Goal: Task Accomplishment & Management: Manage account settings

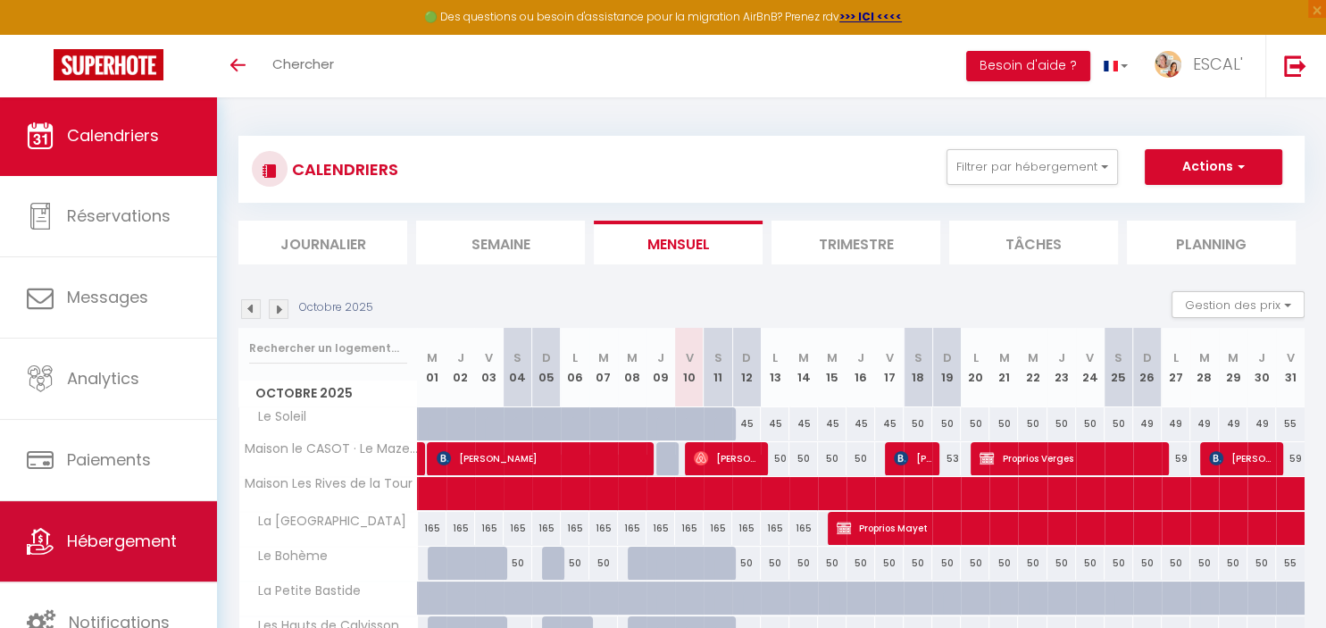
click at [120, 538] on span "Hébergement" at bounding box center [122, 541] width 110 height 22
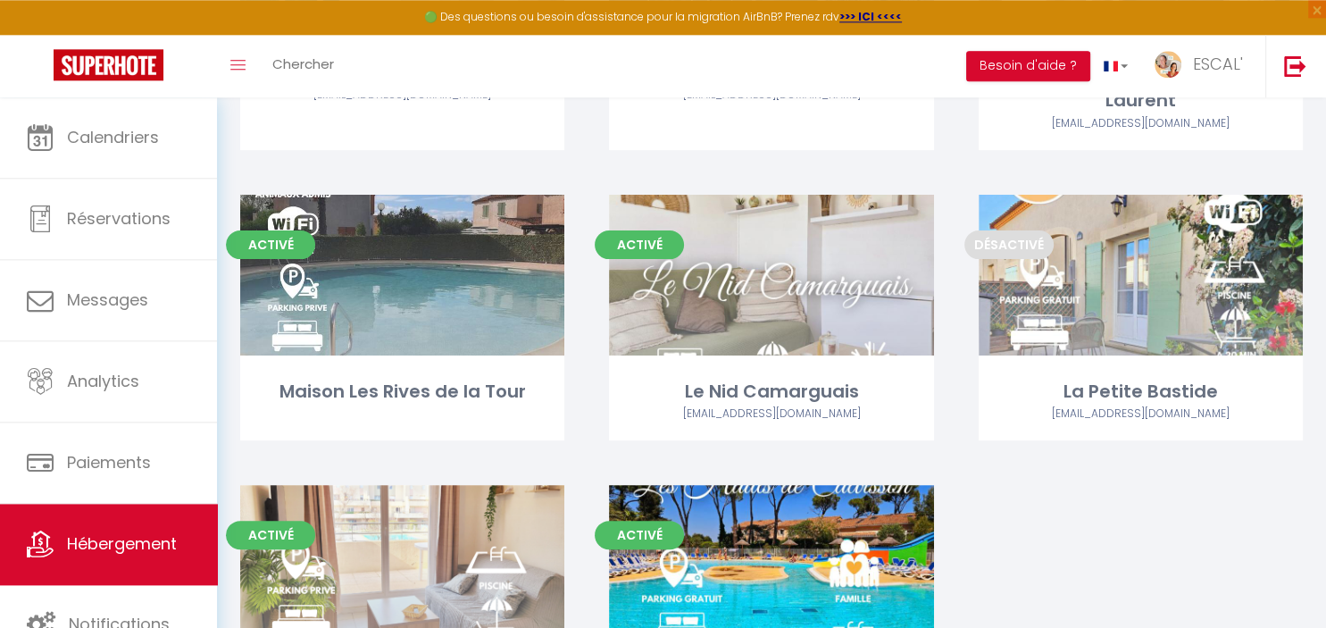
scroll to position [358, 0]
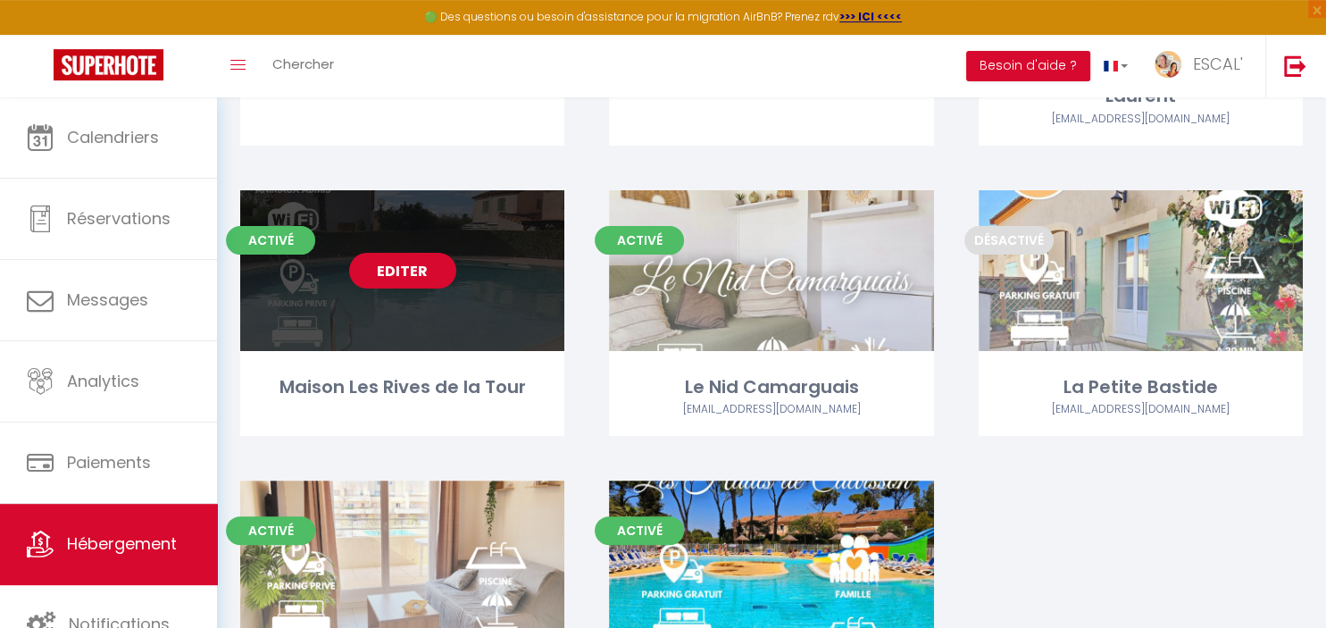
click at [418, 272] on link "Editer" at bounding box center [402, 271] width 107 height 36
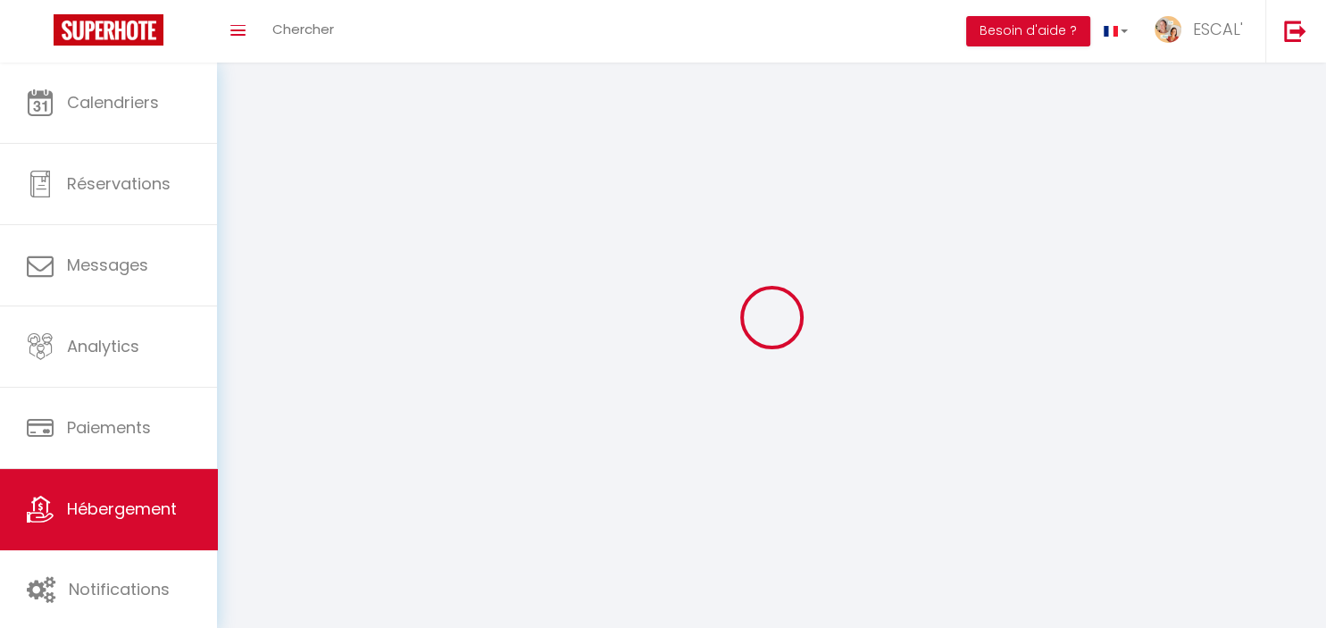
select select "1"
select select "28"
select select
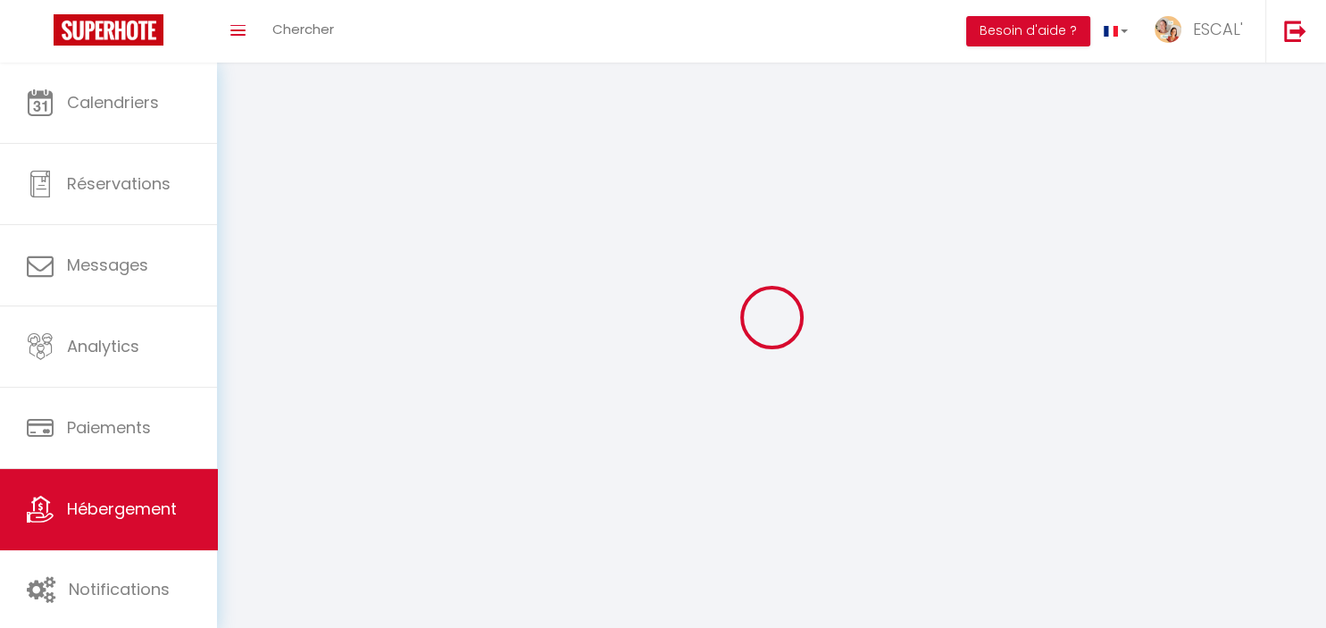
select select
checkbox input "false"
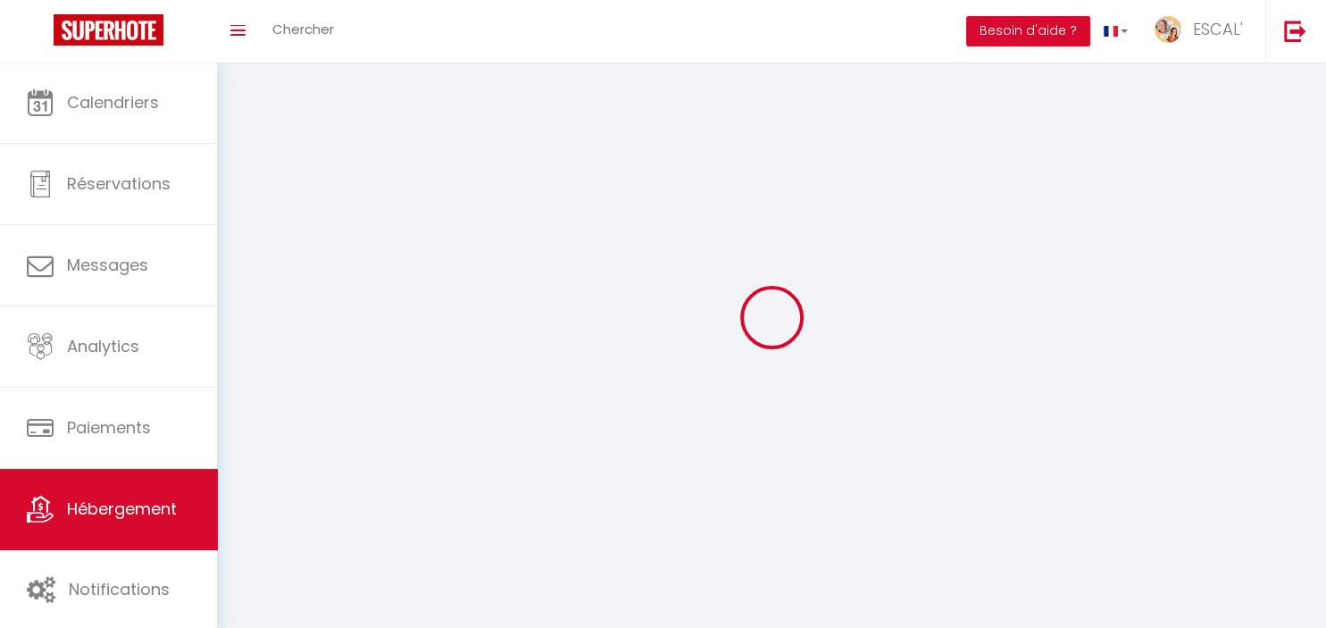
checkbox input "false"
select select
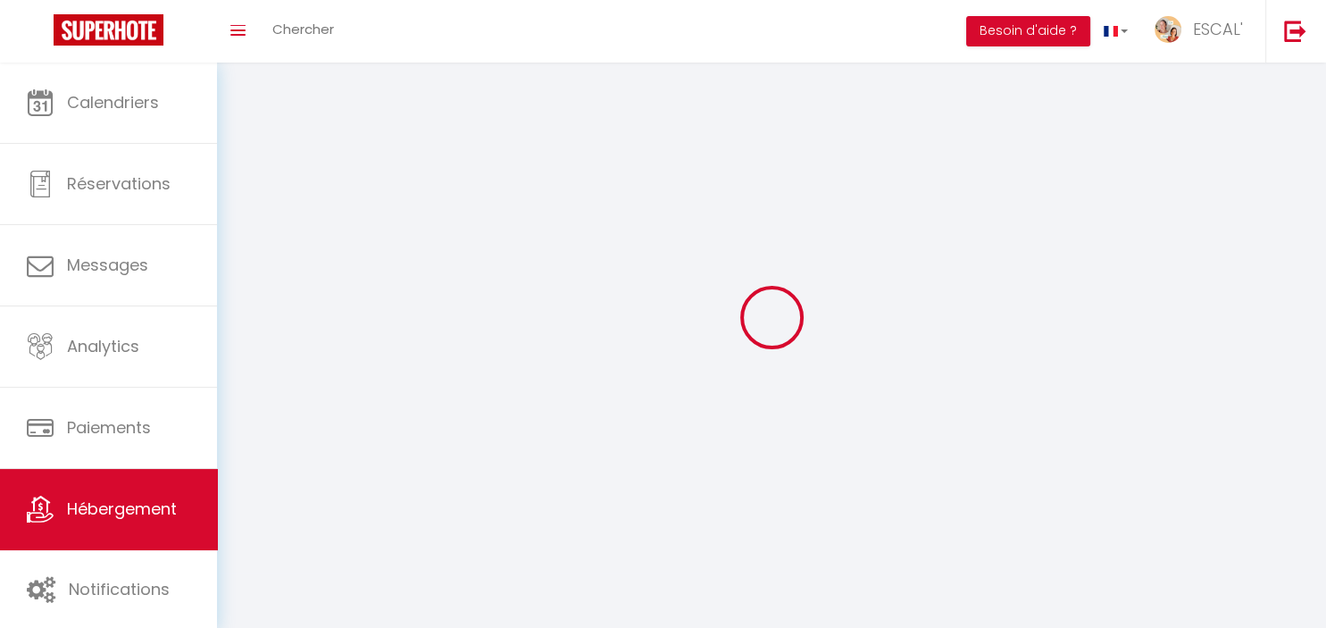
select select
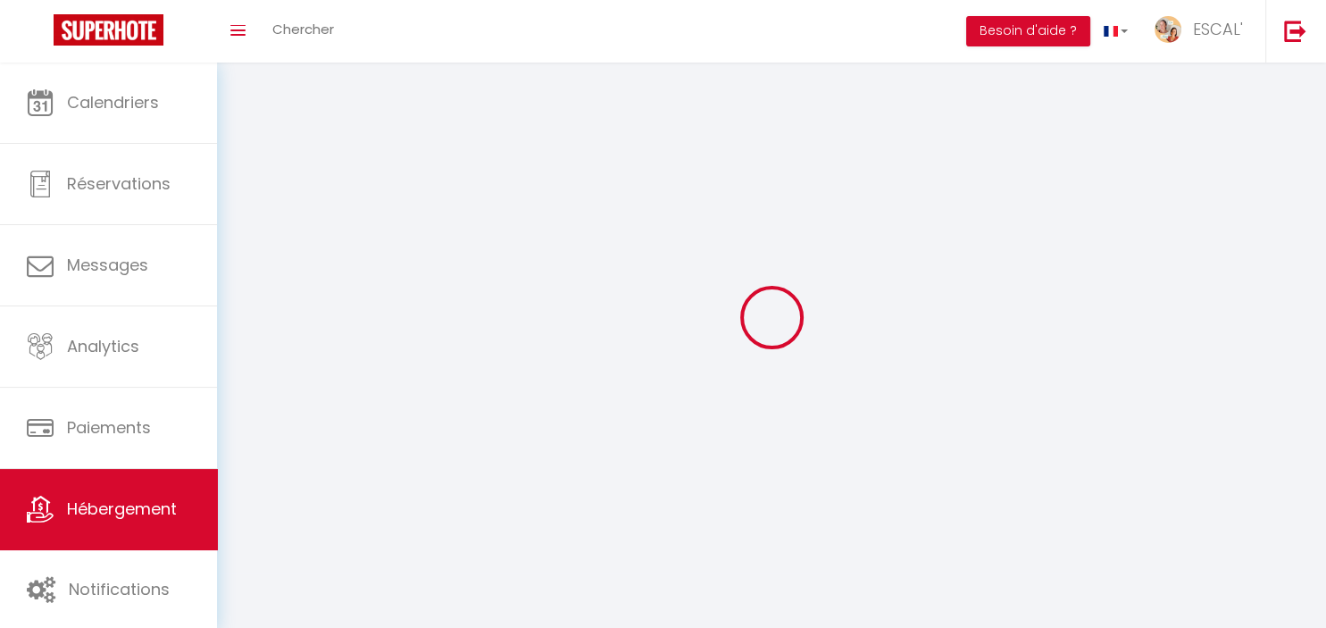
checkbox input "false"
select select
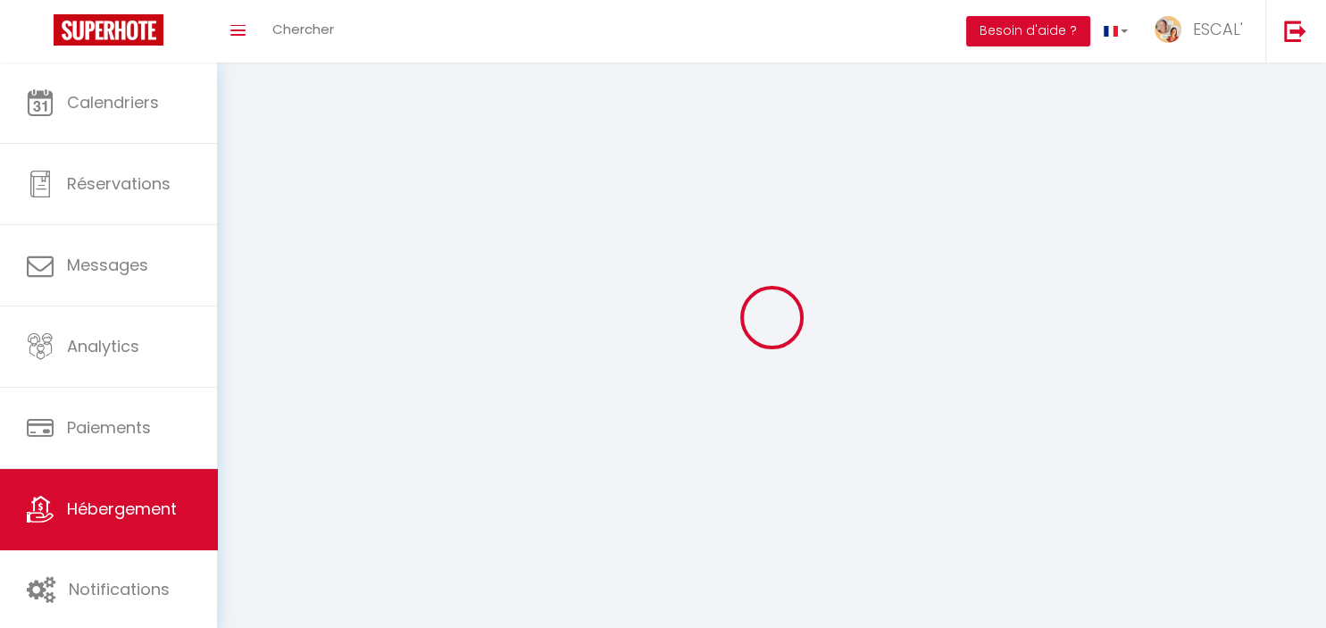
select select
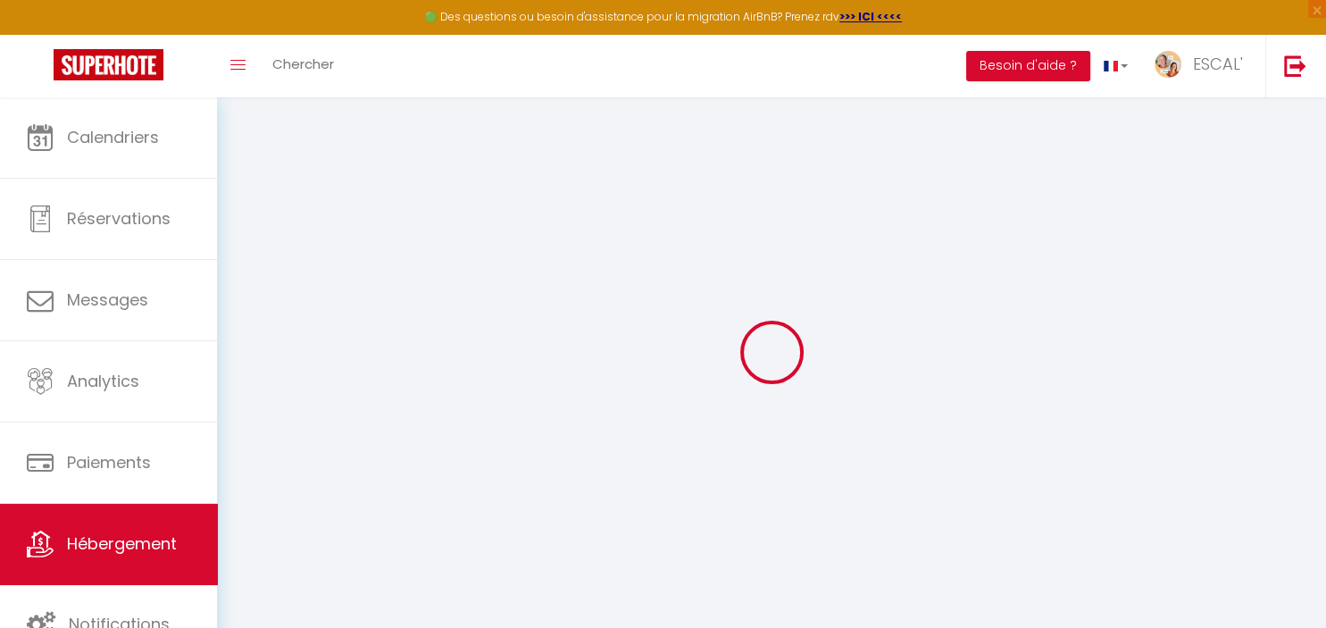
select select
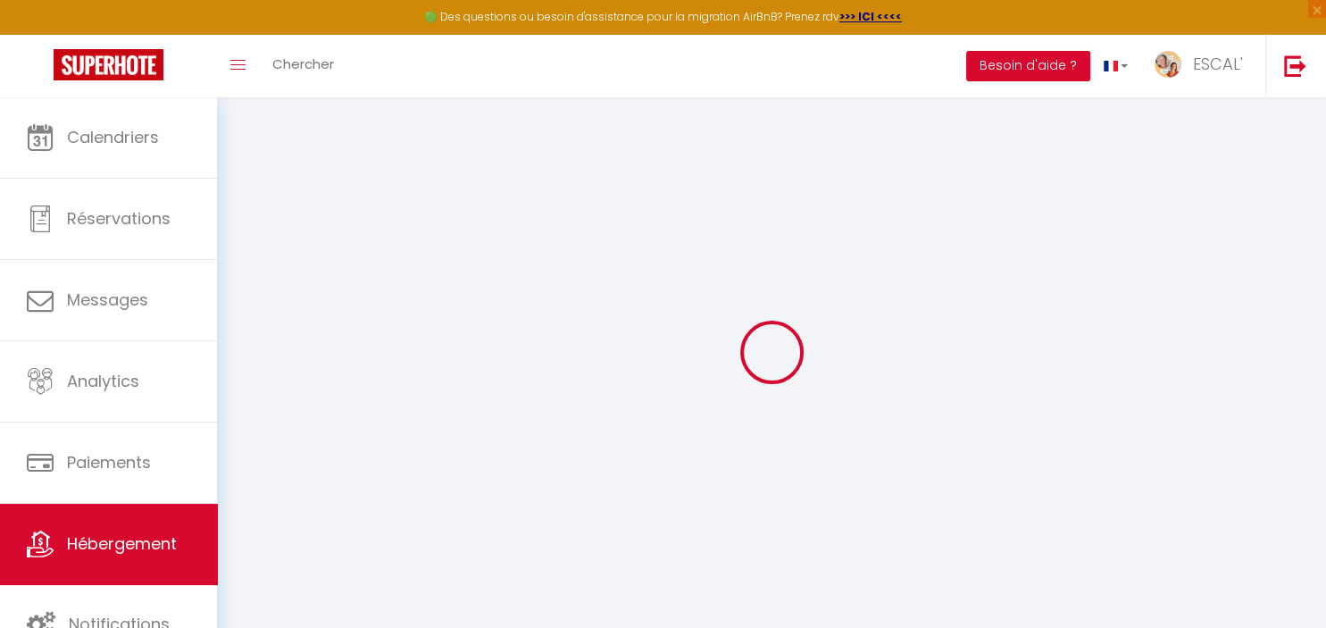
select select
checkbox input "false"
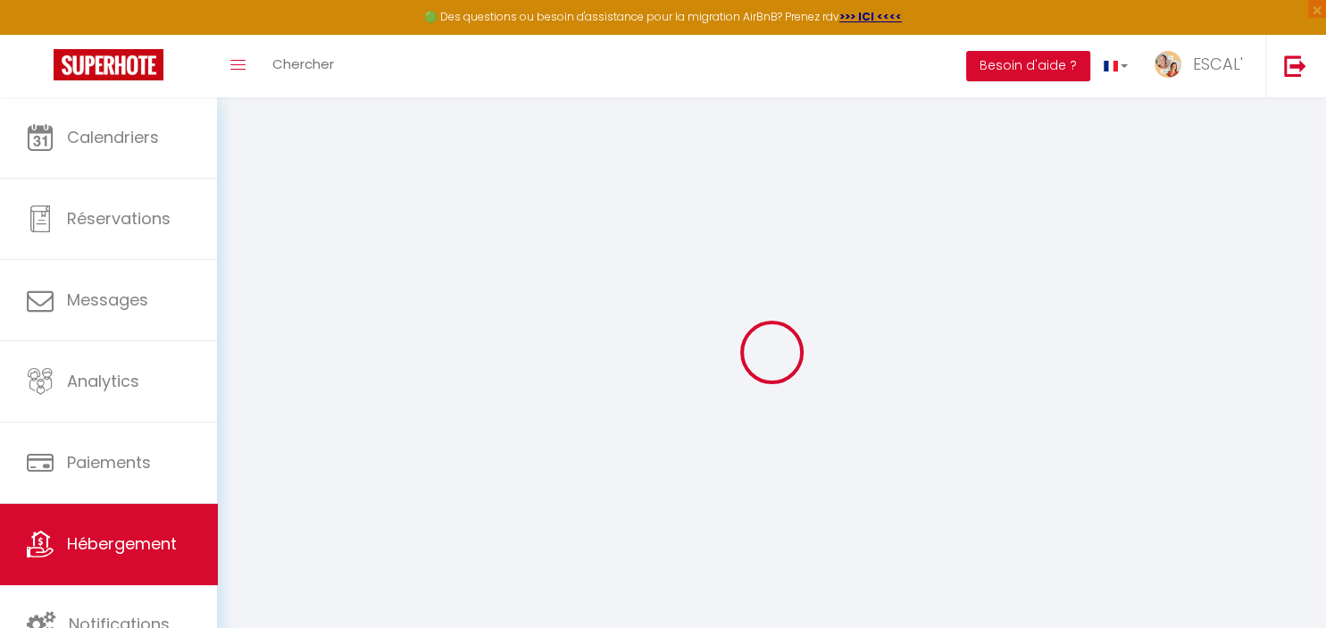
select select
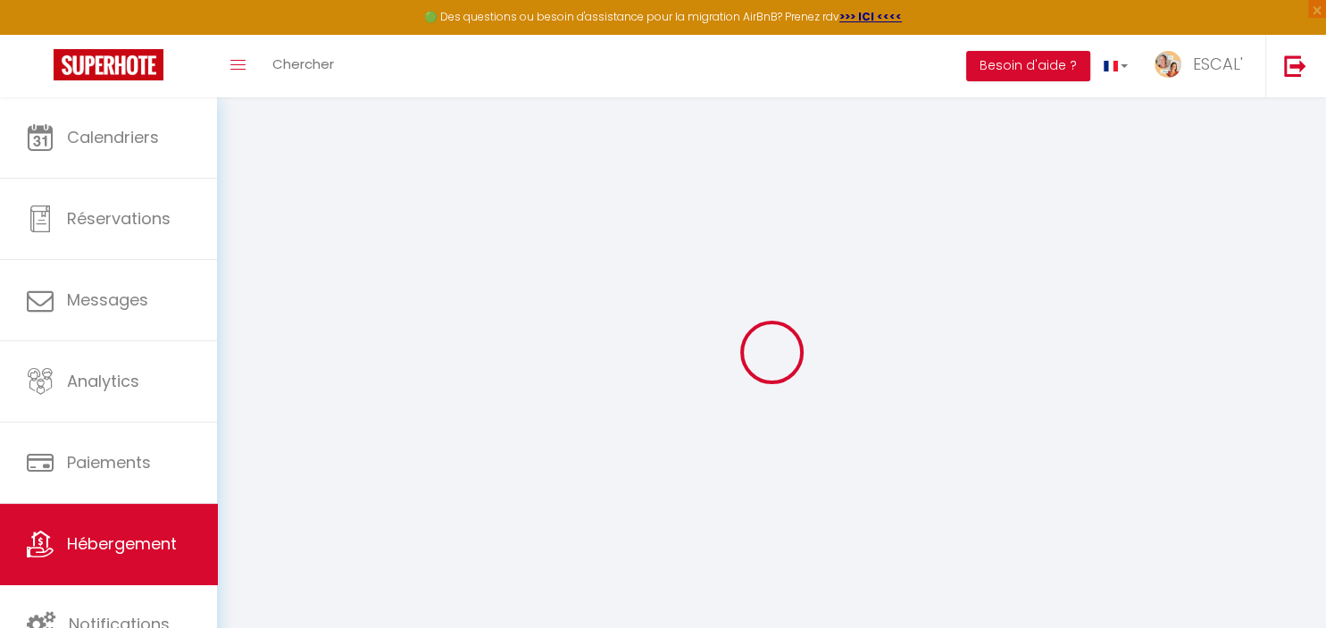
select select
checkbox input "false"
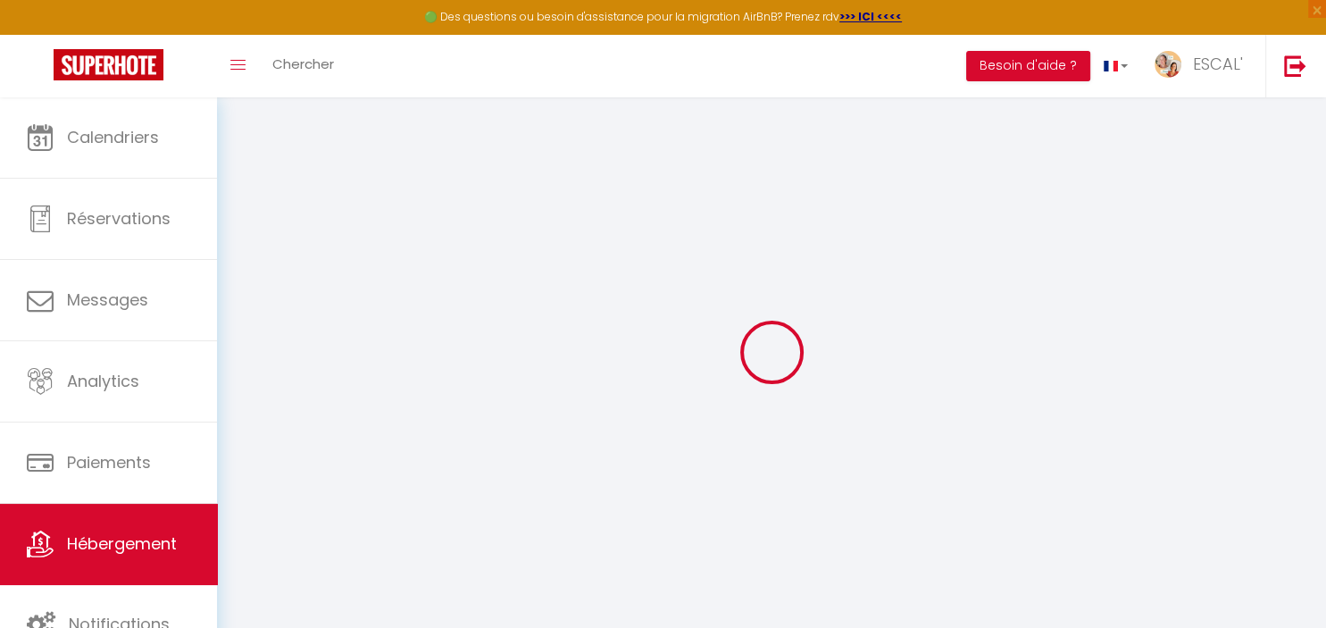
checkbox input "false"
select select
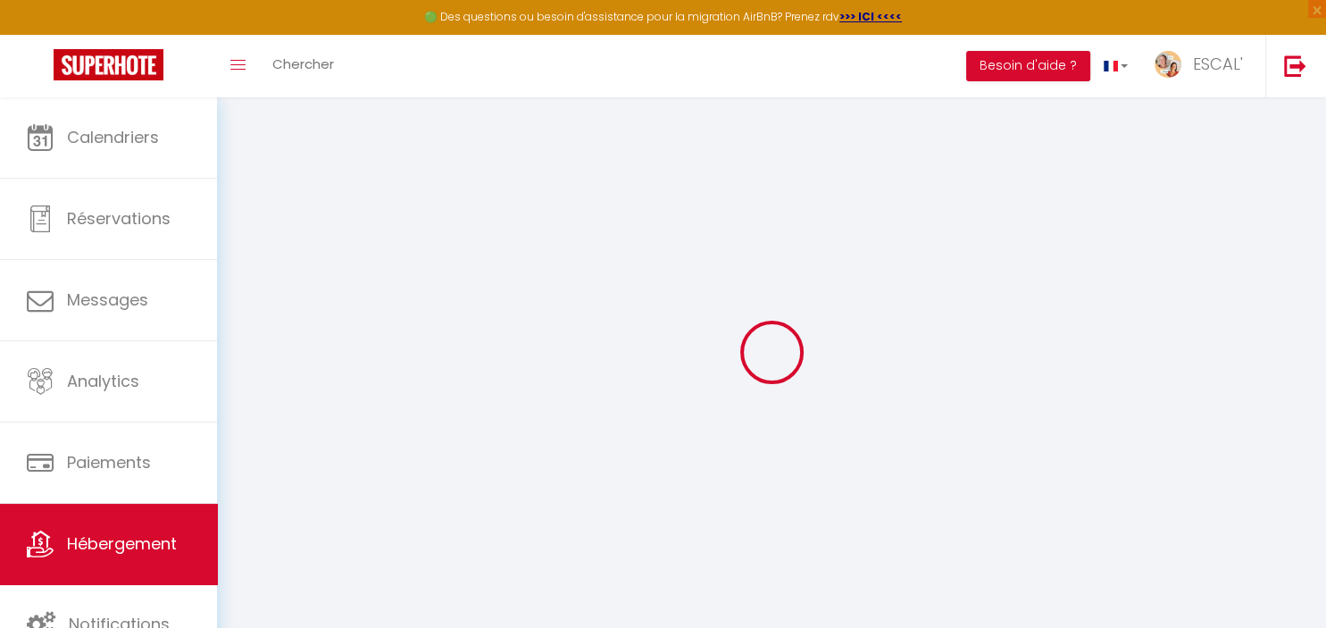
select select
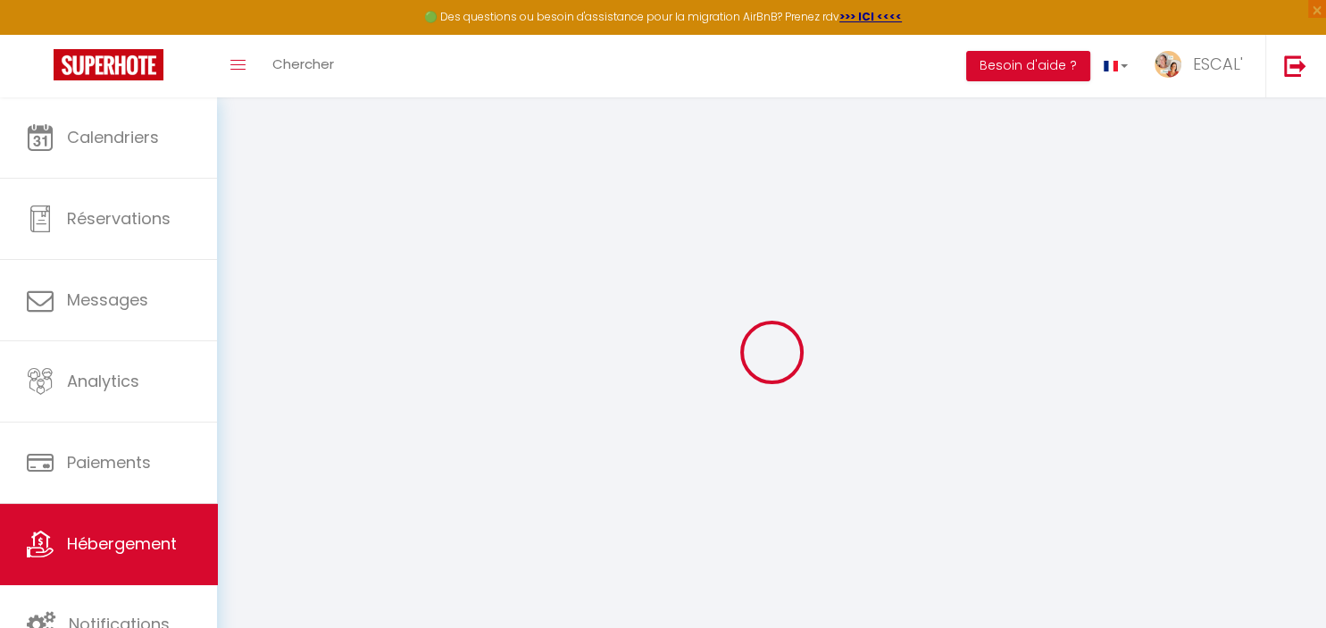
checkbox input "false"
select select
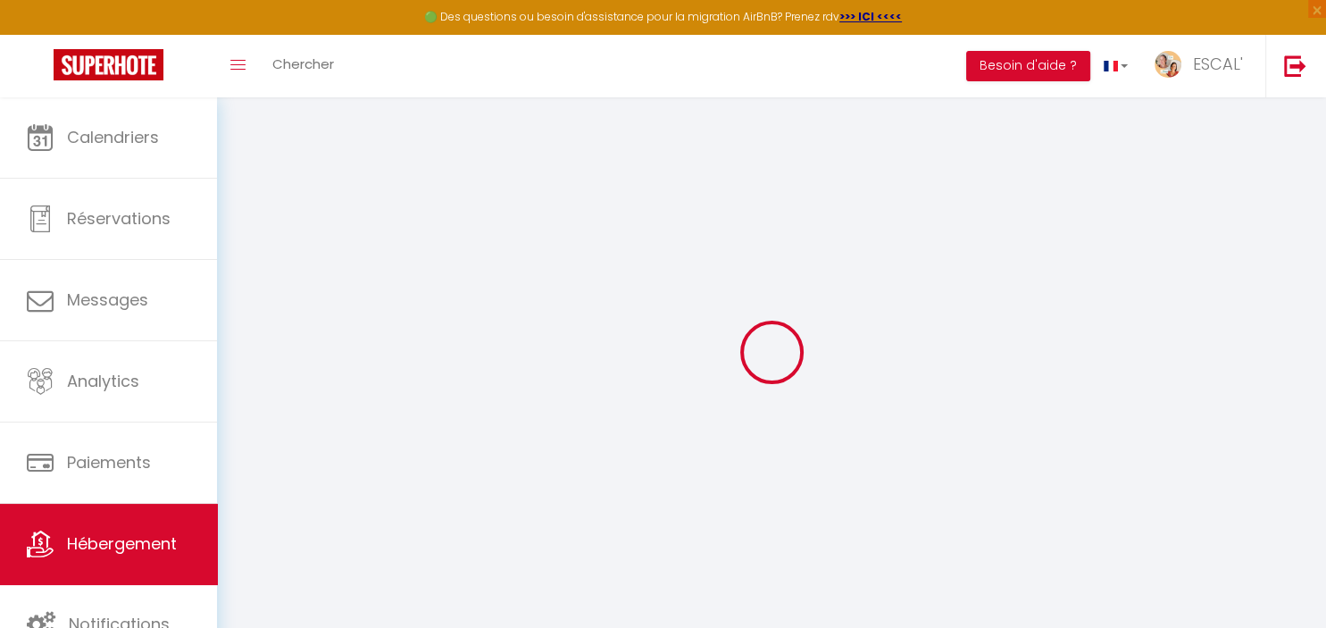
select select
type input "Maison Les Rives de la Tour"
type input "[PERSON_NAME]"
type input "GANNE"
type input "[STREET_ADDRESS][PERSON_NAME]"
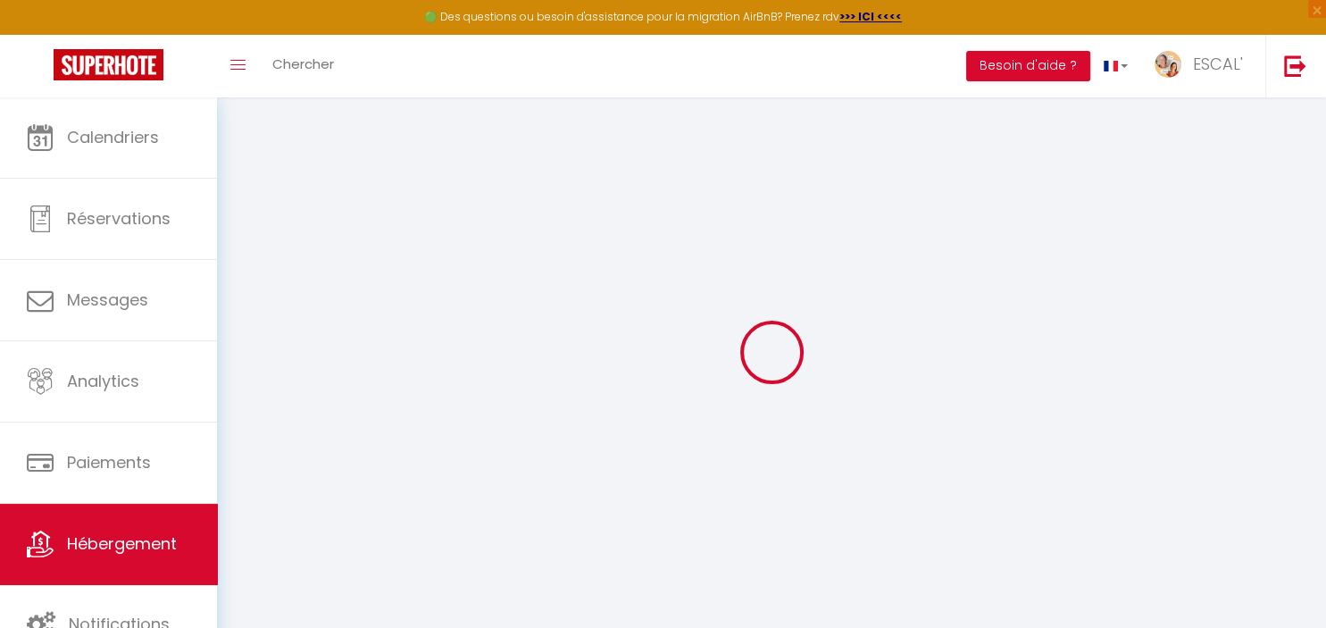
type input "36120"
type input "ARDENTES"
select select "houses"
select select "2"
type input "85"
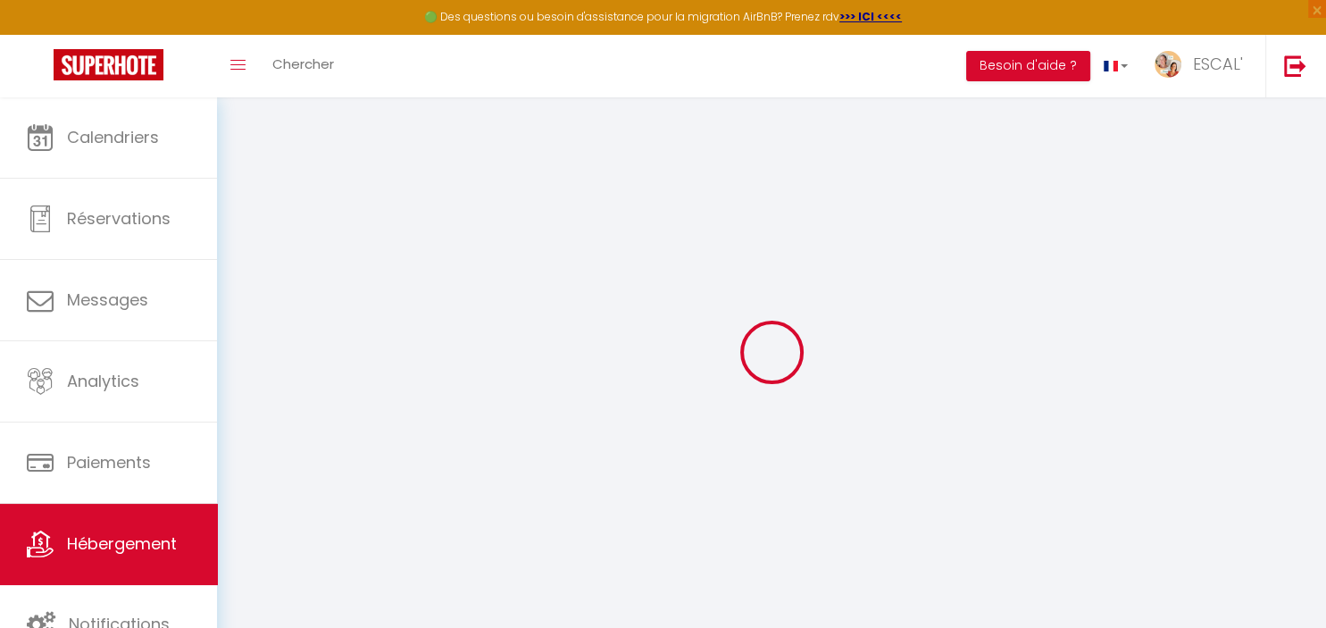
type input "80"
type input "500"
select select
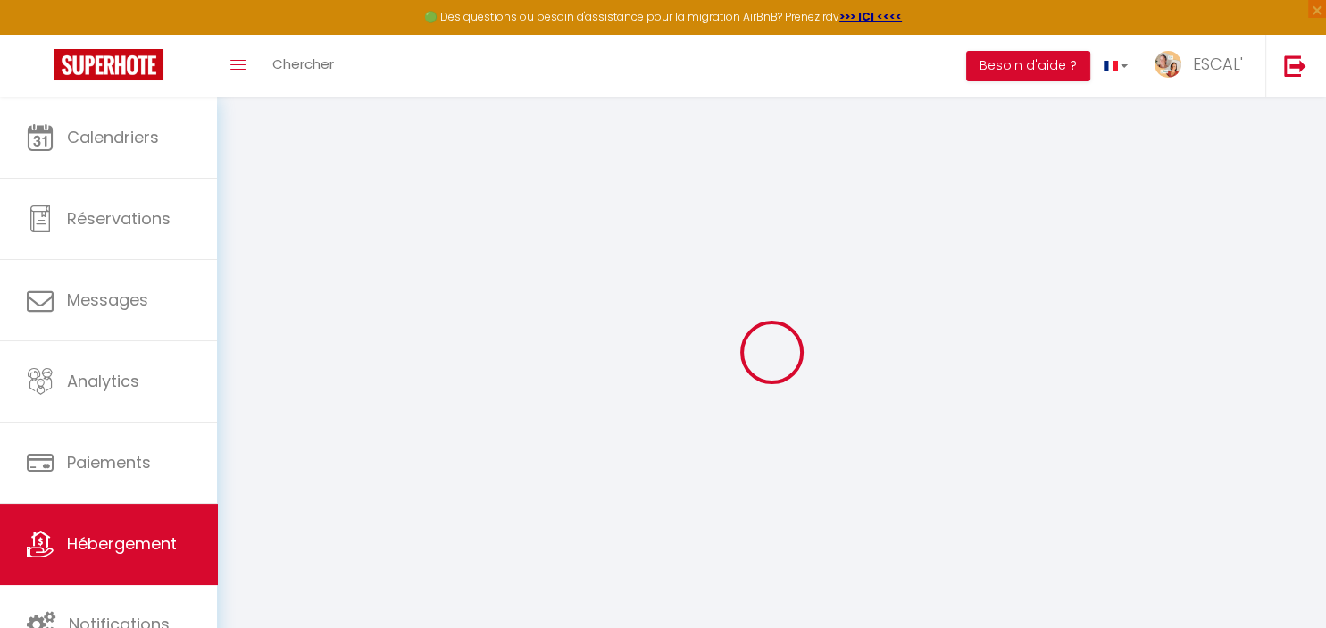
select select
type input "Les [PERSON_NAME] de la Tour, [GEOGRAPHIC_DATA]"
type input "30220"
type input "Aigues-Mortes"
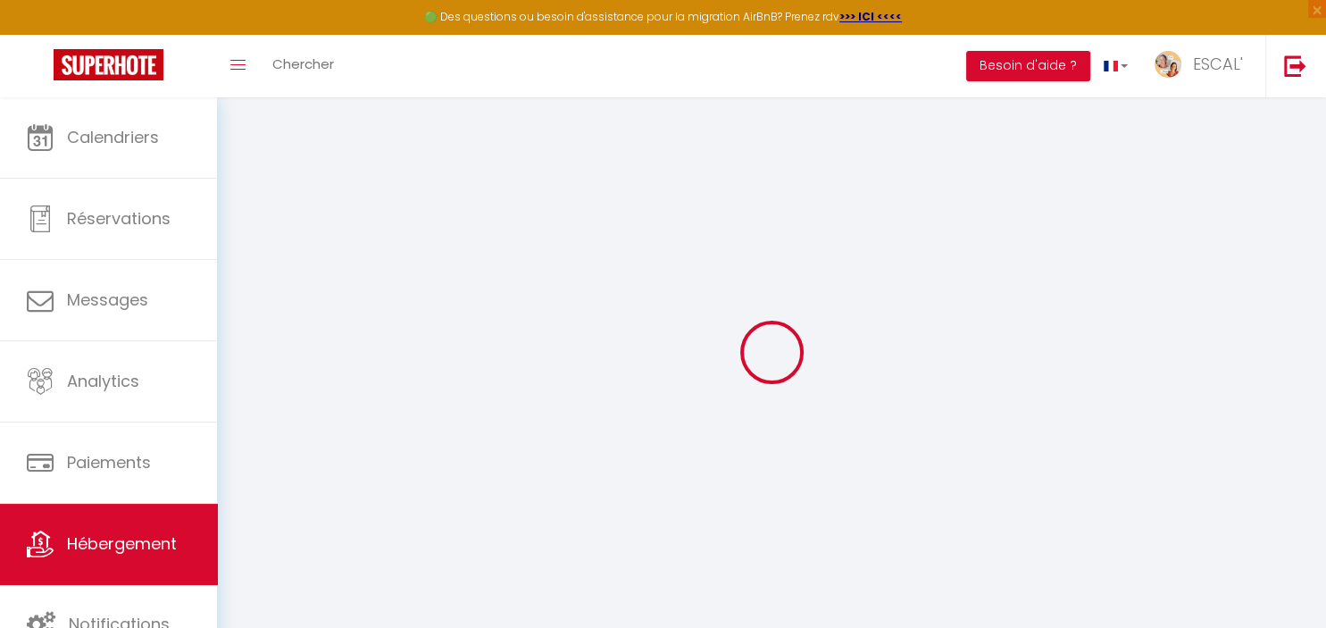
type input "[EMAIL_ADDRESS][DOMAIN_NAME]"
select select "12557"
checkbox input "false"
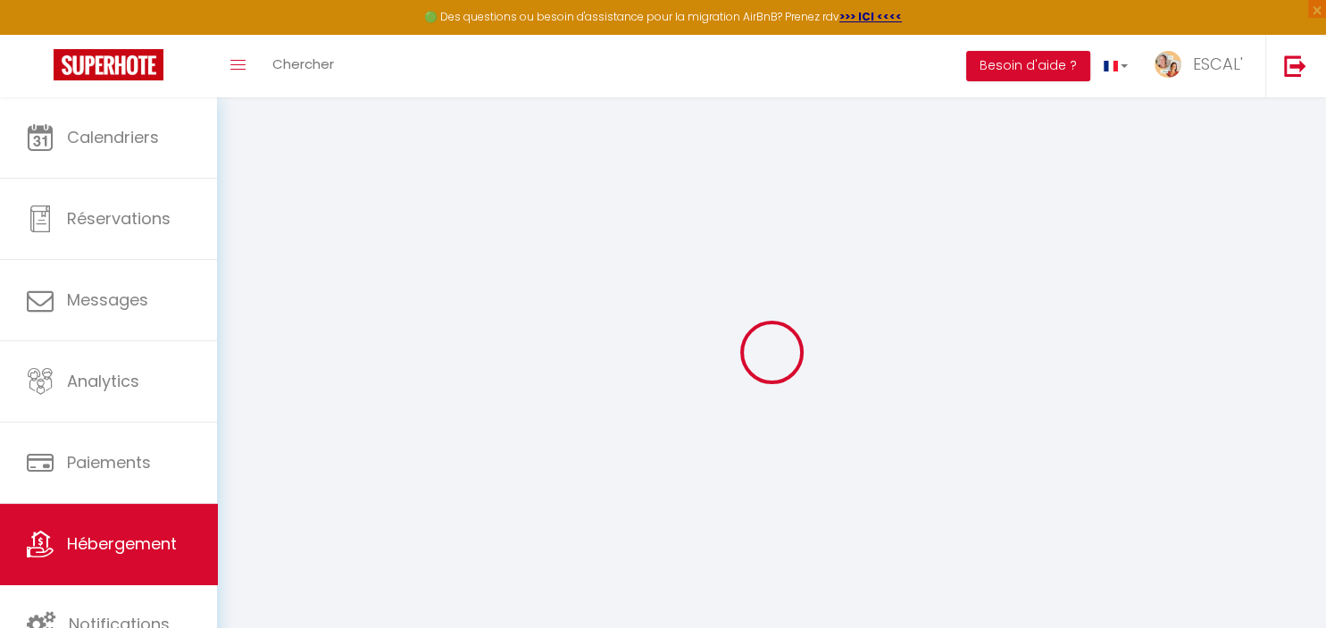
checkbox input "false"
type input "0"
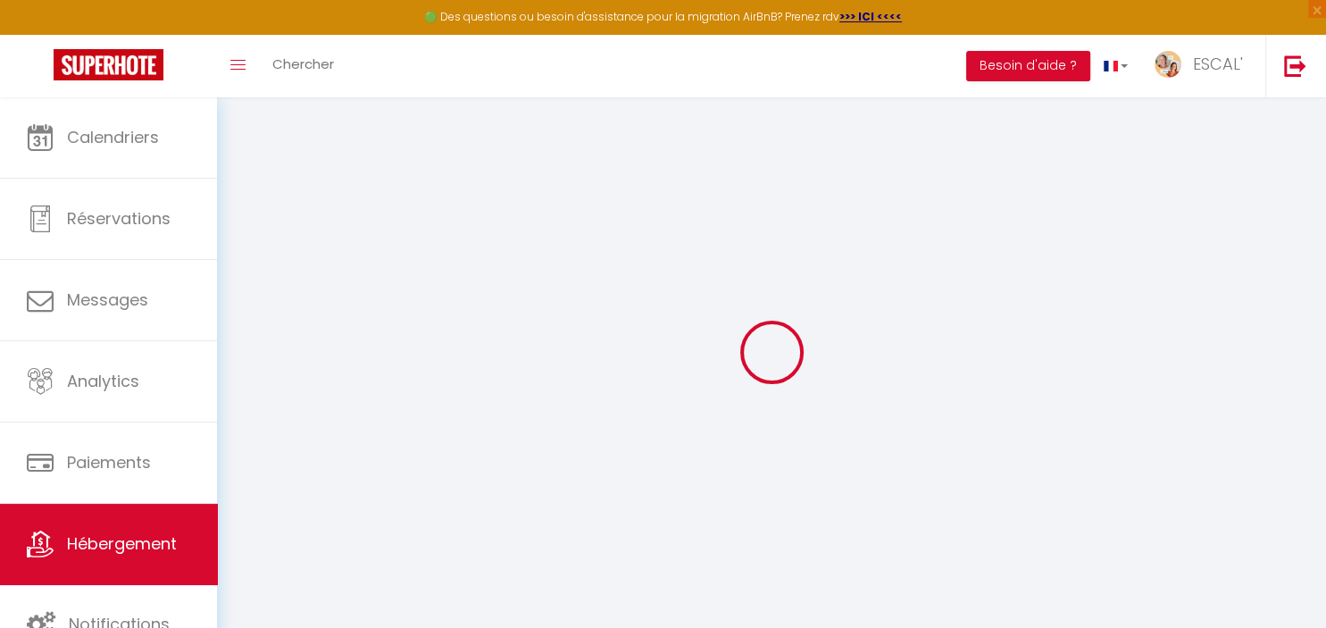
select select
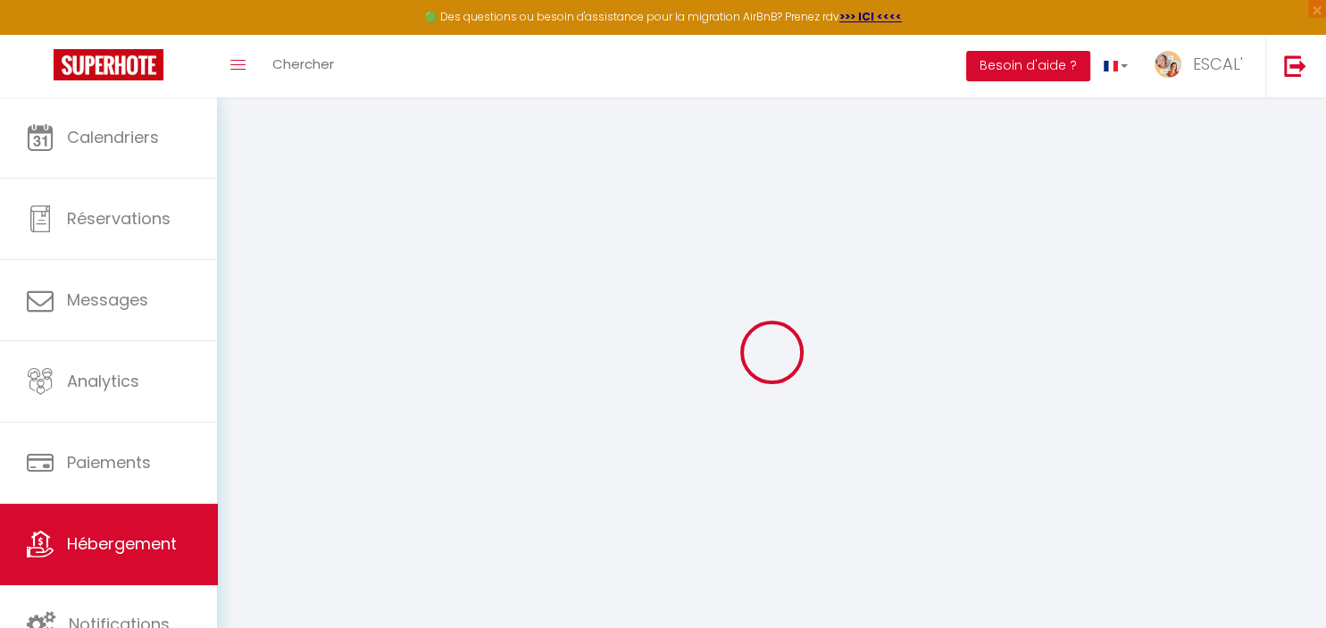
checkbox input "false"
select select "+ 21 %"
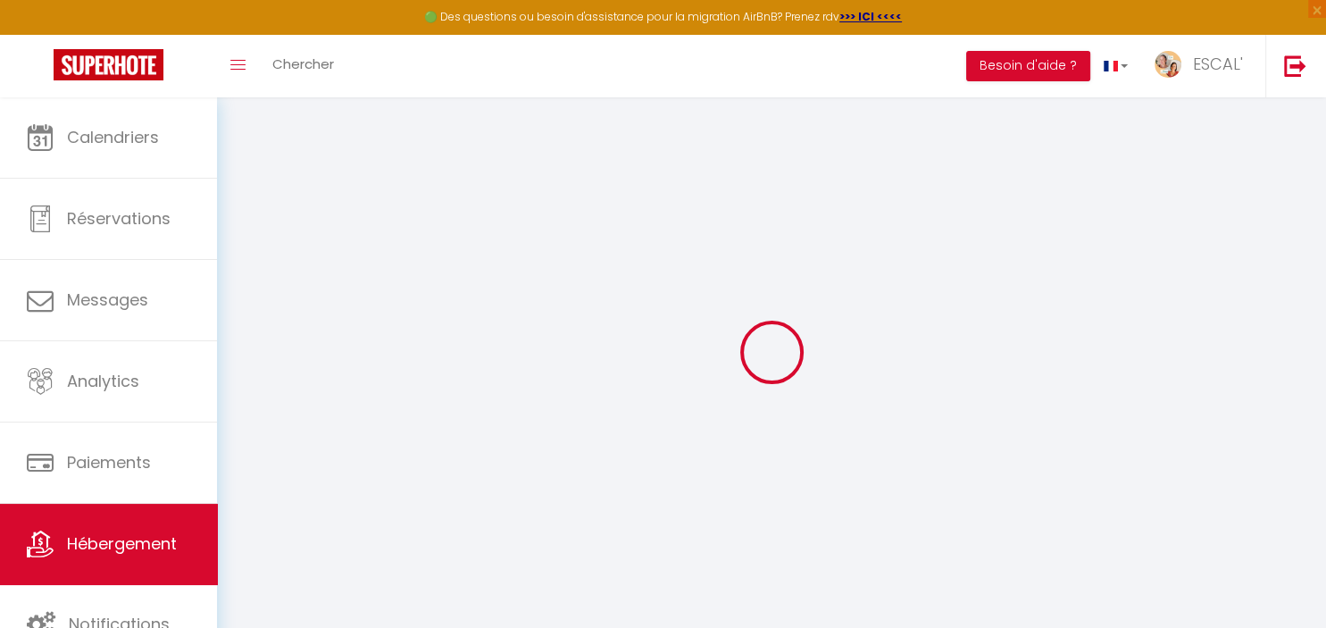
select select "+ 28 %"
select select
checkbox input "false"
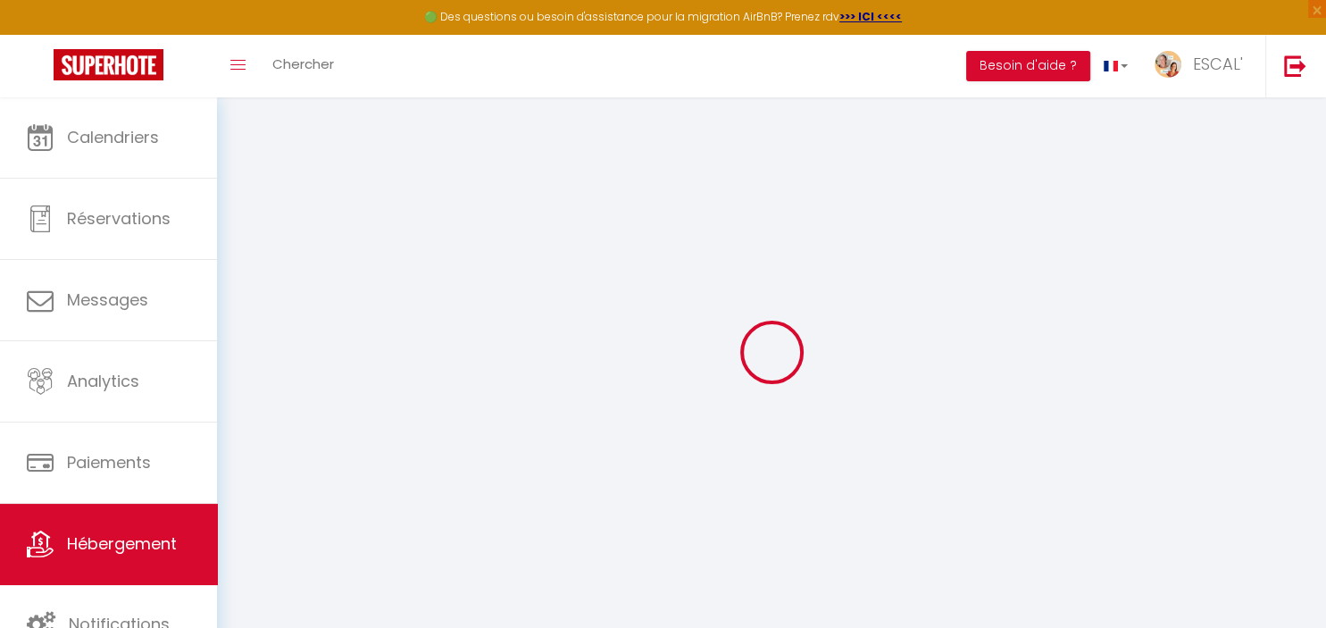
checkbox input "false"
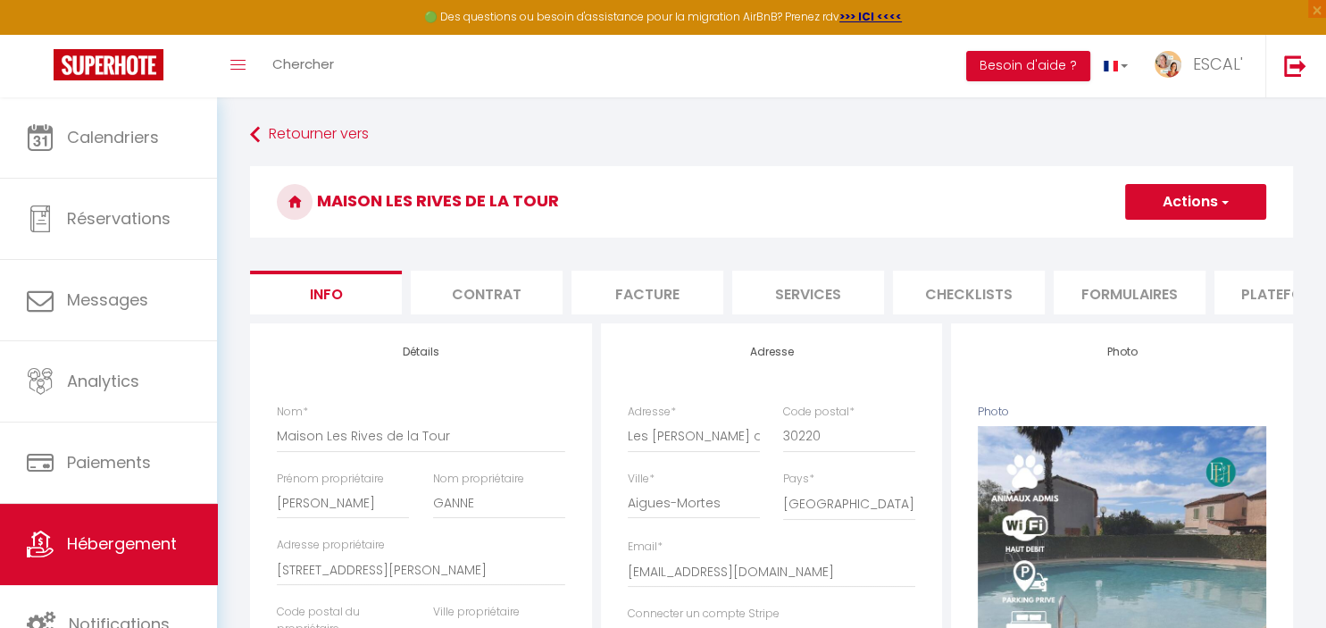
click at [1235, 280] on li "Plateformes" at bounding box center [1291, 293] width 152 height 44
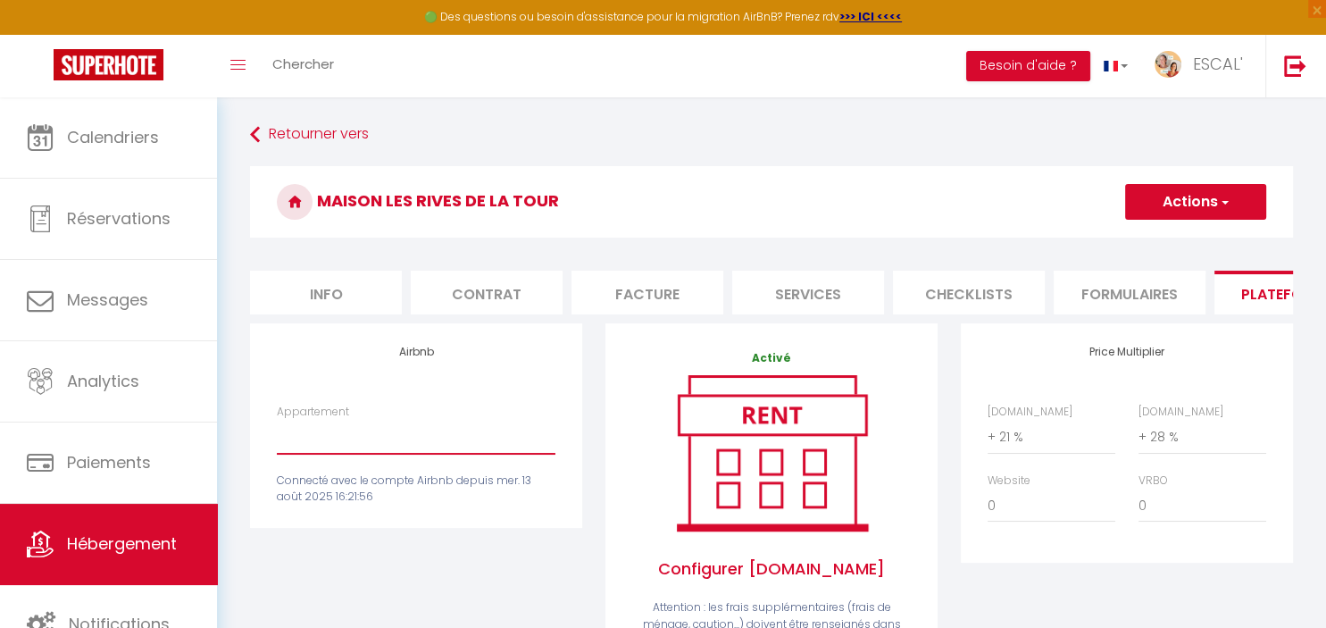
click at [386, 439] on select "Gîte Royal (Gîtes de France Gard) - [EMAIL_ADDRESS][DOMAIN_NAME] Gîte Nostalgiq…" at bounding box center [416, 437] width 279 height 34
click at [277, 420] on select "Gîte Royal (Gîtes de France Gard) - [EMAIL_ADDRESS][DOMAIN_NAME] Gîte Nostalgiq…" at bounding box center [416, 437] width 279 height 34
click at [386, 439] on select "Gîte Royal (Gîtes de France Gard) - [EMAIL_ADDRESS][DOMAIN_NAME] Gîte Nostalgiq…" at bounding box center [416, 437] width 279 height 34
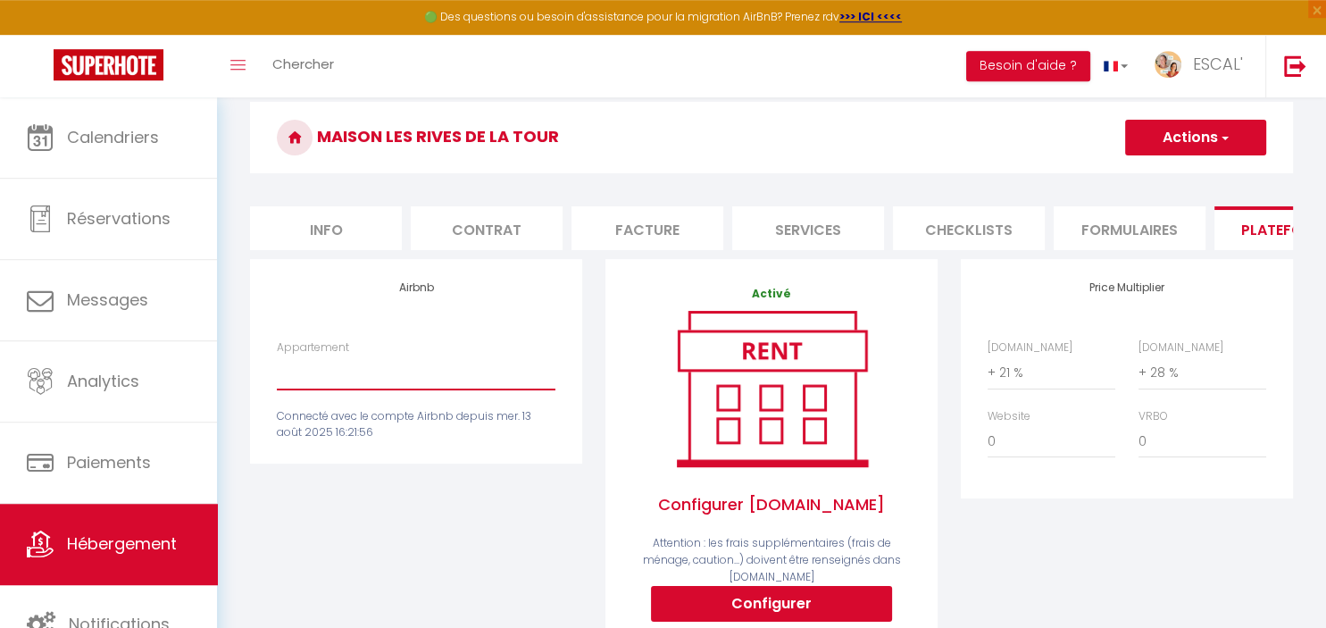
scroll to position [62, 0]
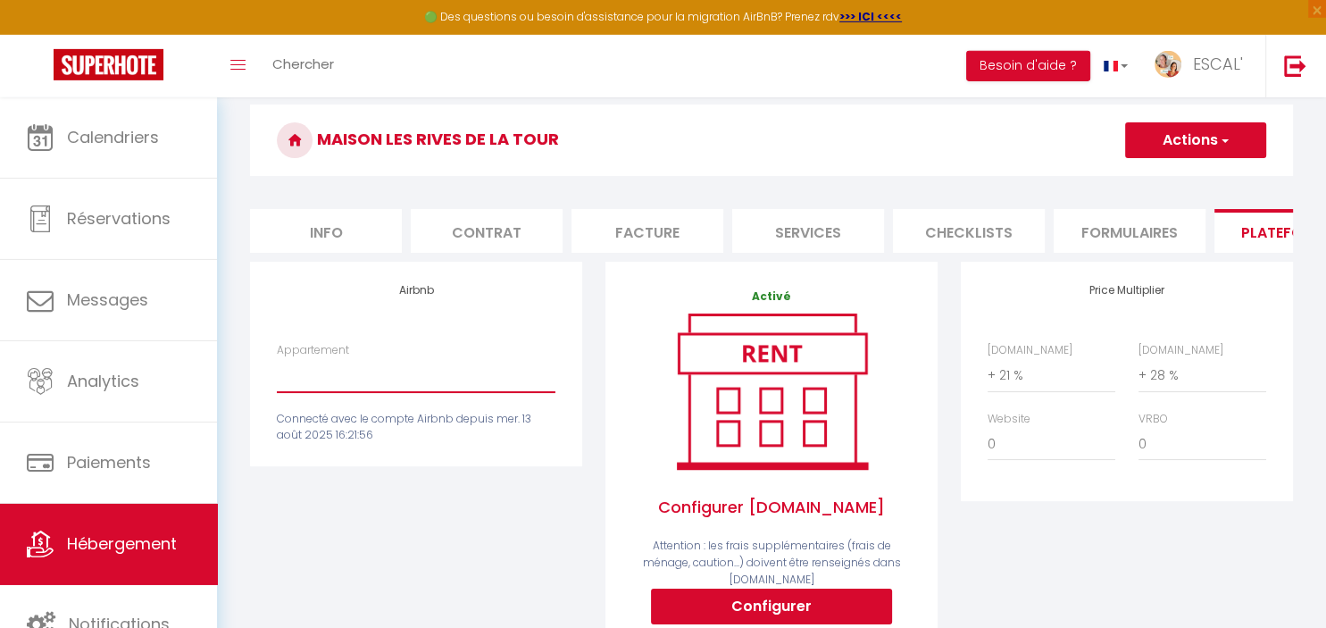
click at [277, 358] on select "Gîte Royal (Gîtes de France Gard) - [EMAIL_ADDRESS][DOMAIN_NAME] Gîte Nostalgiq…" at bounding box center [416, 375] width 279 height 34
select select "12034-21089255"
click option "Gîte Royal (Gîtes de France Gard) - [EMAIL_ADDRESS][DOMAIN_NAME]" at bounding box center [0, 0] width 0 height 0
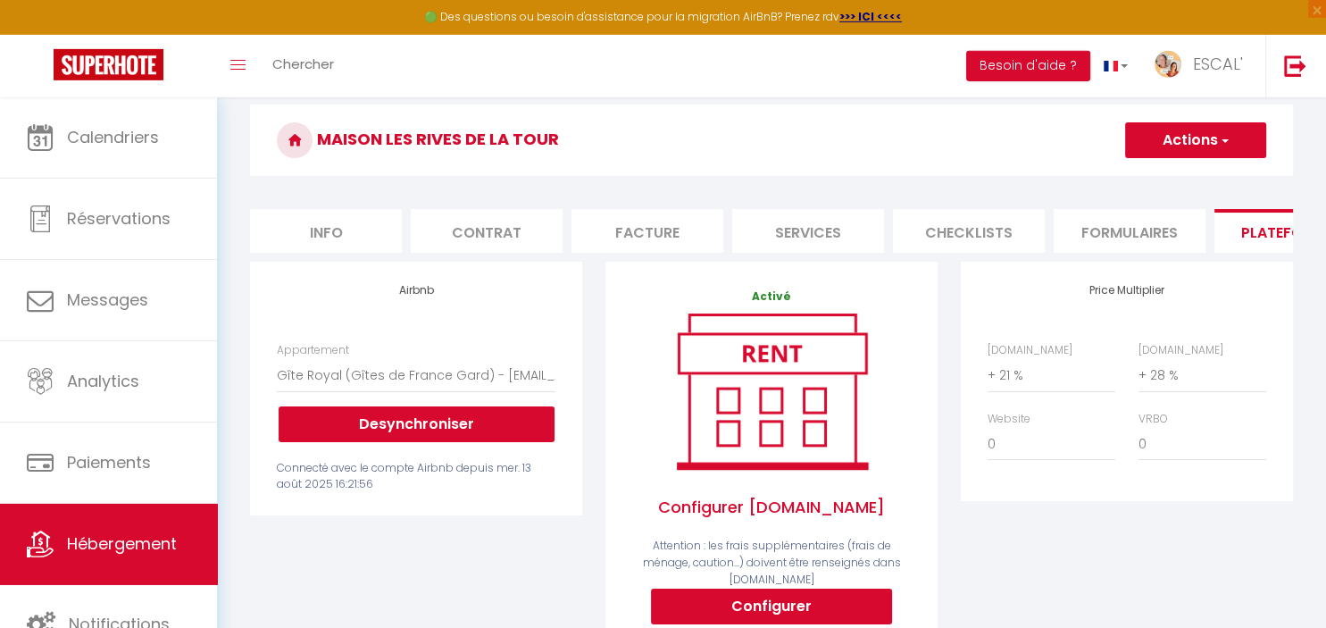
select select
checkbox input "false"
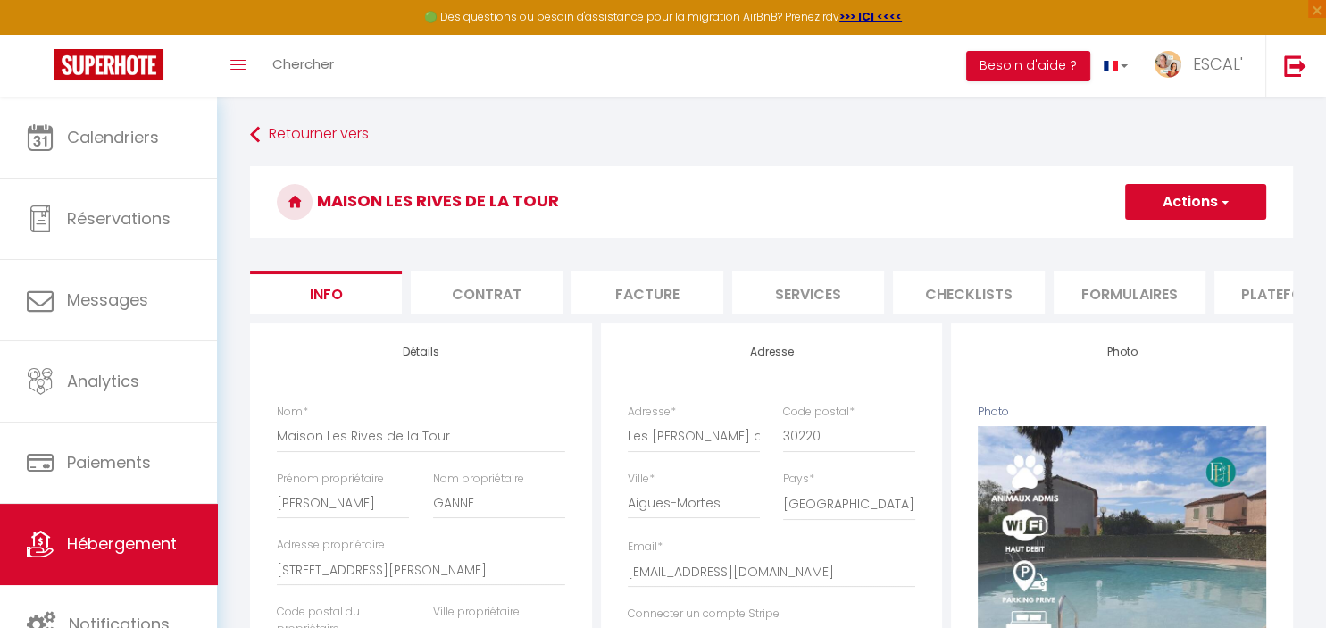
click at [1261, 284] on li "Plateformes" at bounding box center [1291, 293] width 152 height 44
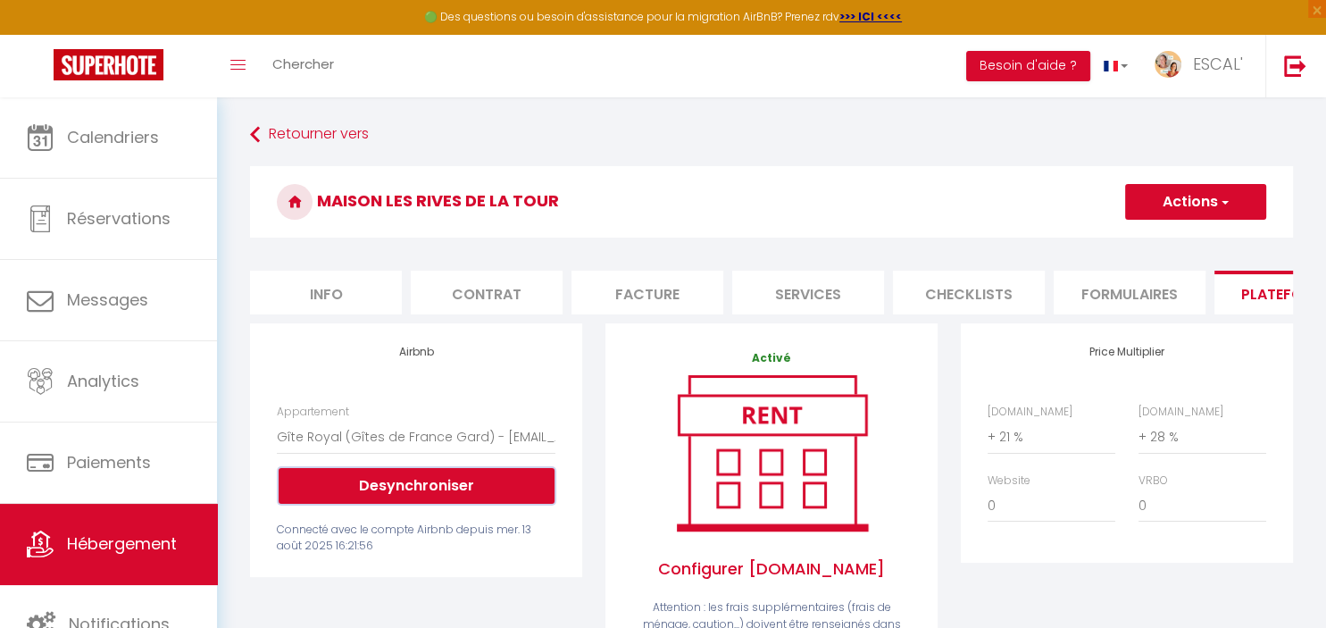
click at [372, 489] on button "Desynchroniser" at bounding box center [417, 486] width 276 height 36
click at [402, 487] on button "Desynchroniser" at bounding box center [417, 486] width 276 height 36
click at [473, 489] on button "Desynchroniser" at bounding box center [417, 486] width 276 height 36
click at [330, 132] on link "Retourner vers" at bounding box center [771, 135] width 1043 height 32
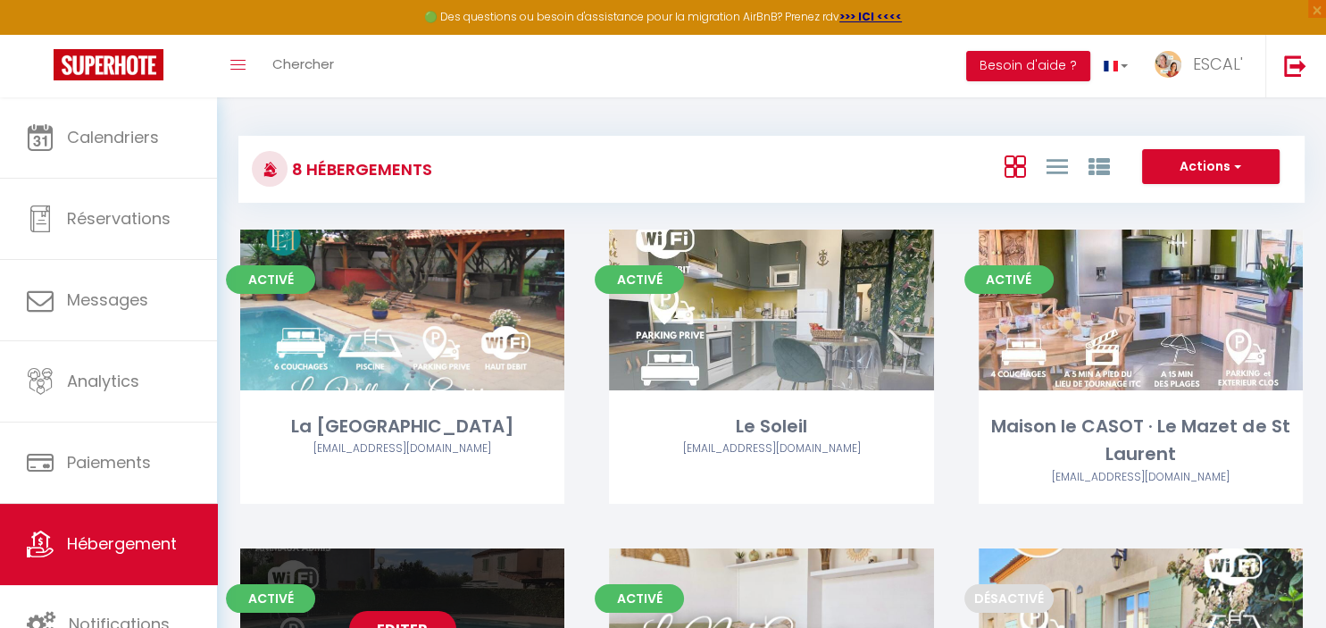
click at [462, 598] on div "Editer" at bounding box center [402, 628] width 324 height 161
select select "3"
select select "2"
select select "1"
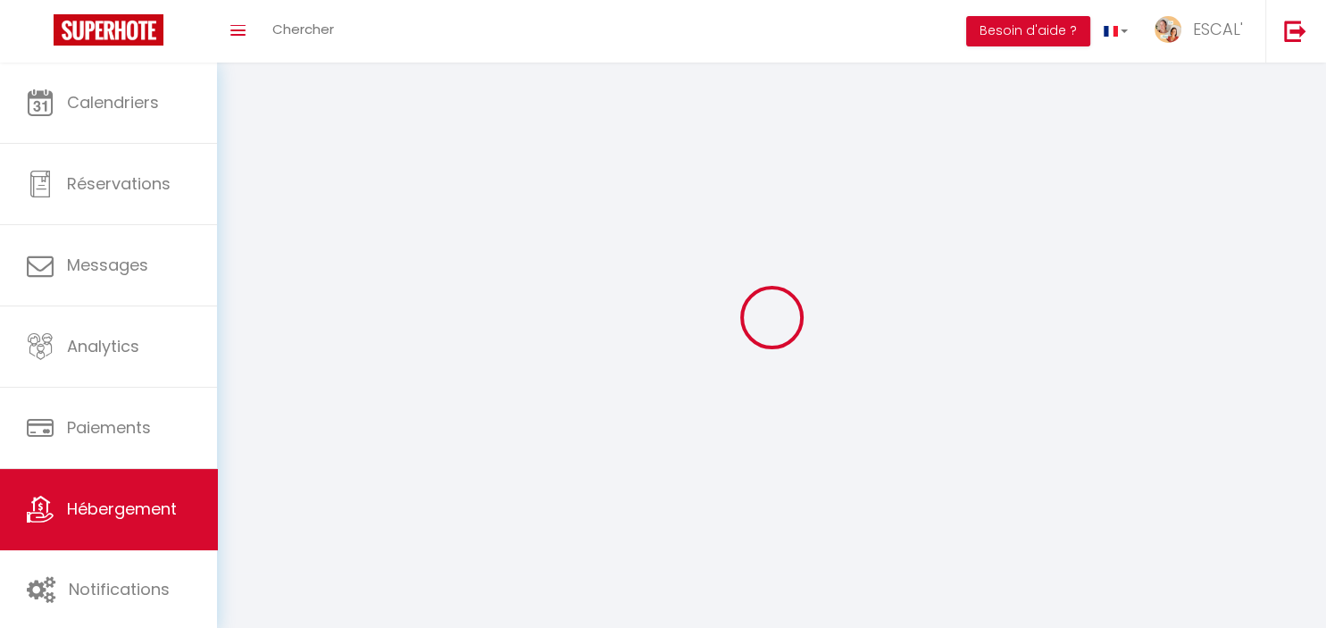
select select
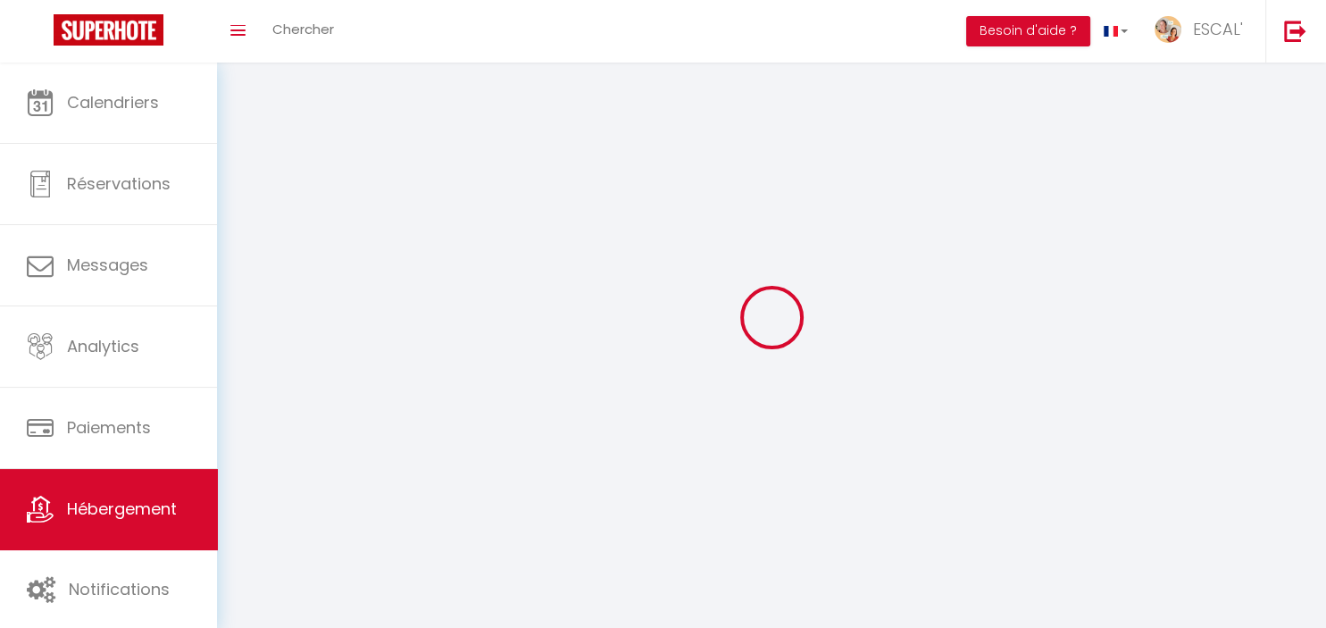
checkbox input "false"
select select
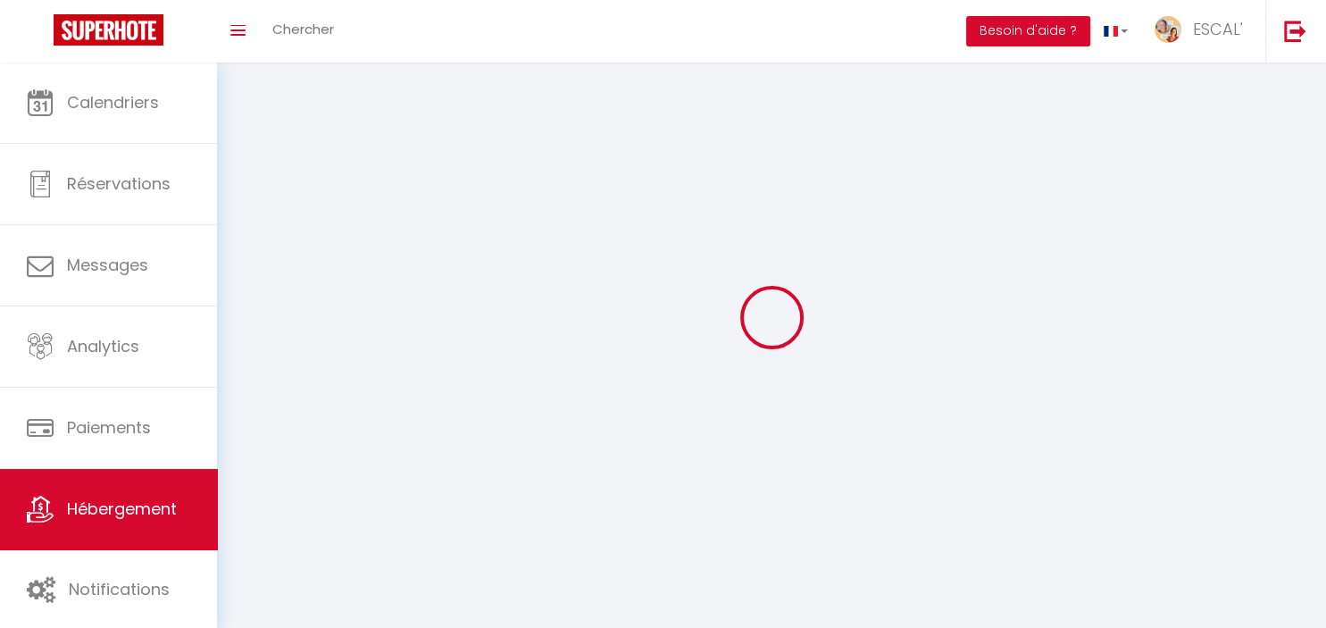
select select
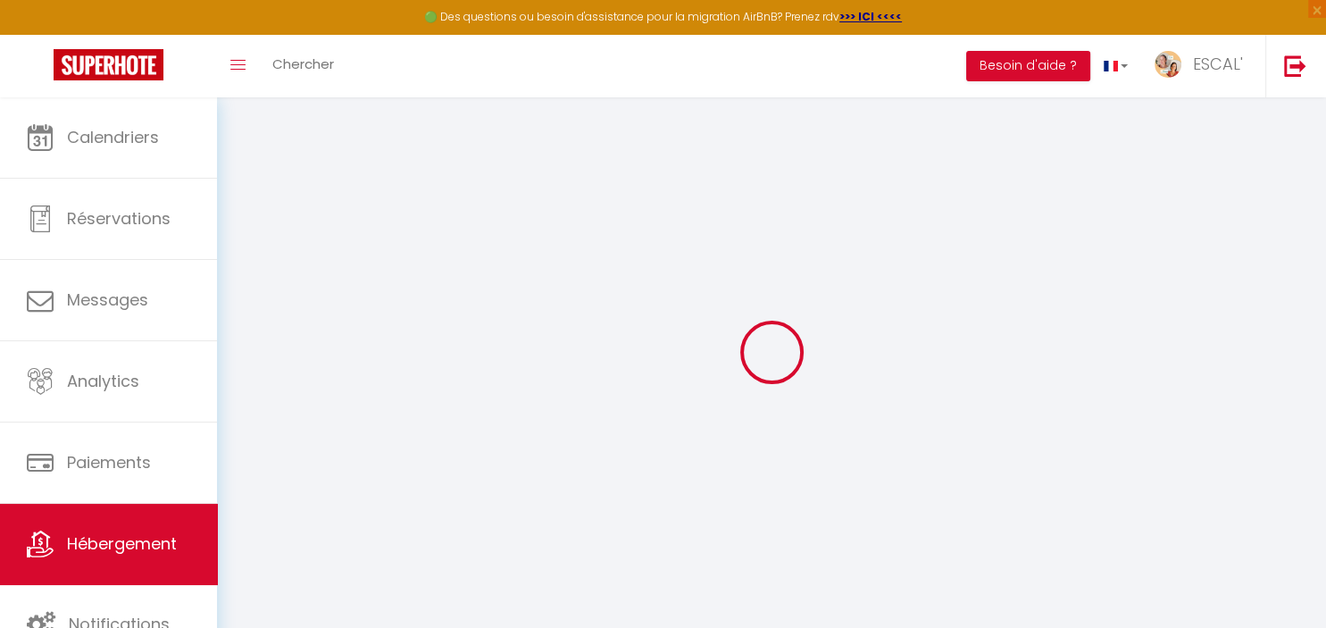
select select "+ 21 %"
select select "+ 28 %"
select select
checkbox input "false"
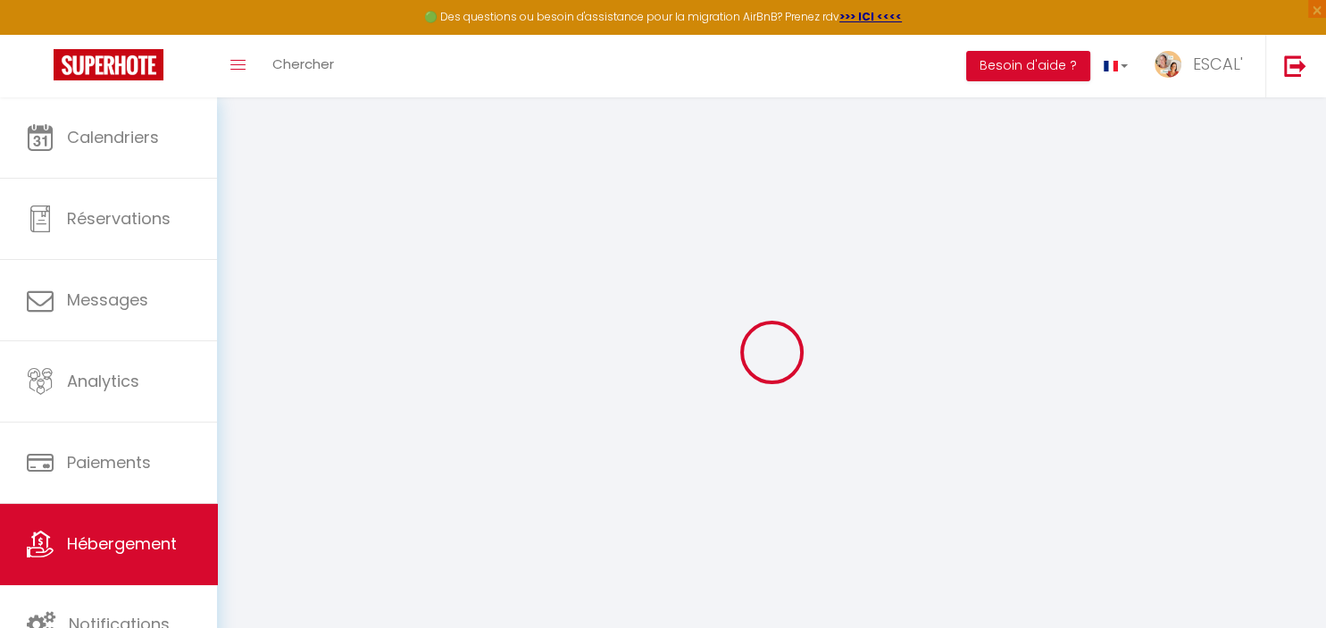
checkbox input "false"
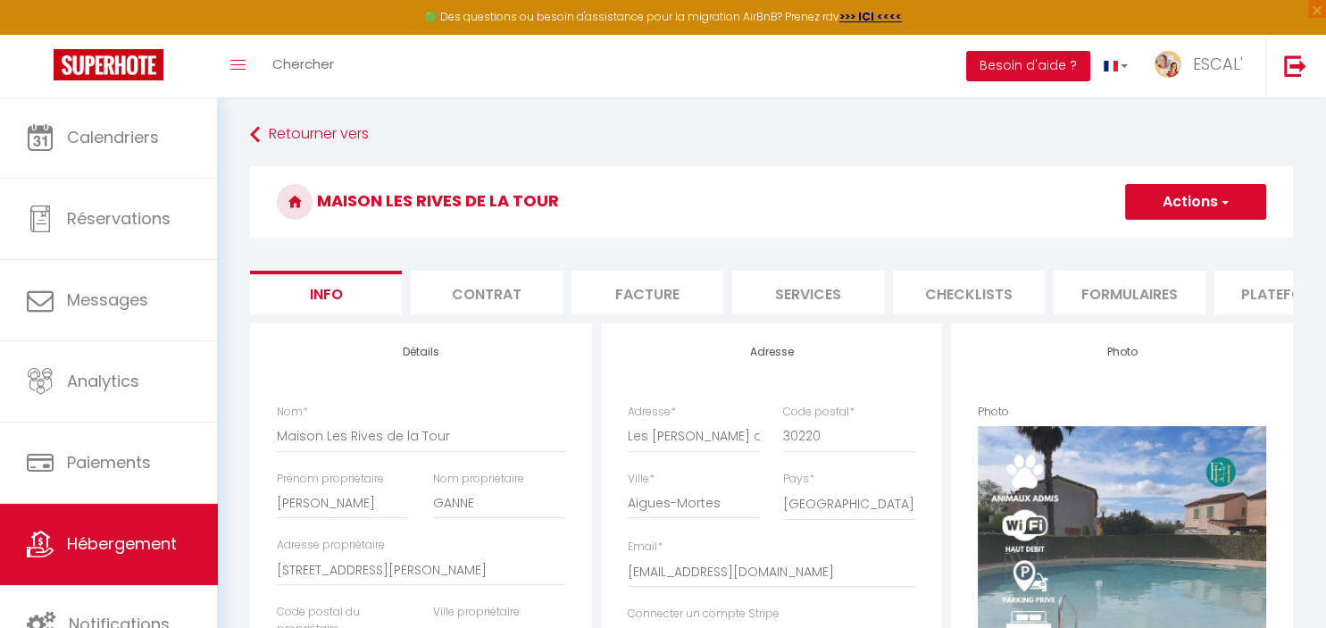
click at [1245, 298] on li "Plateformes" at bounding box center [1291, 293] width 152 height 44
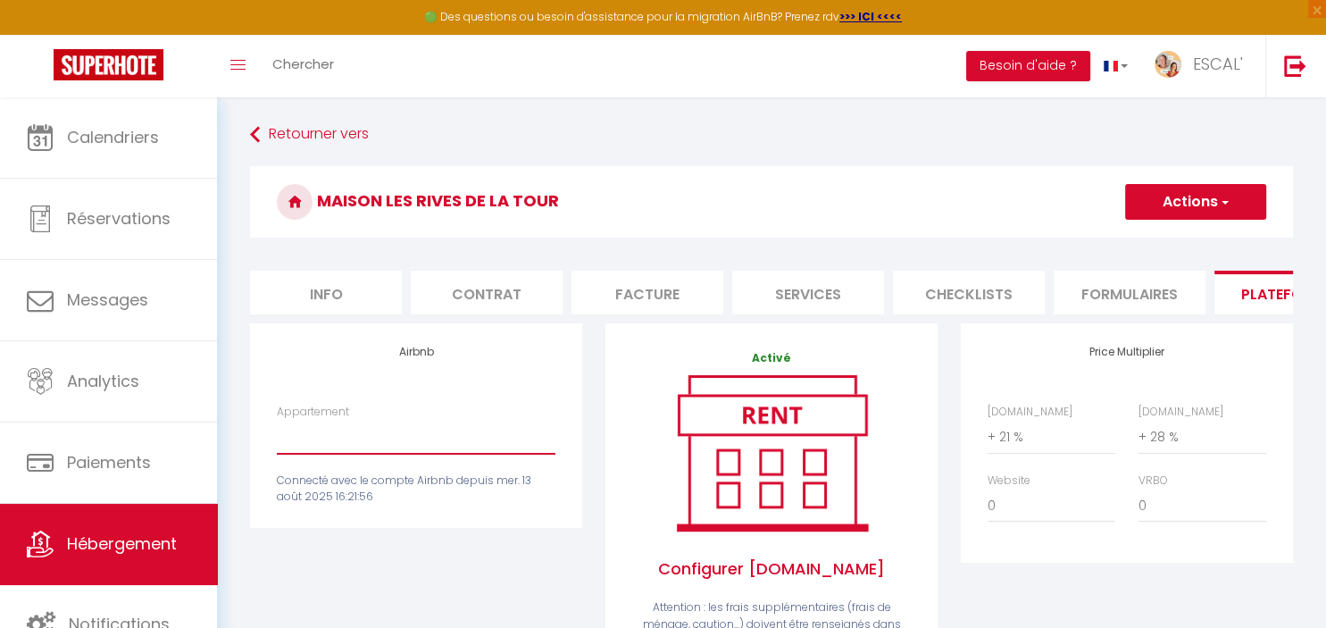
click at [277, 420] on select "Gîte Royal (Gîtes de France Gard) - [EMAIL_ADDRESS][DOMAIN_NAME] Gîte Nostalgiq…" at bounding box center [416, 437] width 279 height 34
click at [684, 152] on div "Retourner vers Maison Les [PERSON_NAME] de la Tour Actions Enregistrer Info Con…" at bounding box center [771, 623] width 1066 height 1009
click at [1000, 74] on button "Besoin d'aide ?" at bounding box center [1028, 66] width 124 height 30
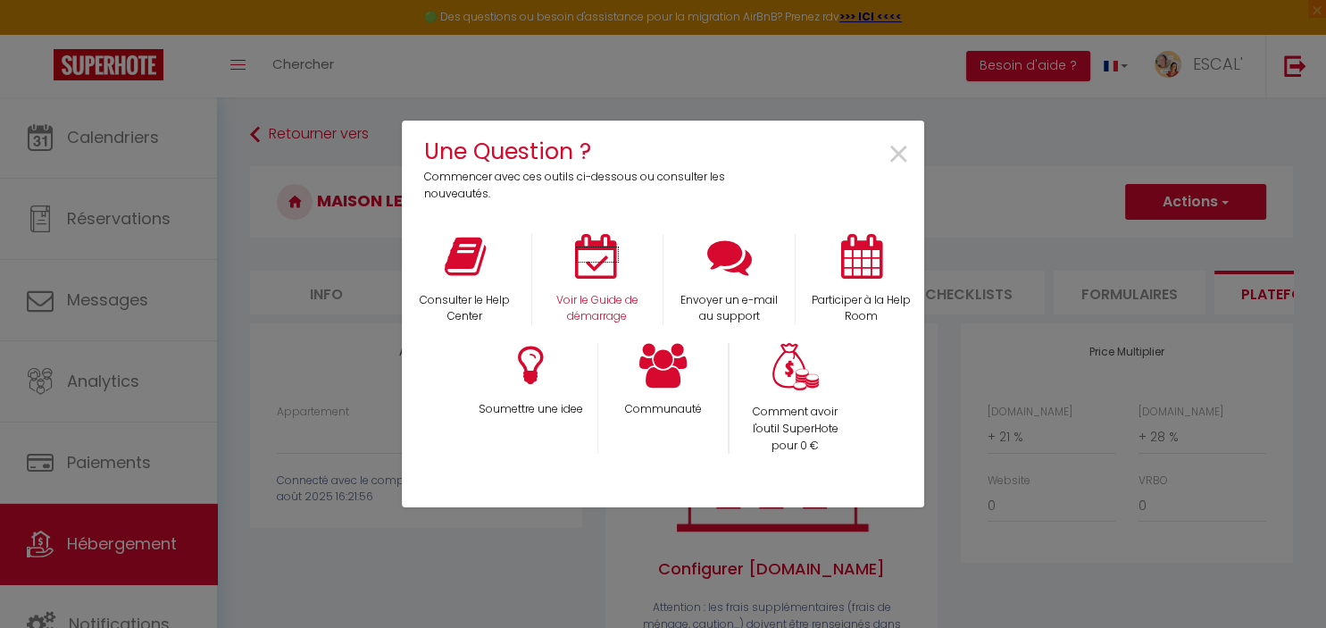
click at [596, 266] on icon at bounding box center [597, 256] width 45 height 45
click at [897, 151] on span "×" at bounding box center [899, 155] width 24 height 56
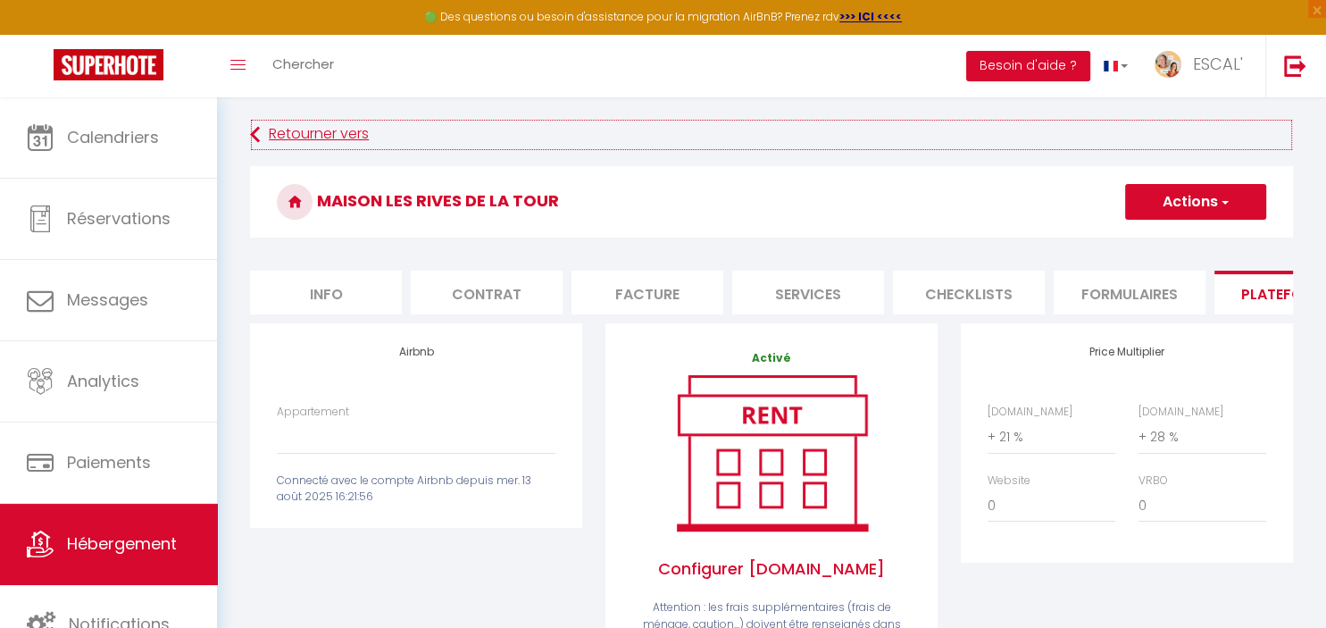
click at [294, 129] on link "Retourner vers" at bounding box center [771, 135] width 1043 height 32
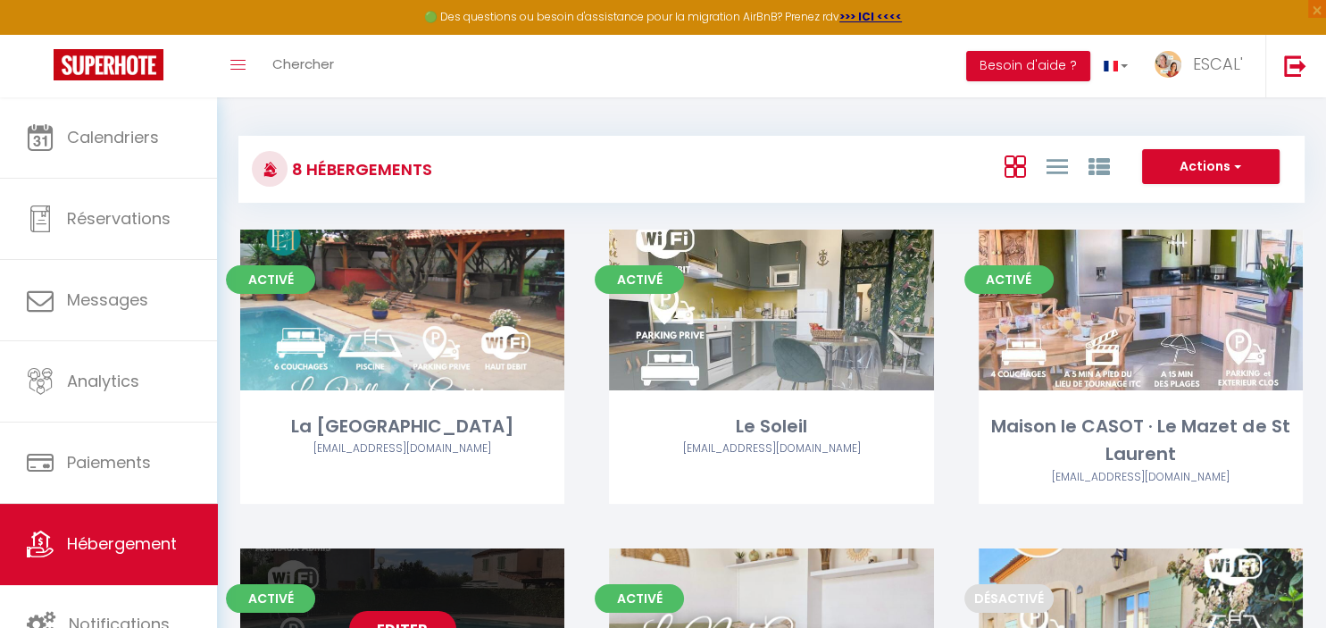
click at [441, 615] on link "Editer" at bounding box center [402, 629] width 107 height 36
select select "3"
select select "2"
select select "1"
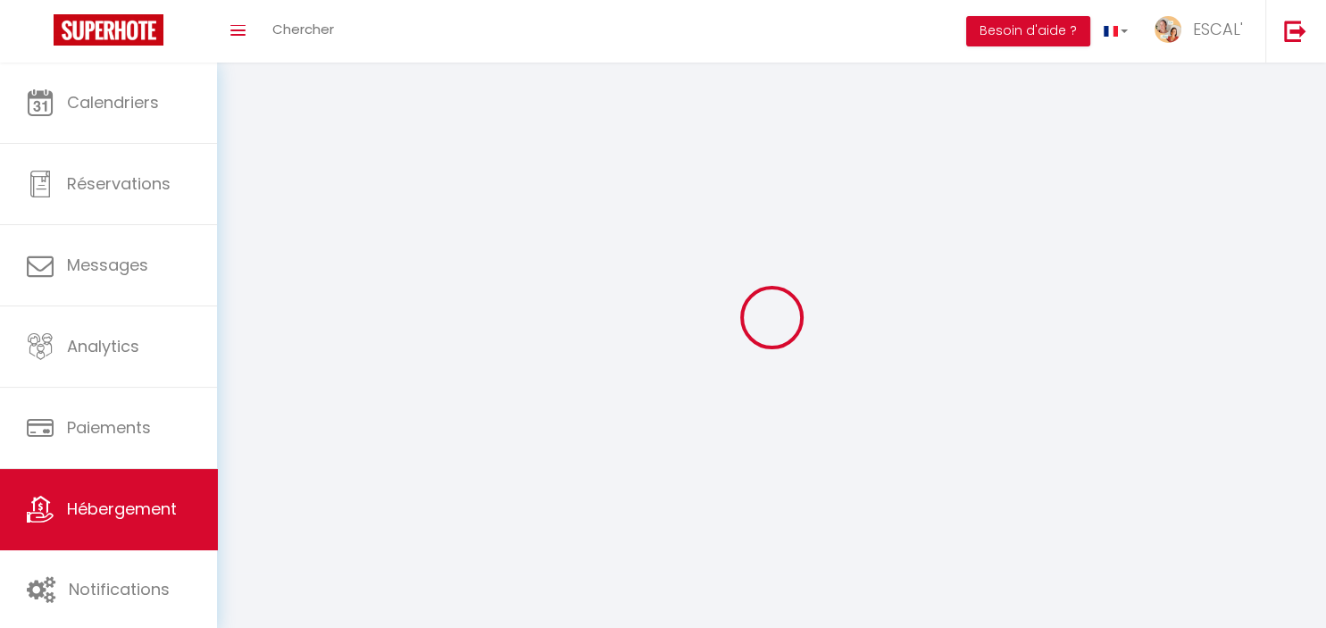
select select
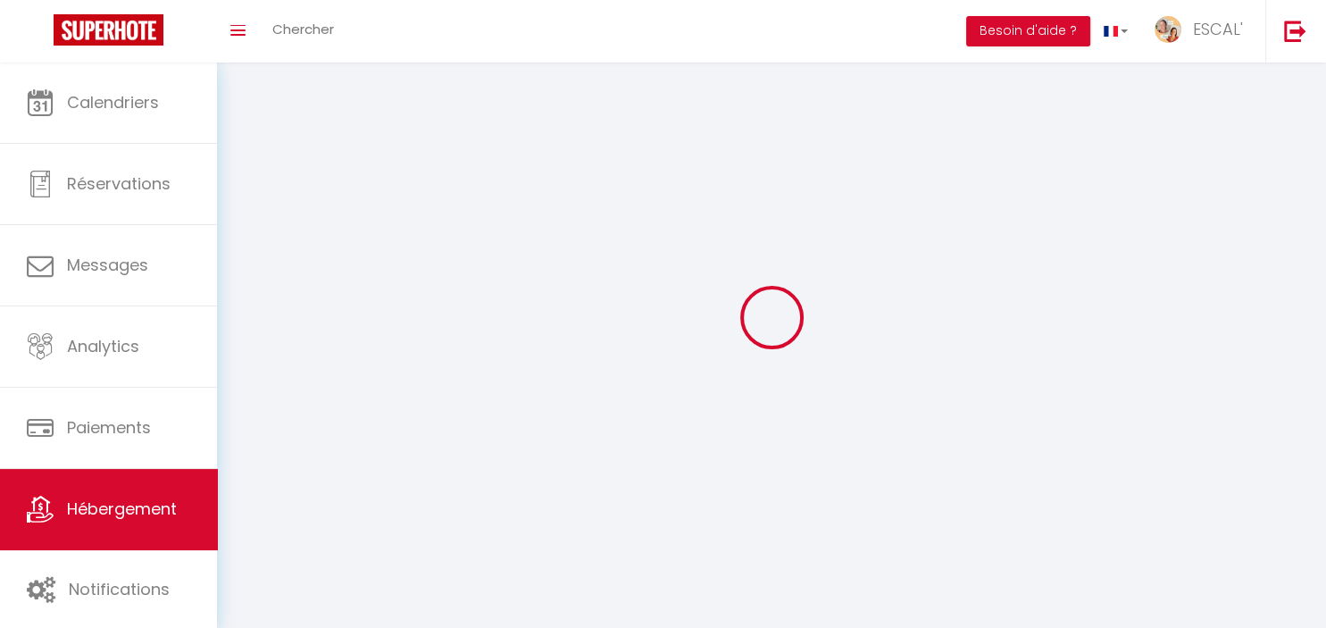
checkbox input "false"
select select
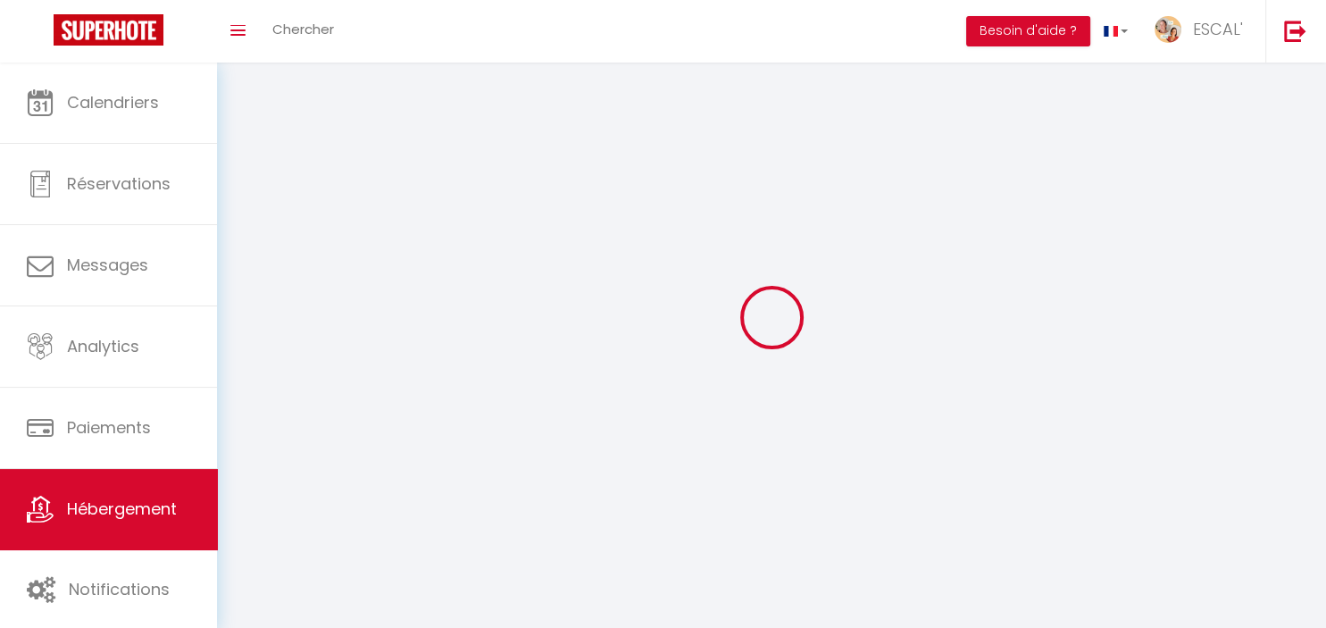
select select
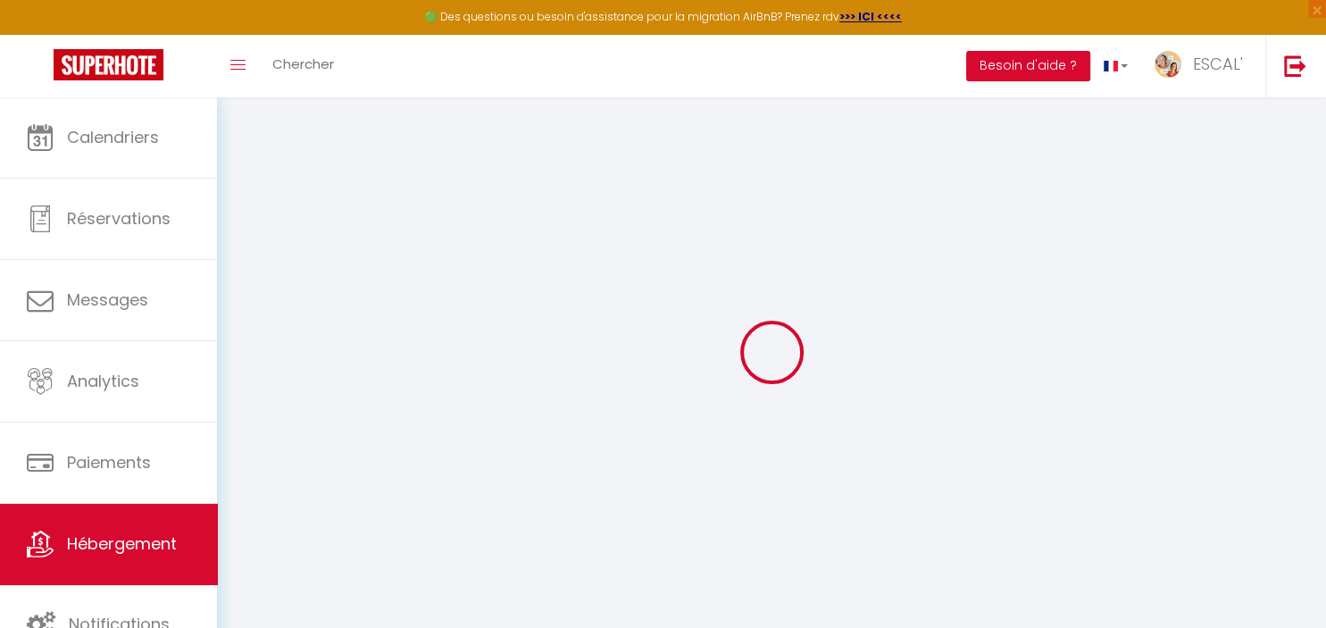
select select "+ 21 %"
select select "+ 28 %"
select select
checkbox input "false"
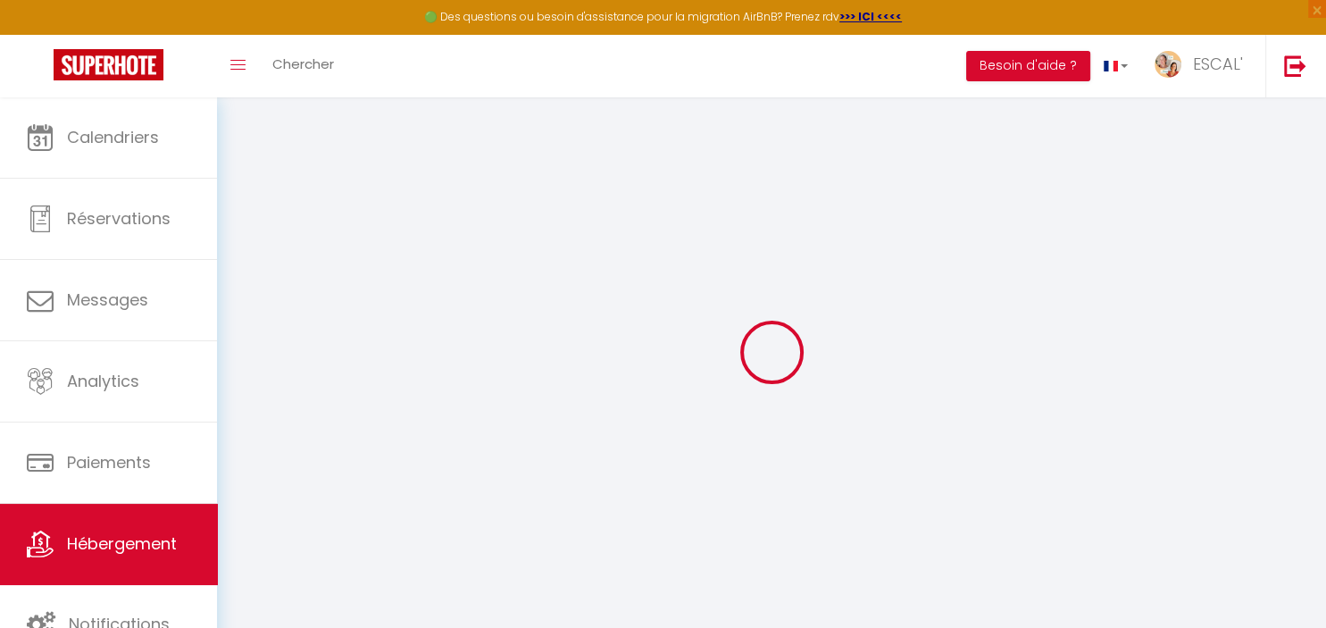
checkbox input "false"
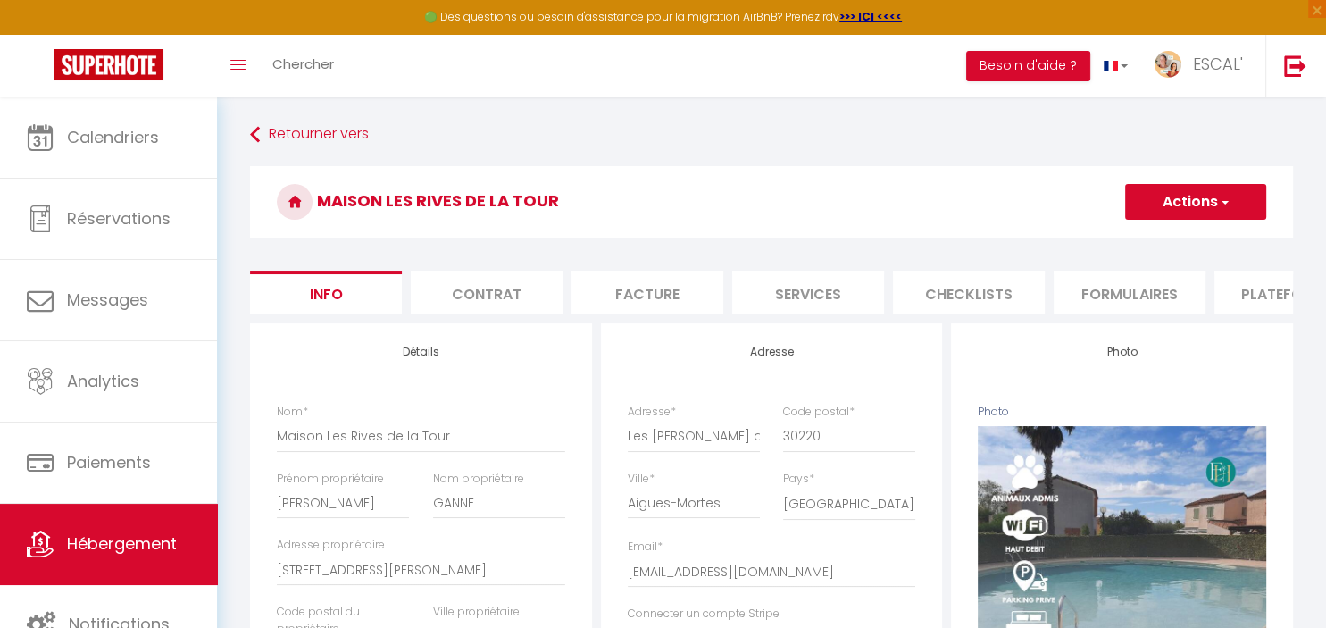
select select
checkbox input "false"
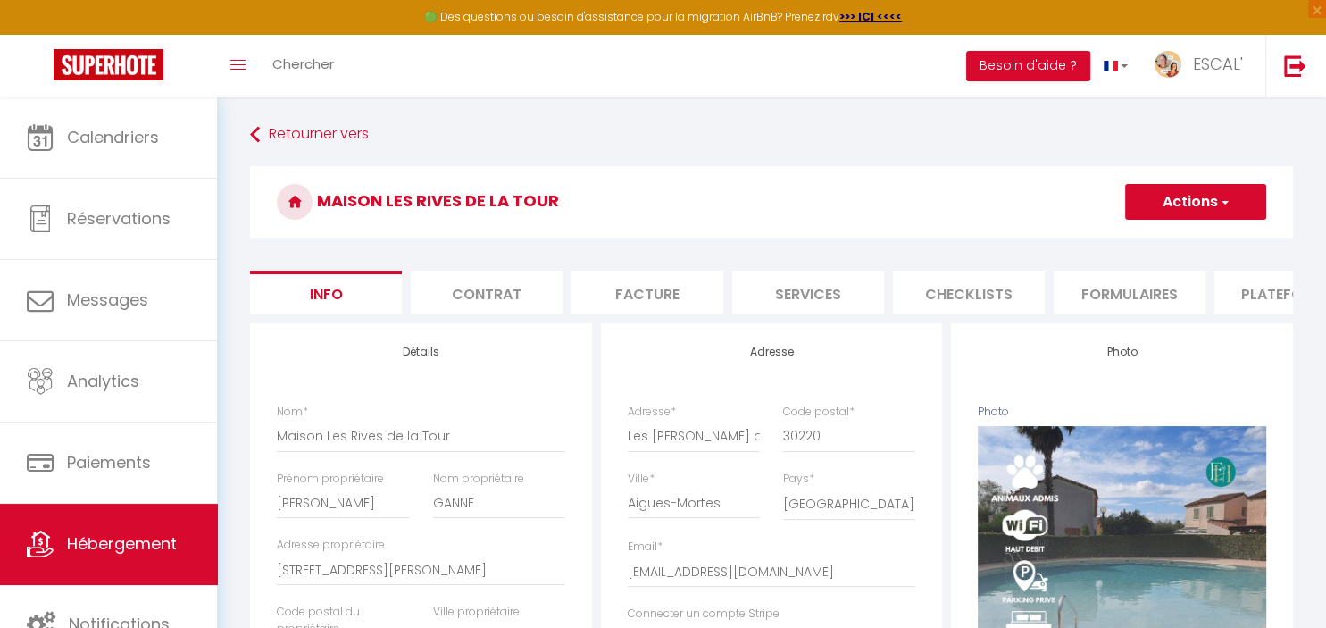
click at [1270, 291] on li "Plateformes" at bounding box center [1291, 293] width 152 height 44
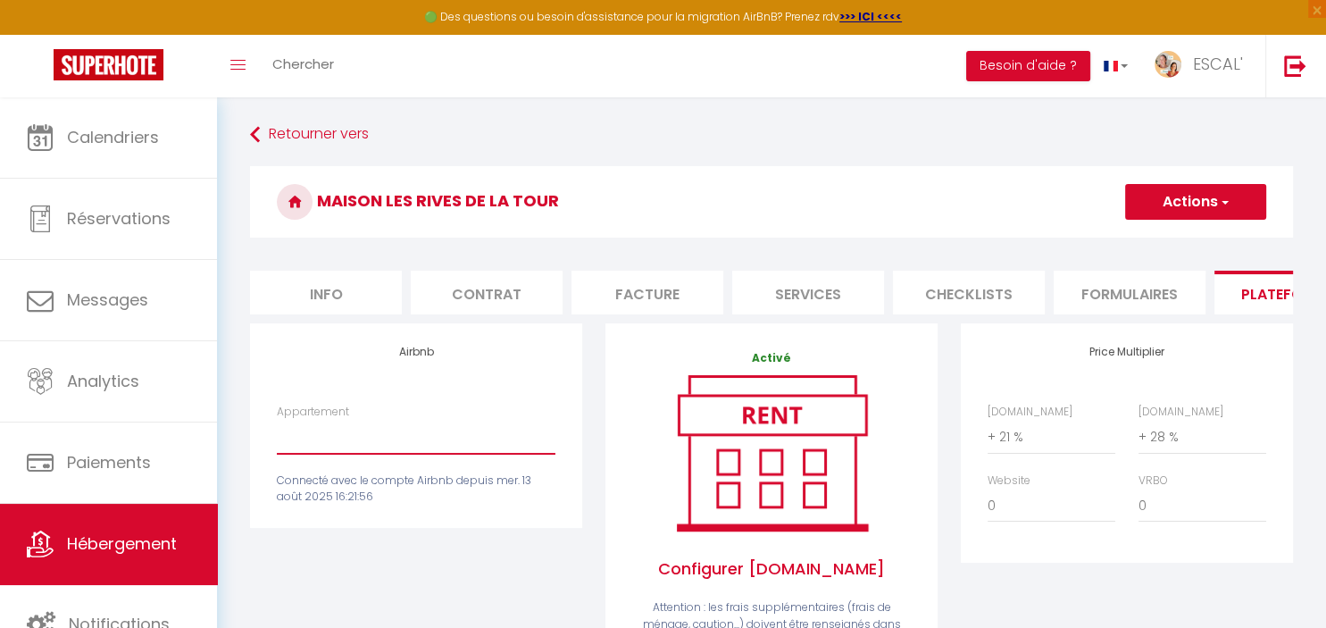
click at [277, 420] on select "Gîte Royal (Gîtes de France Gard) - [EMAIL_ADDRESS][DOMAIN_NAME] Gîte Nostalgiq…" at bounding box center [416, 437] width 279 height 34
click option at bounding box center [0, 0] width 0 height 0
click at [448, 472] on div "Appartement Gîte Royal (Gîtes de France Gard) - [EMAIL_ADDRESS][DOMAIN_NAME] Gî…" at bounding box center [416, 455] width 302 height 103
click at [115, 548] on span "Hébergement" at bounding box center [122, 543] width 110 height 22
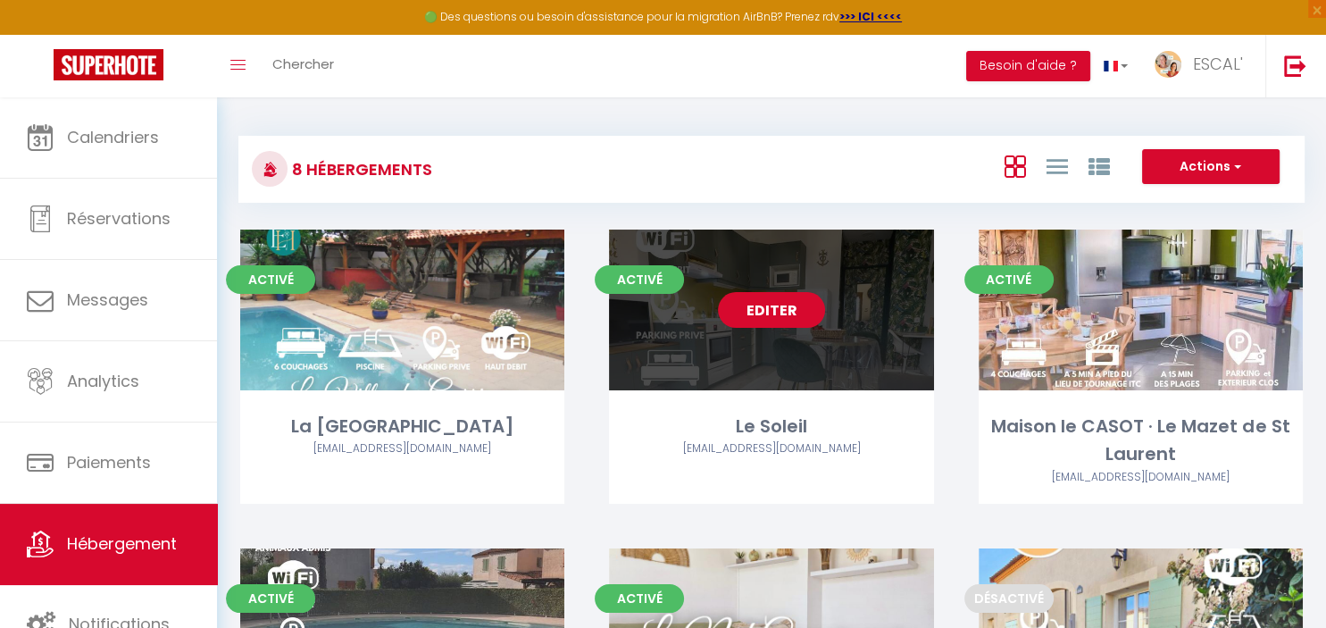
click at [789, 307] on link "Editer" at bounding box center [771, 310] width 107 height 36
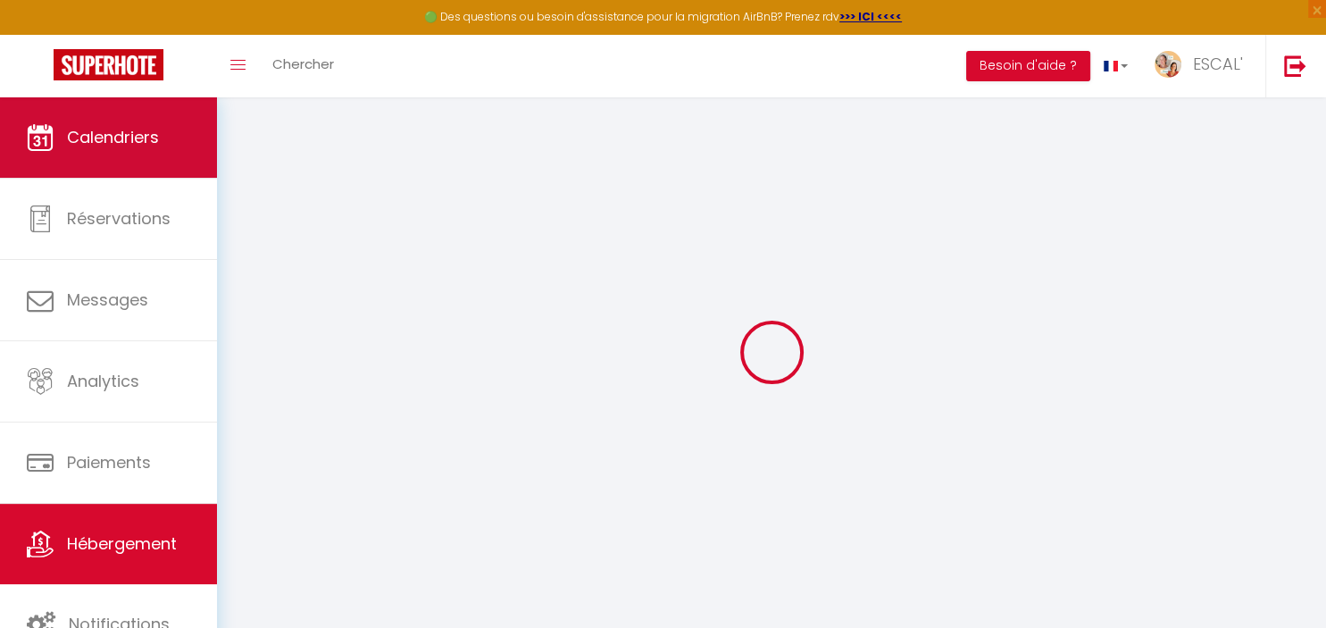
select select
checkbox input "false"
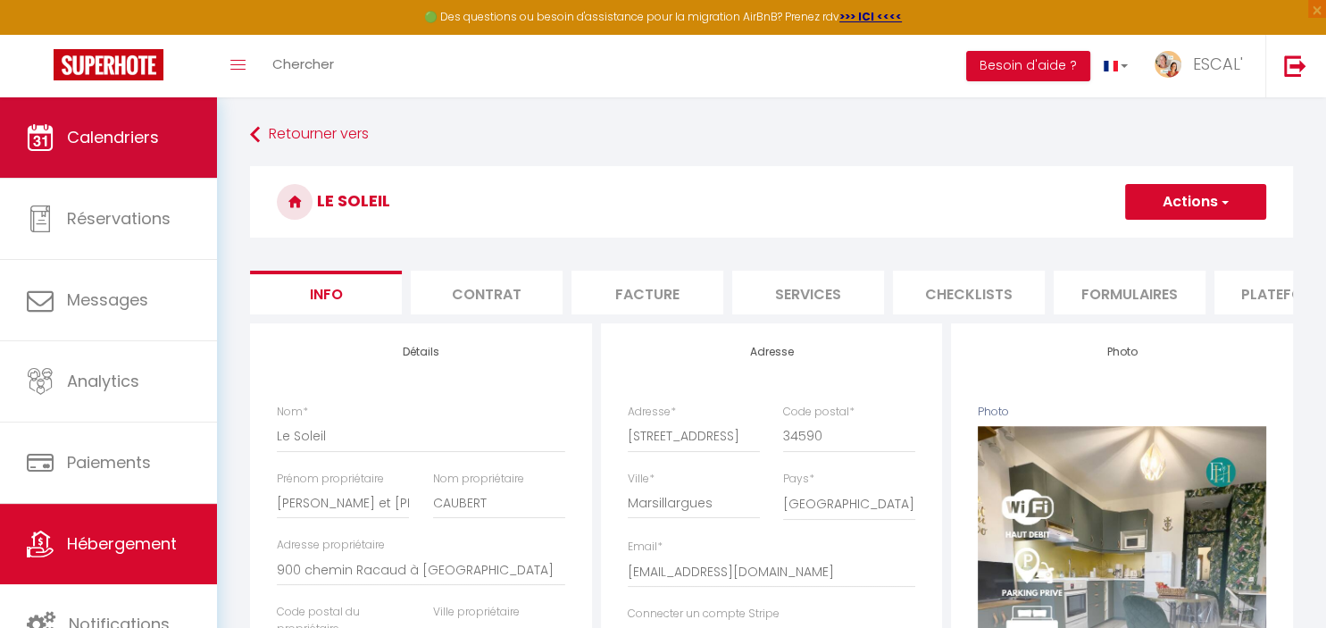
select select
checkbox input "false"
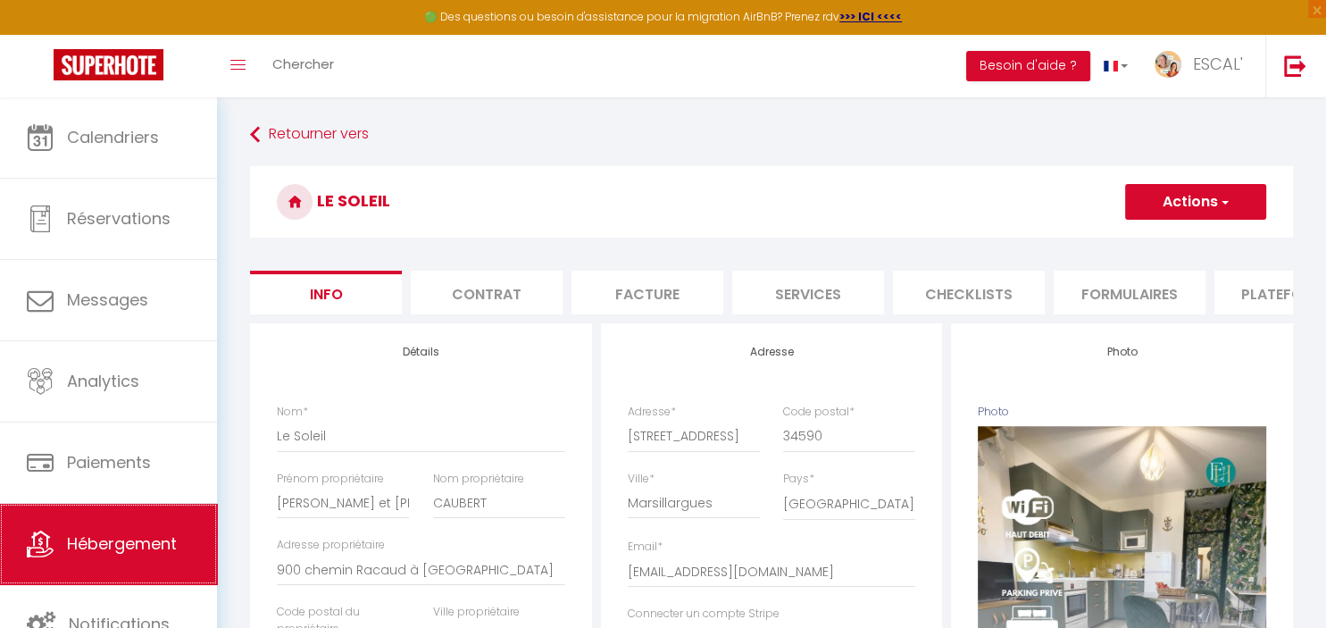
click at [96, 555] on span "Hébergement" at bounding box center [122, 543] width 110 height 22
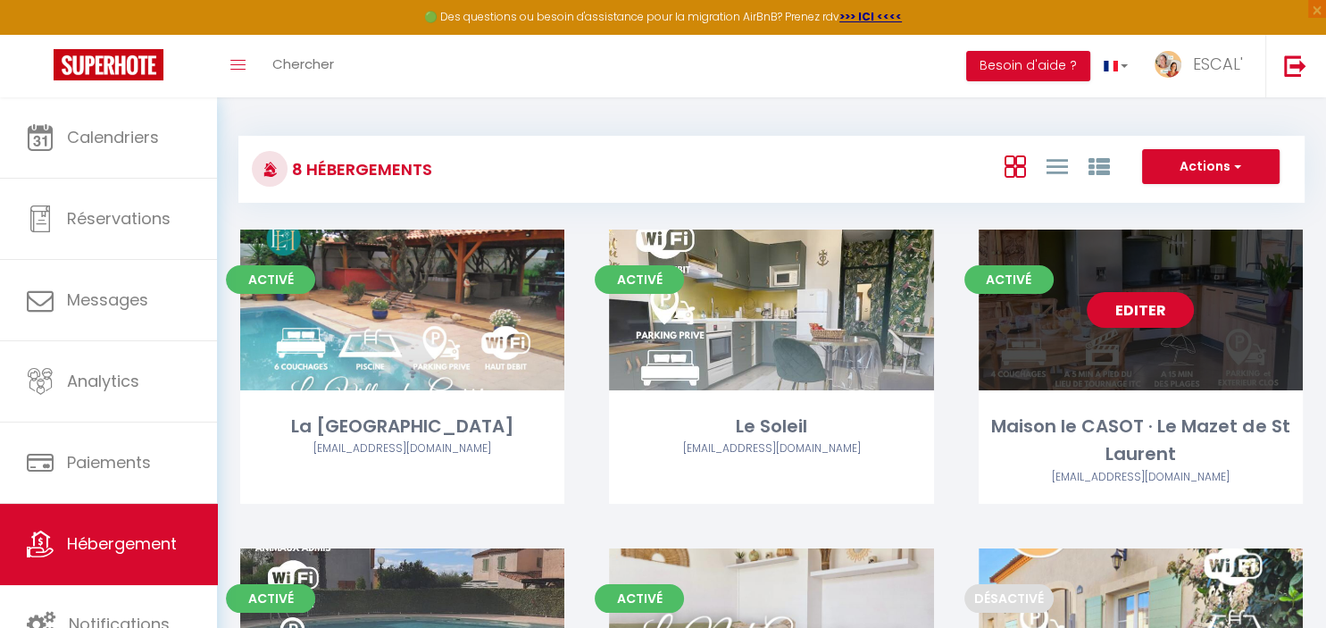
click at [1155, 293] on link "Editer" at bounding box center [1140, 310] width 107 height 36
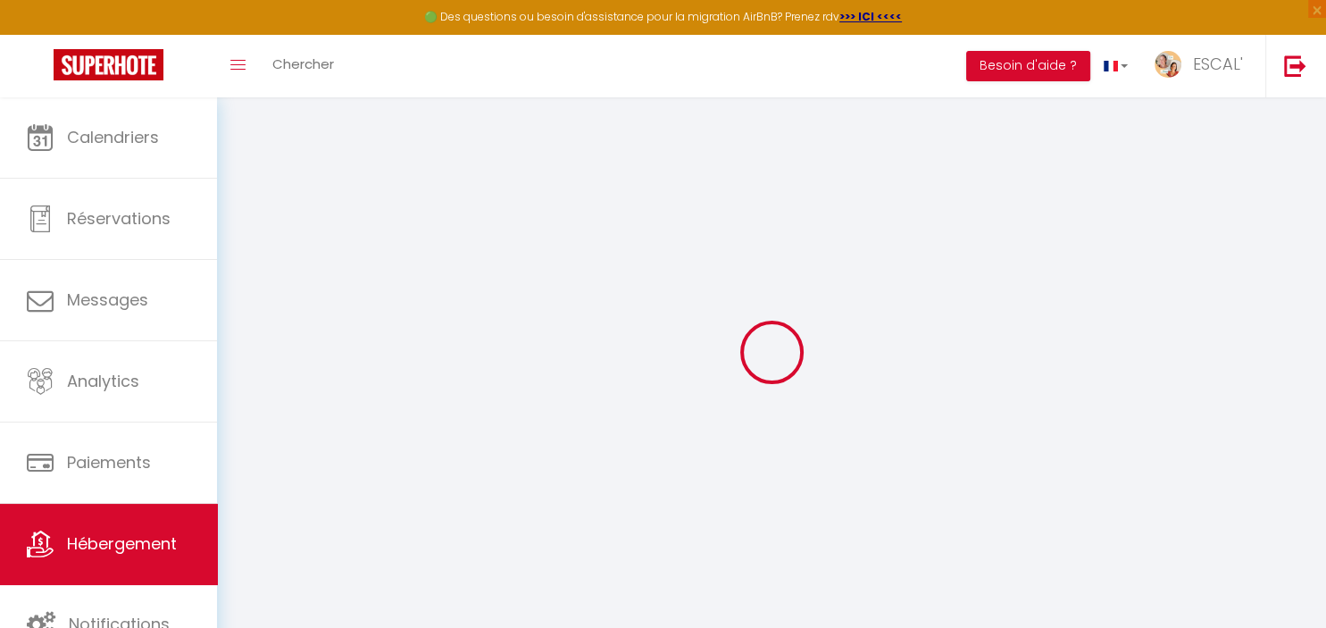
select select "+ 22 %"
select select "+ 29 %"
select select
checkbox input "false"
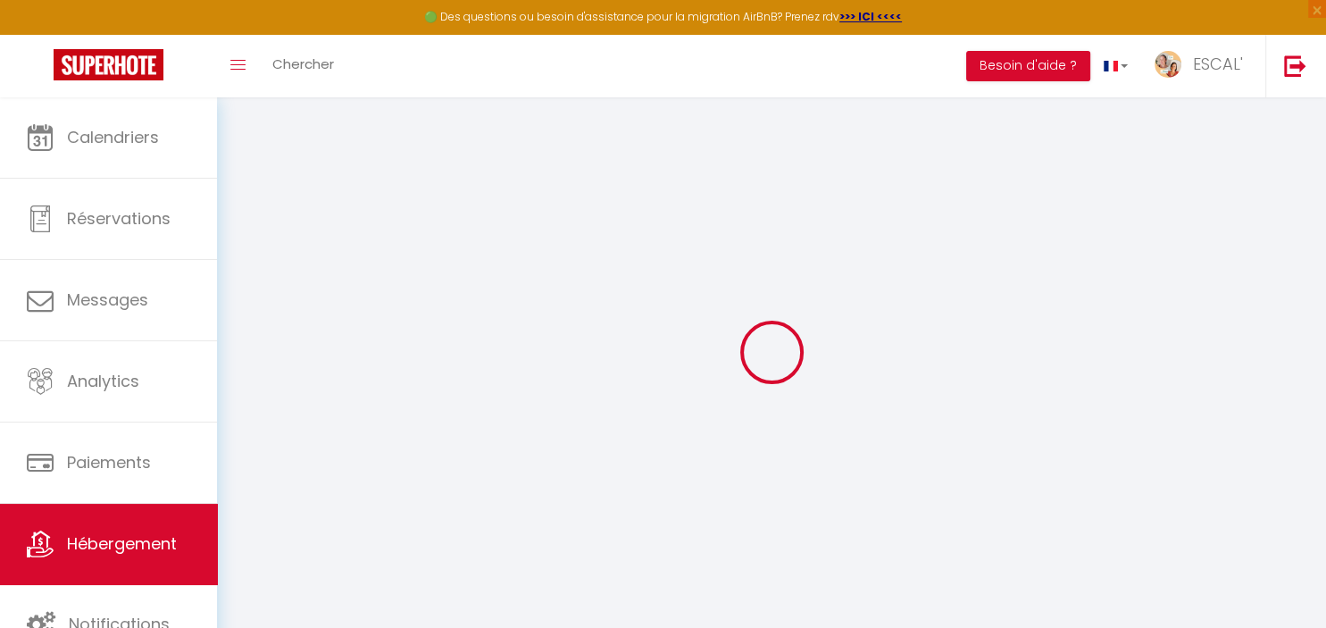
checkbox input "false"
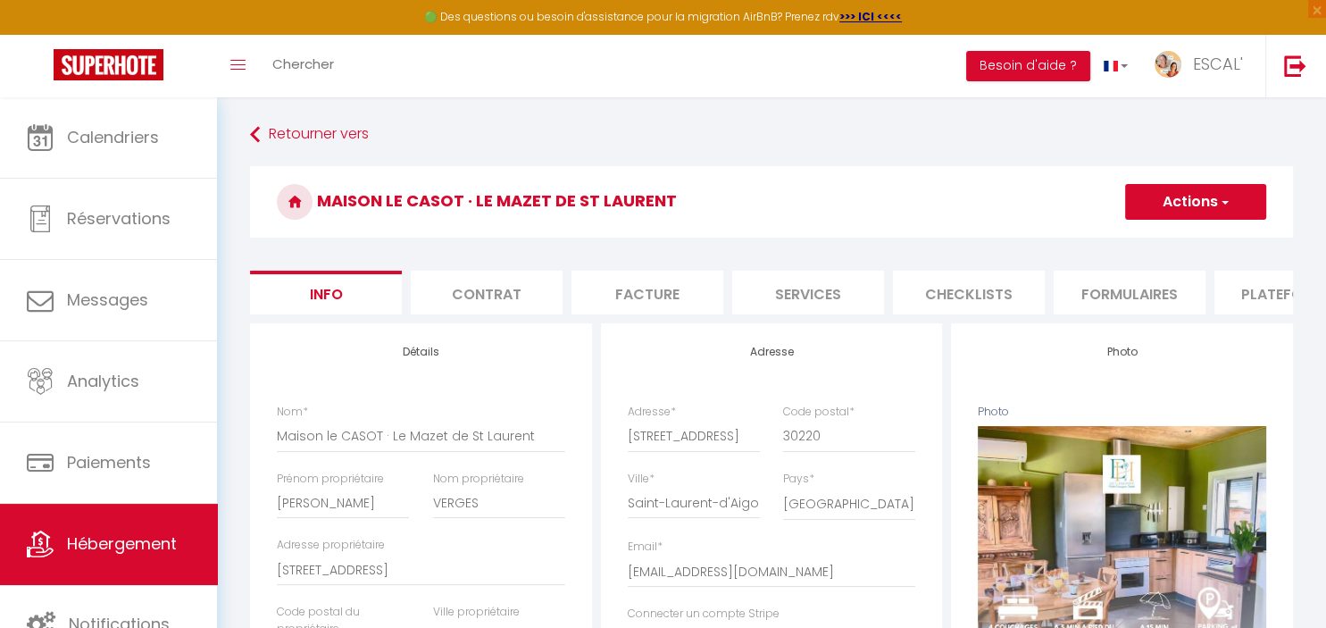
select select
checkbox input "false"
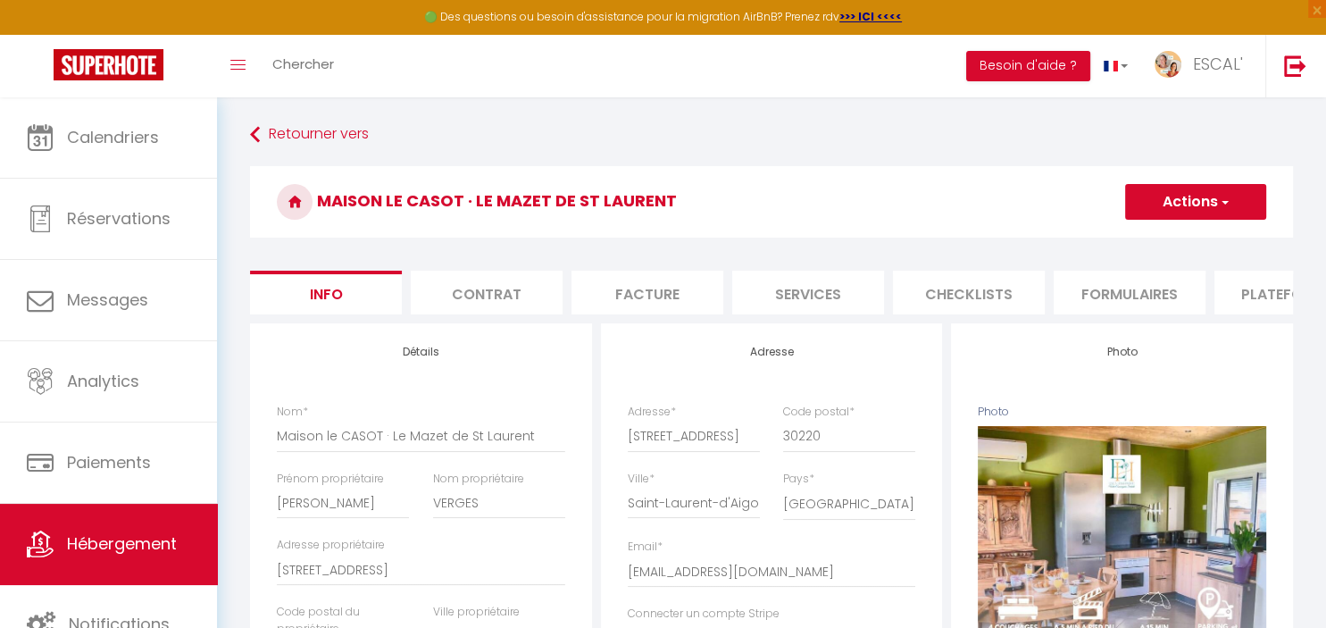
select select "well_reviewed_guests"
select select "EUR"
select select
select select "12045-1153566681290140080"
click at [1247, 300] on li "Plateformes" at bounding box center [1291, 293] width 152 height 44
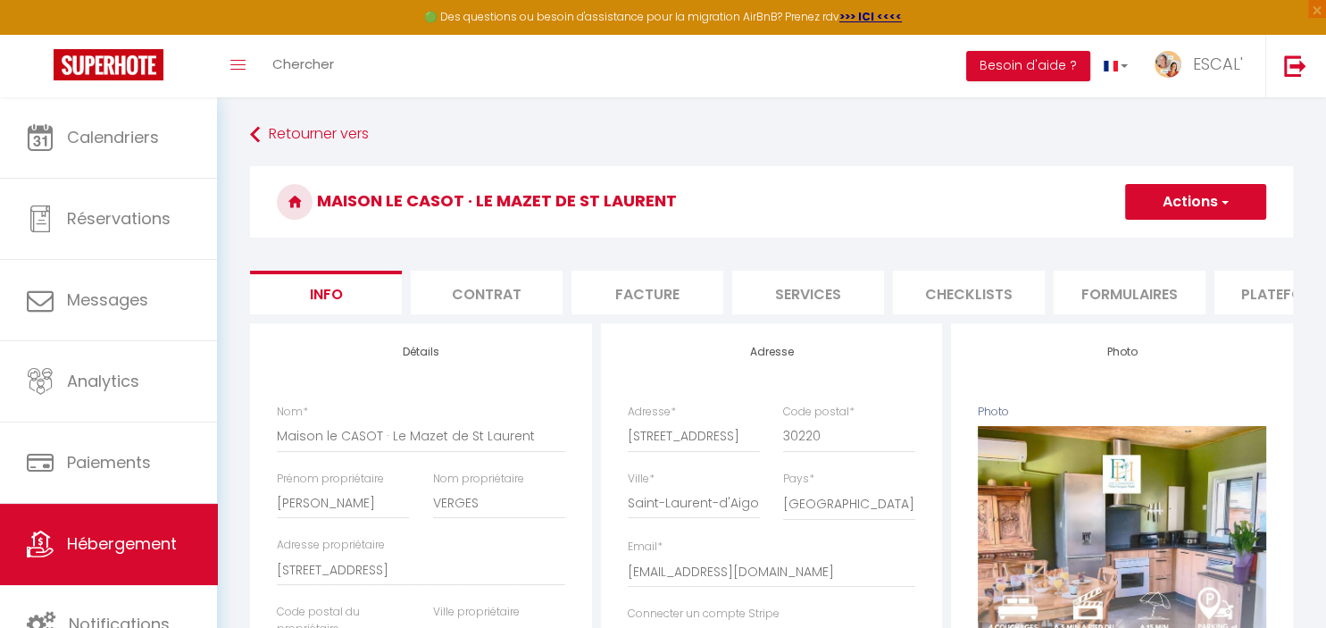
select select
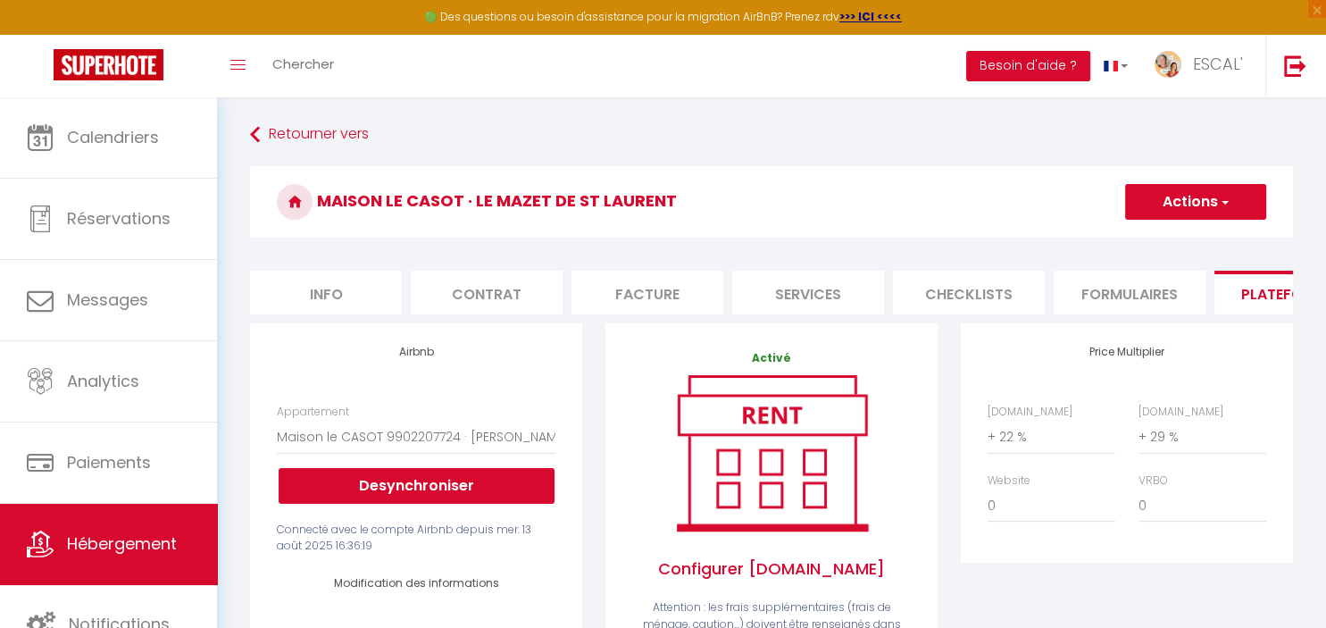
click at [330, 287] on li "Info" at bounding box center [326, 293] width 152 height 44
select select
checkbox input "false"
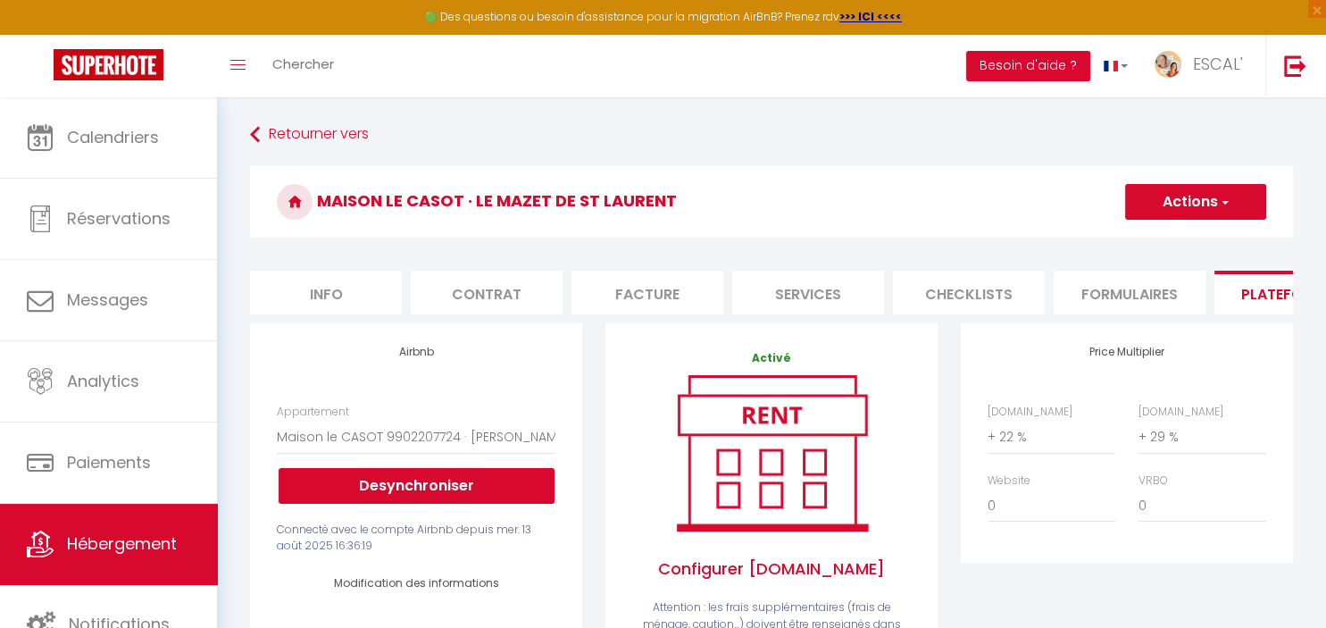
checkbox input "false"
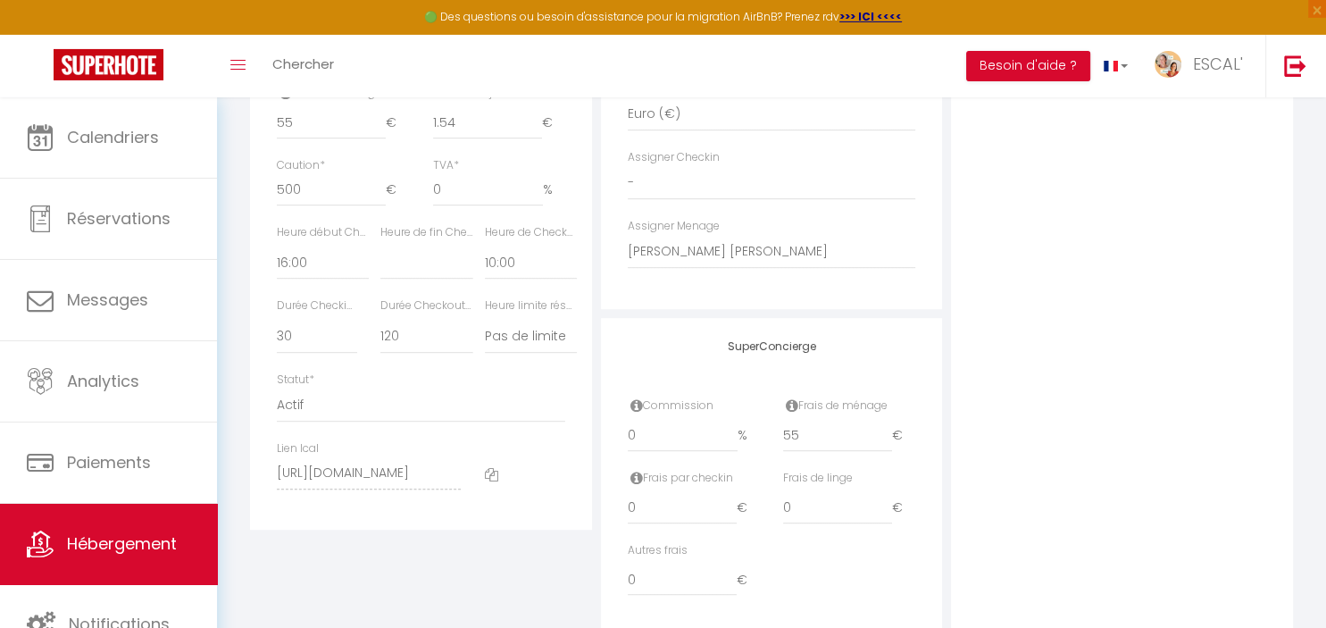
scroll to position [944, 0]
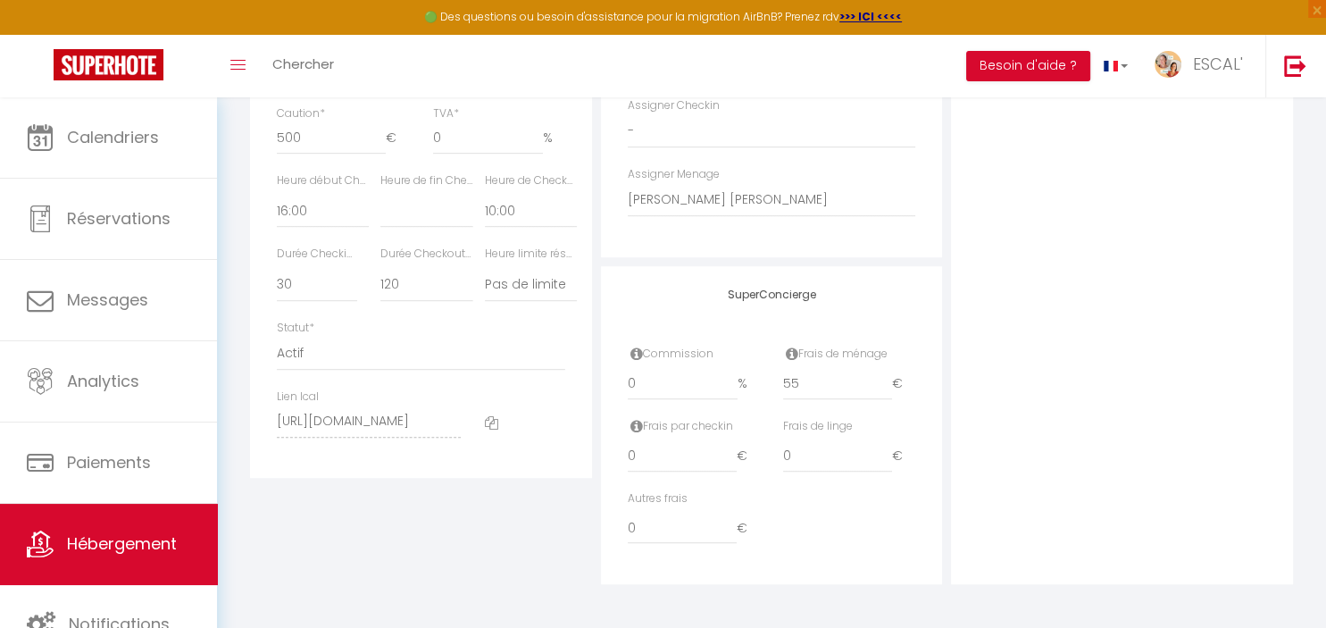
click at [492, 418] on icon at bounding box center [491, 422] width 13 height 13
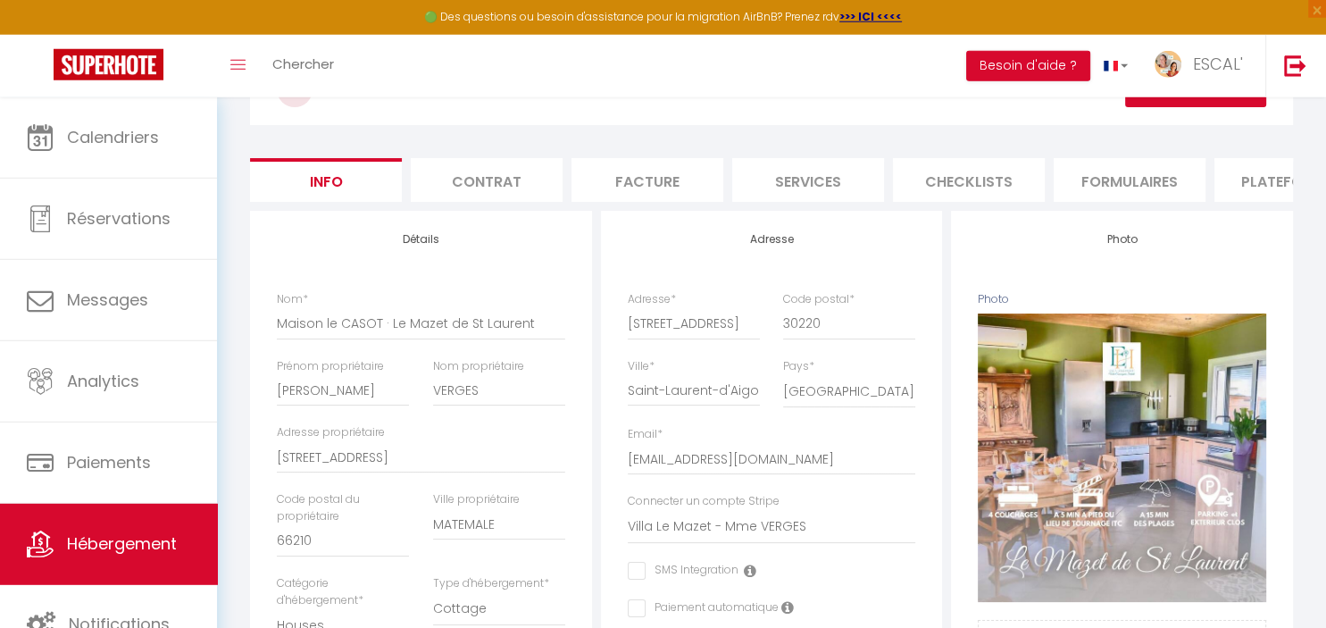
scroll to position [109, 0]
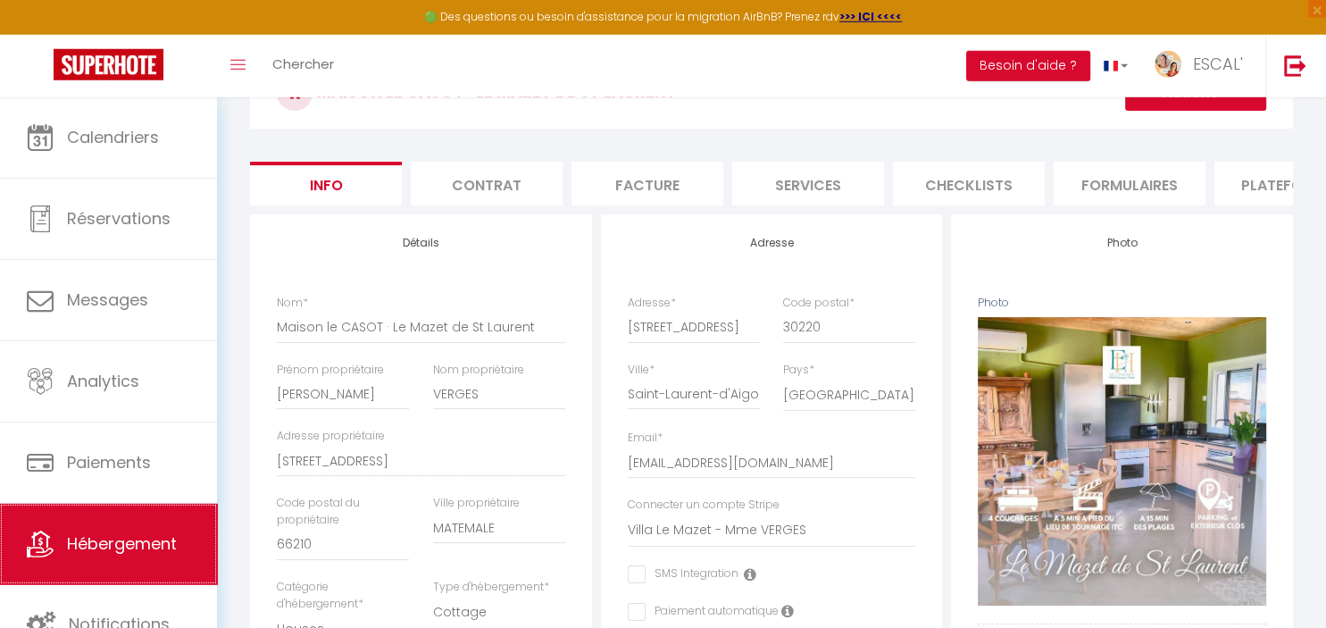
click at [54, 546] on link "Hébergement" at bounding box center [108, 544] width 217 height 80
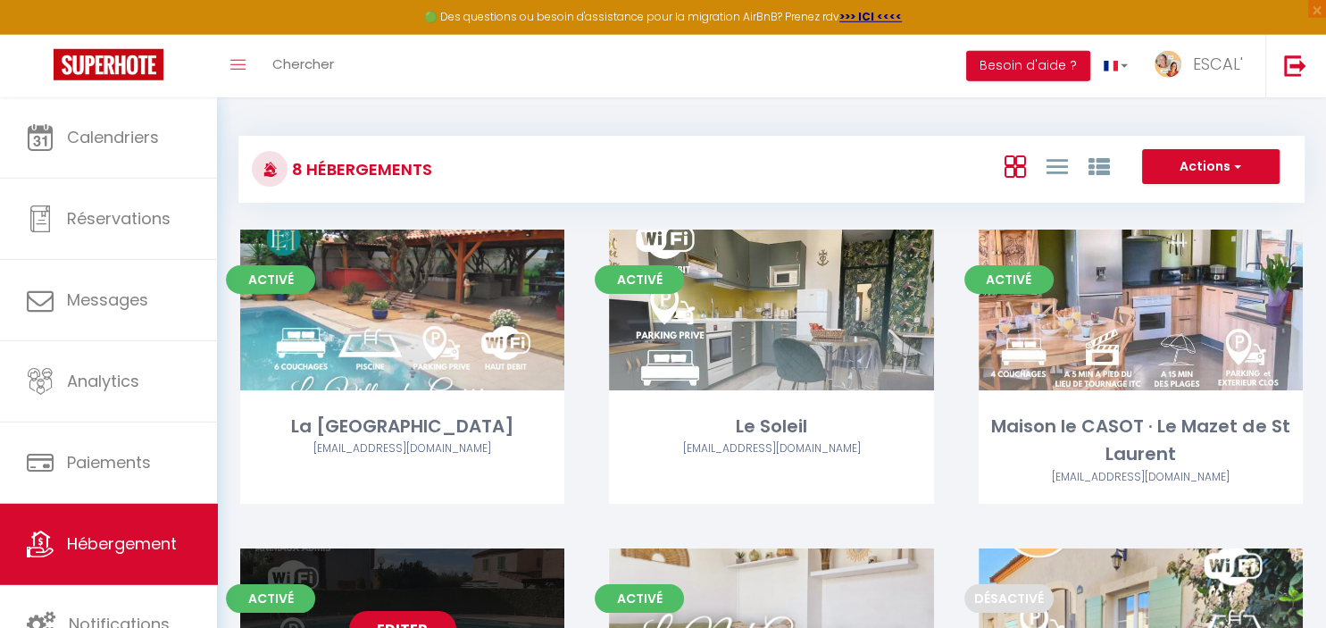
click at [422, 606] on div "Editer" at bounding box center [402, 628] width 324 height 161
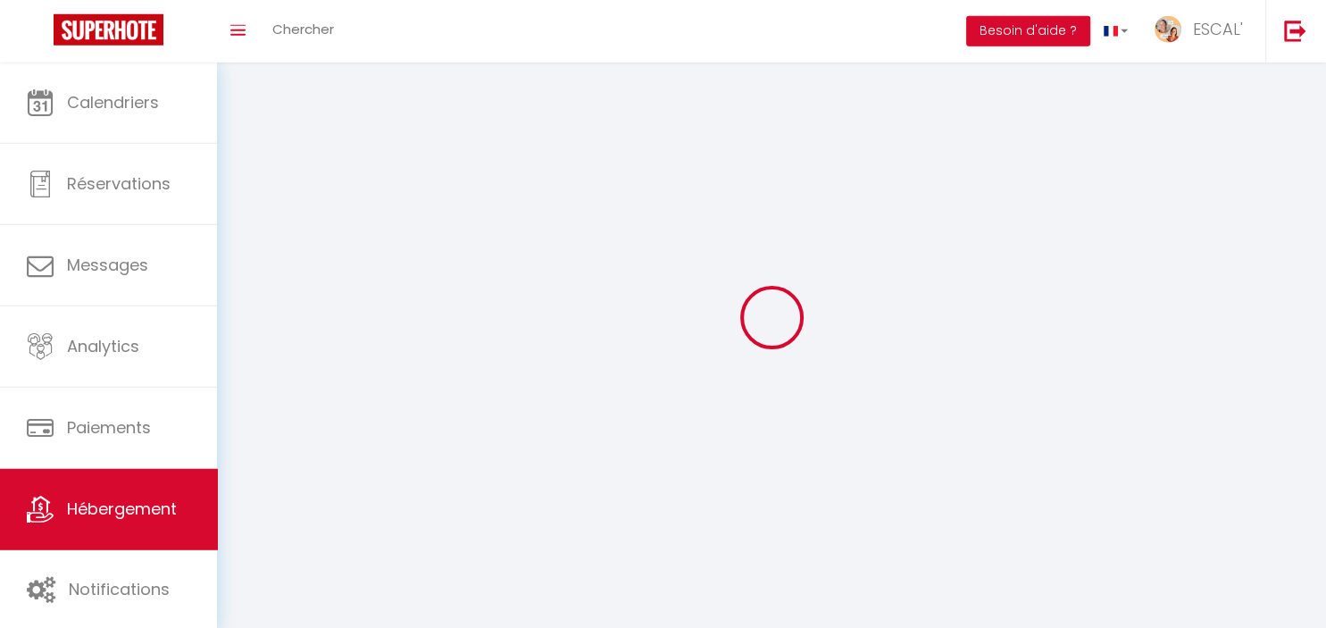
select select "1"
select select
select select "28"
select select
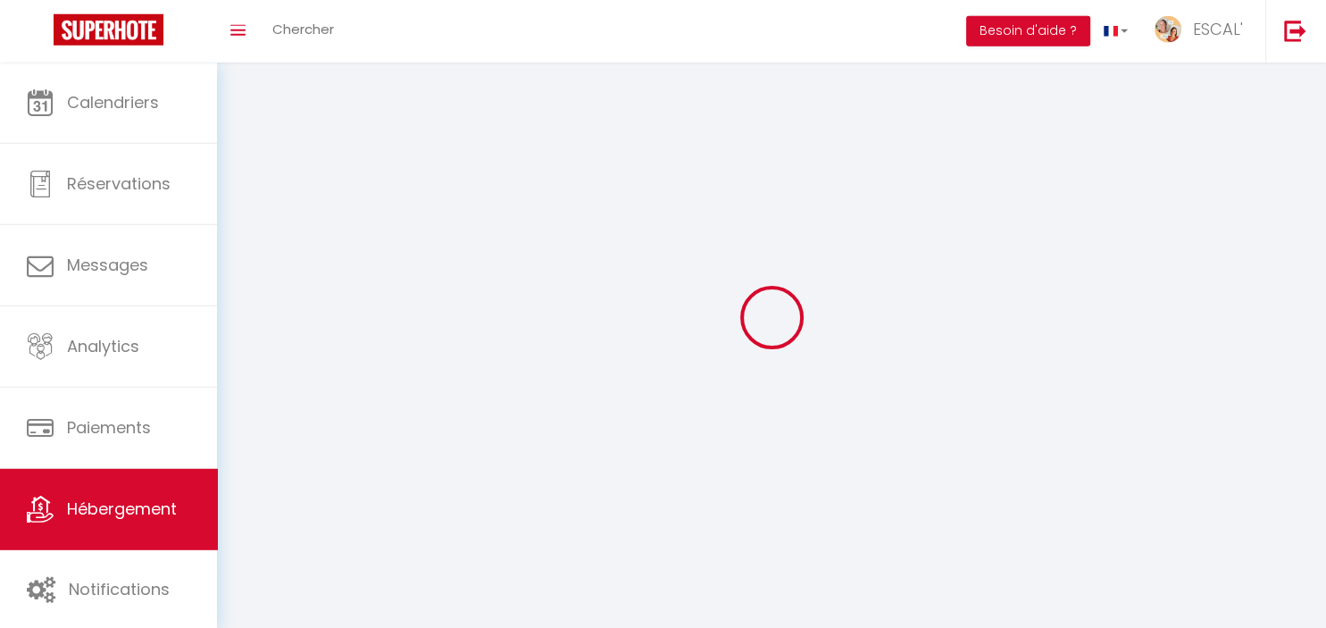
select select
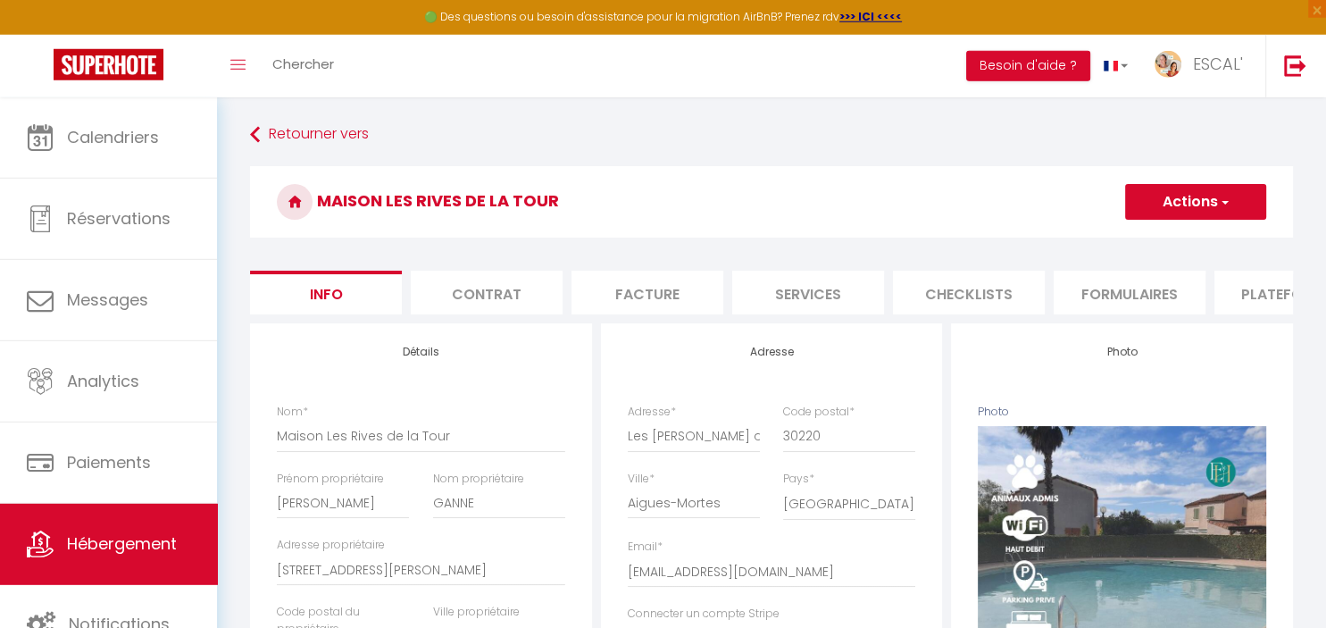
click at [1259, 293] on li "Plateformes" at bounding box center [1291, 293] width 152 height 44
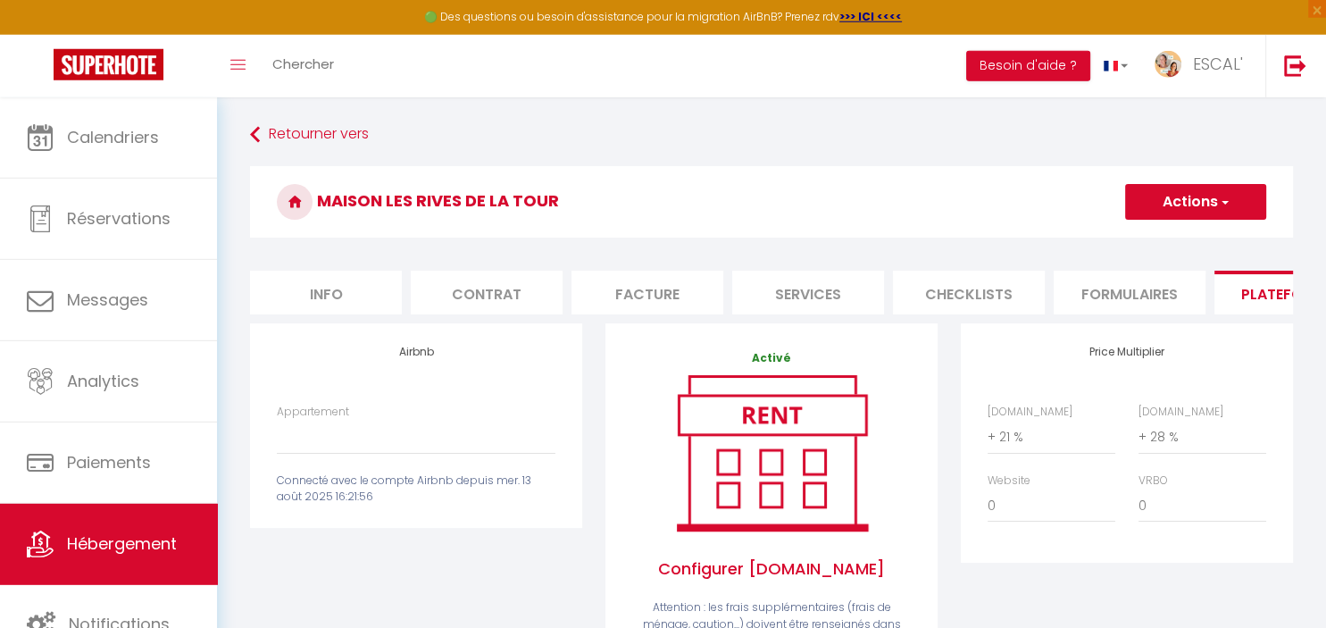
click at [316, 290] on li "Info" at bounding box center [326, 293] width 152 height 44
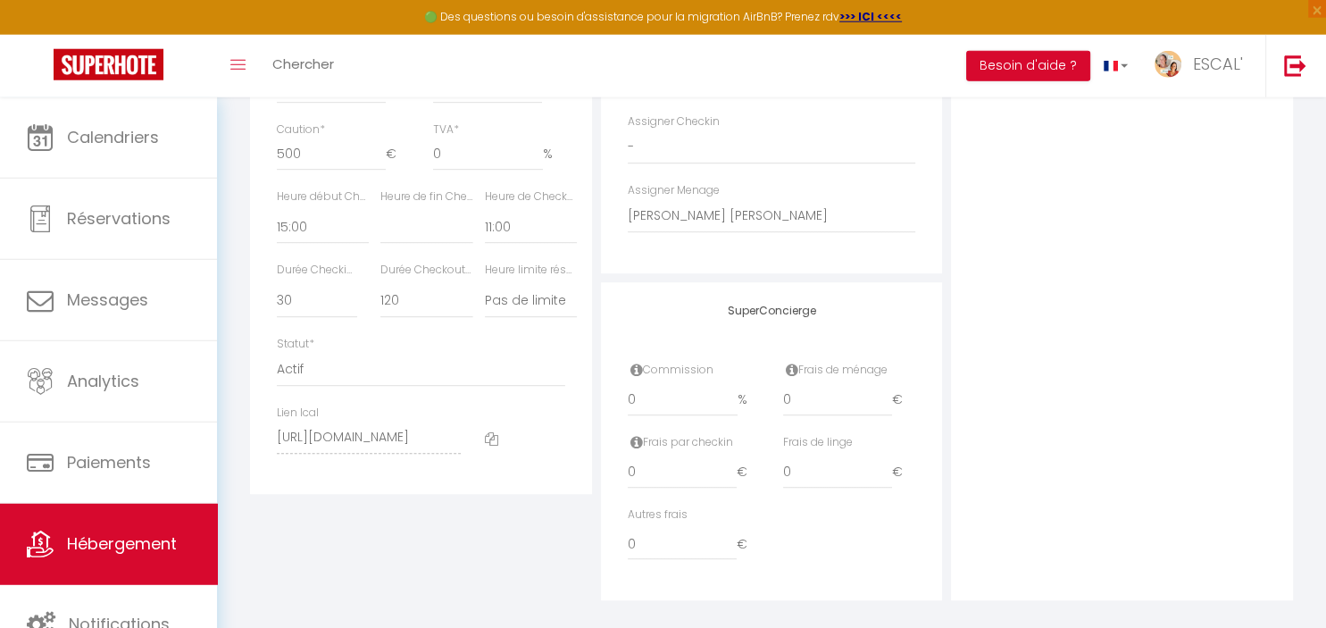
scroll to position [930, 0]
click at [490, 434] on icon at bounding box center [491, 437] width 13 height 13
click at [105, 555] on span "Hébergement" at bounding box center [122, 543] width 110 height 22
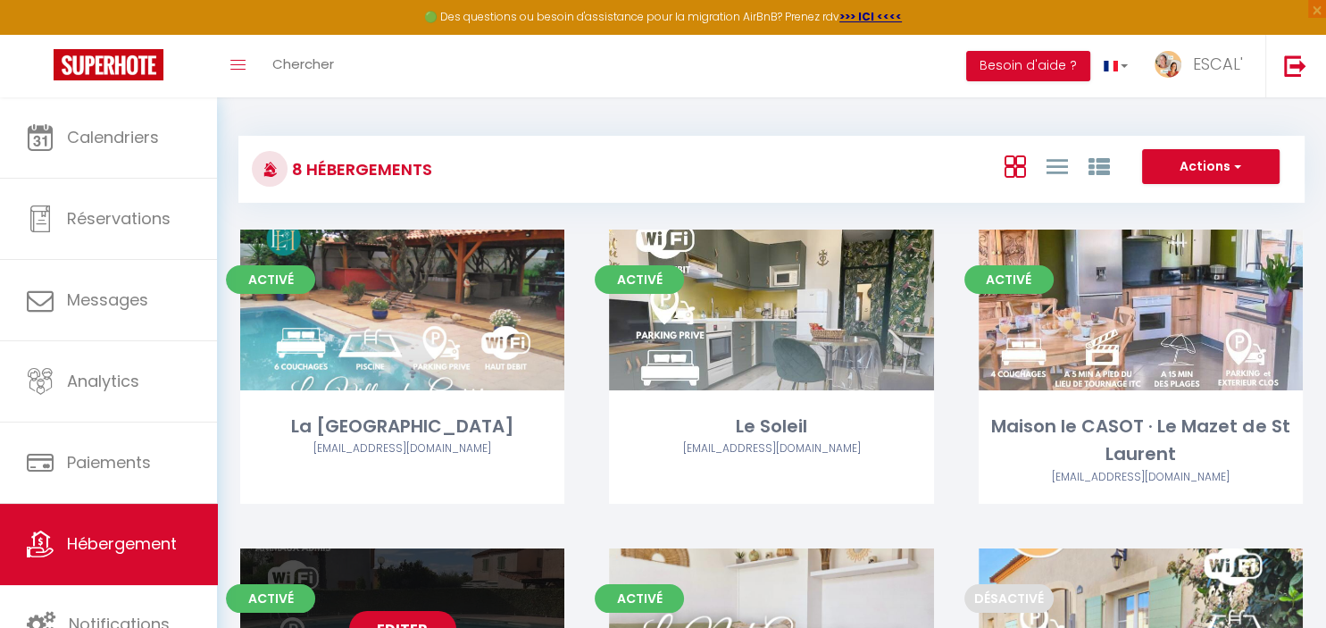
click at [411, 620] on link "Editer" at bounding box center [402, 629] width 107 height 36
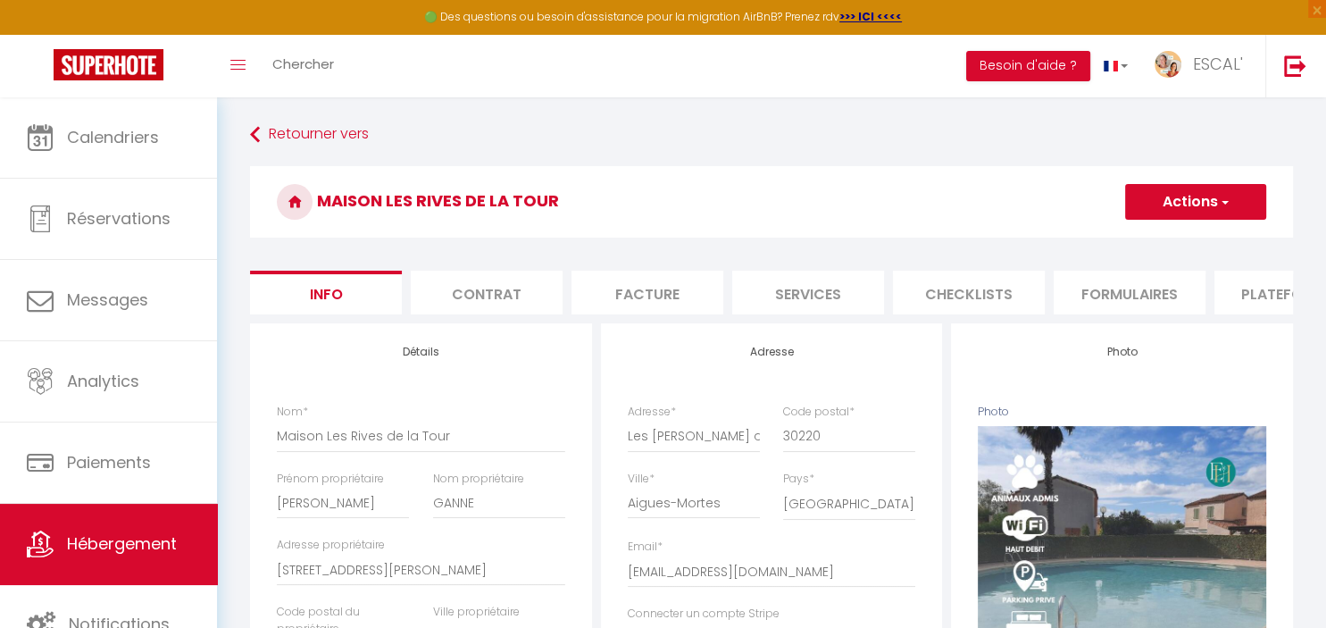
click at [1270, 294] on li "Plateformes" at bounding box center [1291, 293] width 152 height 44
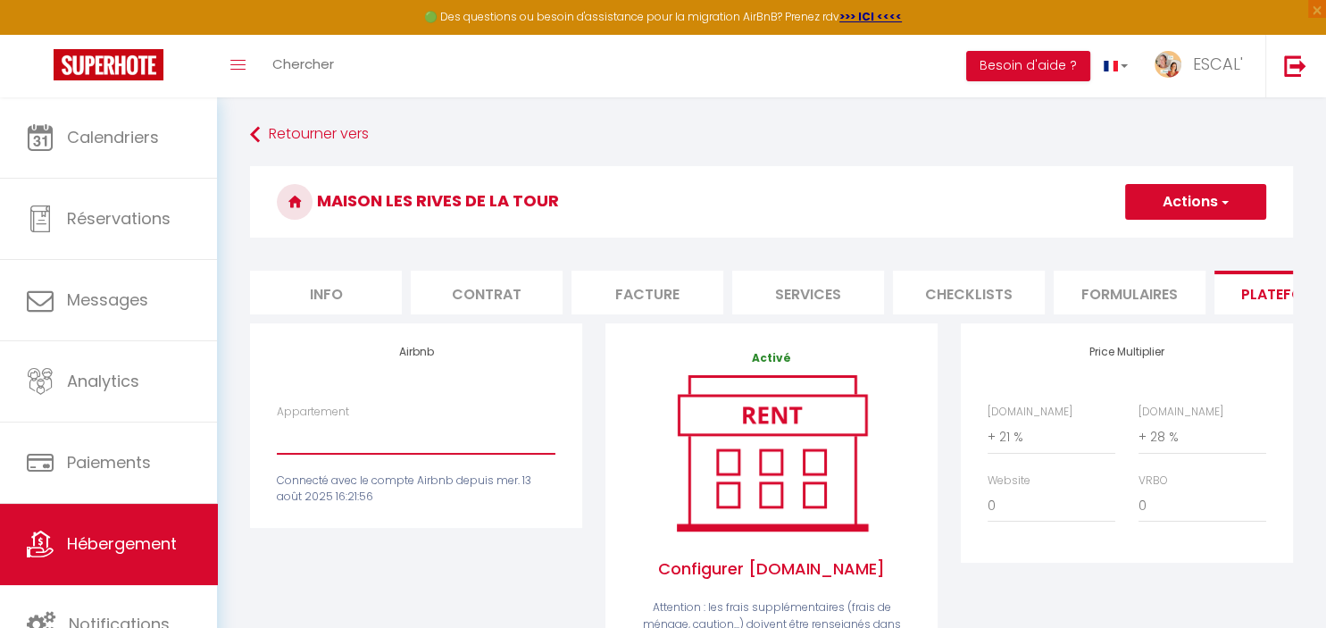
click at [277, 420] on select "Gîte Royal (Gîtes de France Gard) - [EMAIL_ADDRESS][DOMAIN_NAME] Gîte Nostalgiq…" at bounding box center [416, 437] width 279 height 34
click at [134, 534] on link "Hébergement" at bounding box center [108, 544] width 217 height 80
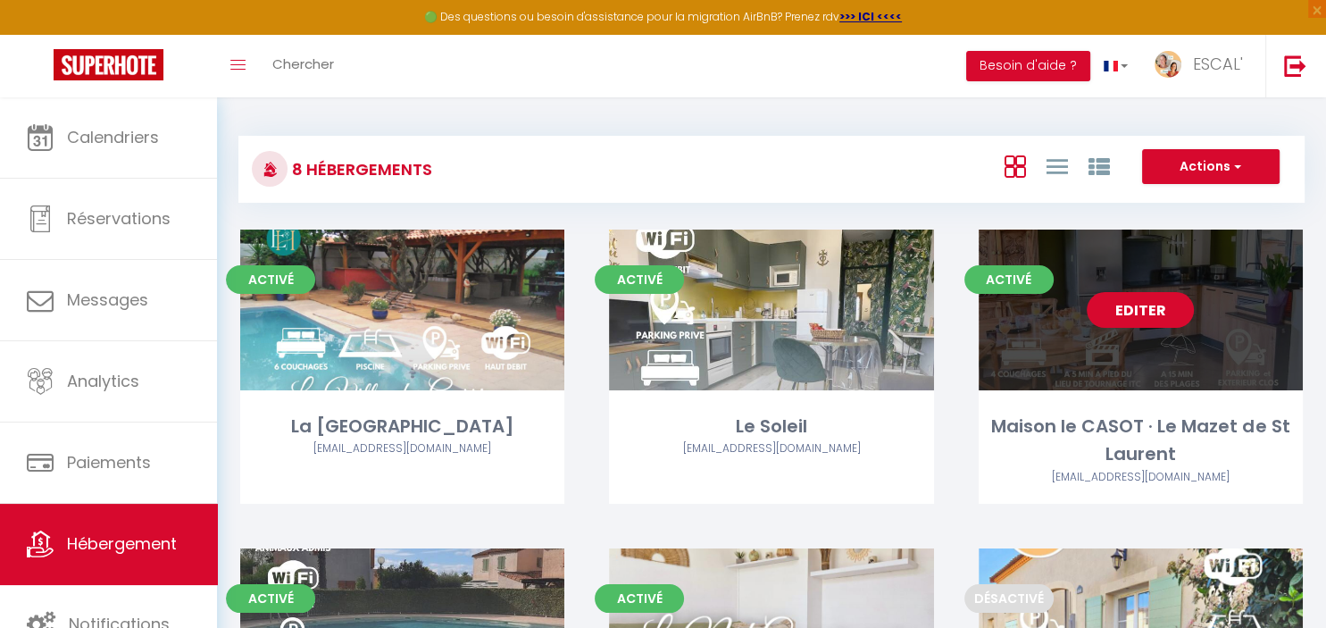
click at [1163, 305] on link "Editer" at bounding box center [1140, 310] width 107 height 36
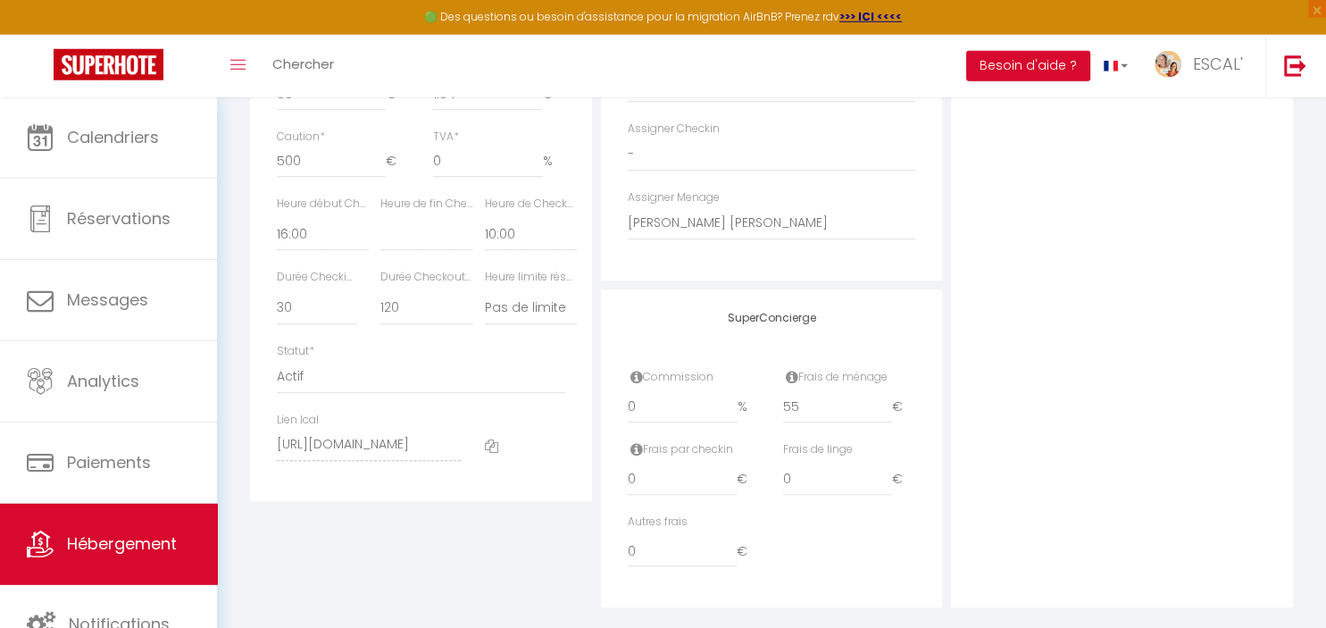
scroll to position [944, 0]
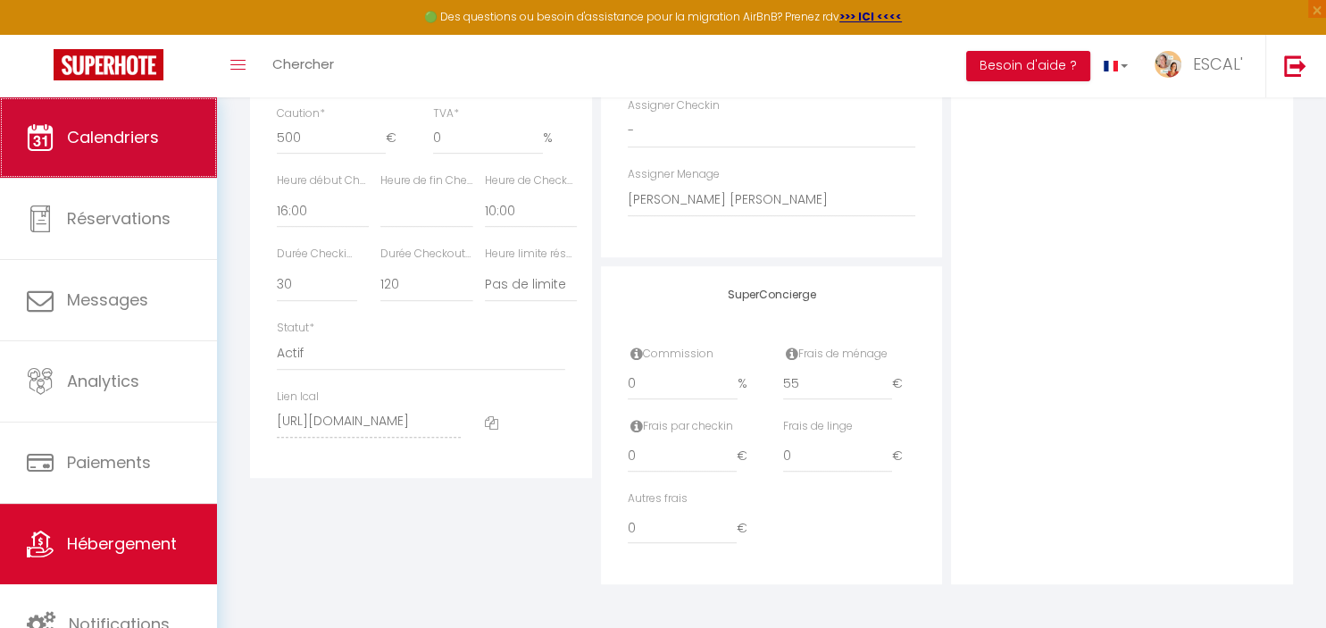
click at [87, 148] on span "Calendriers" at bounding box center [113, 137] width 92 height 22
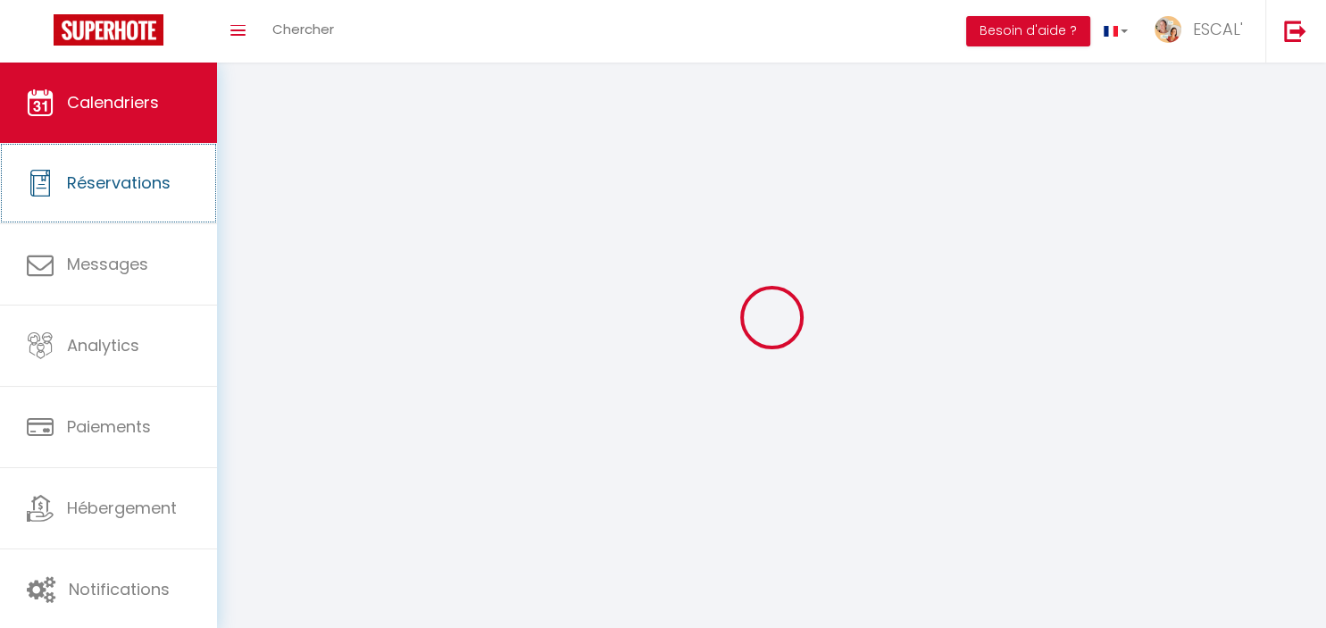
click at [87, 148] on link "Réservations" at bounding box center [108, 183] width 217 height 80
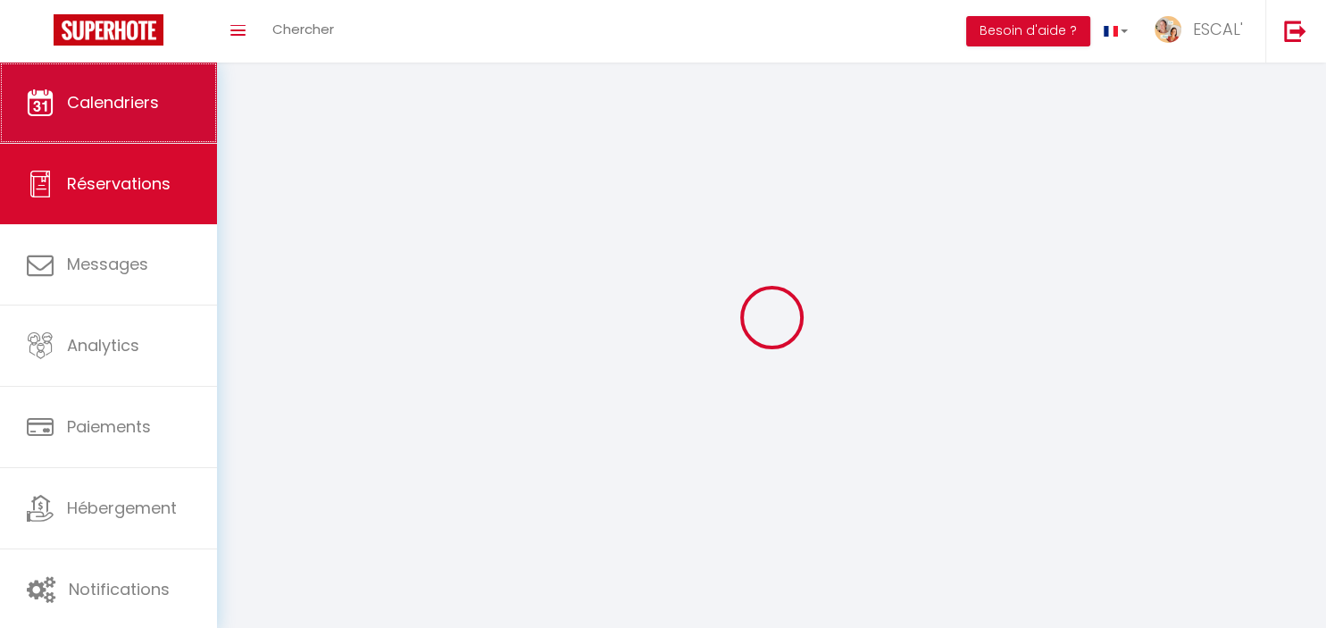
click at [96, 127] on link "Calendriers" at bounding box center [108, 103] width 217 height 80
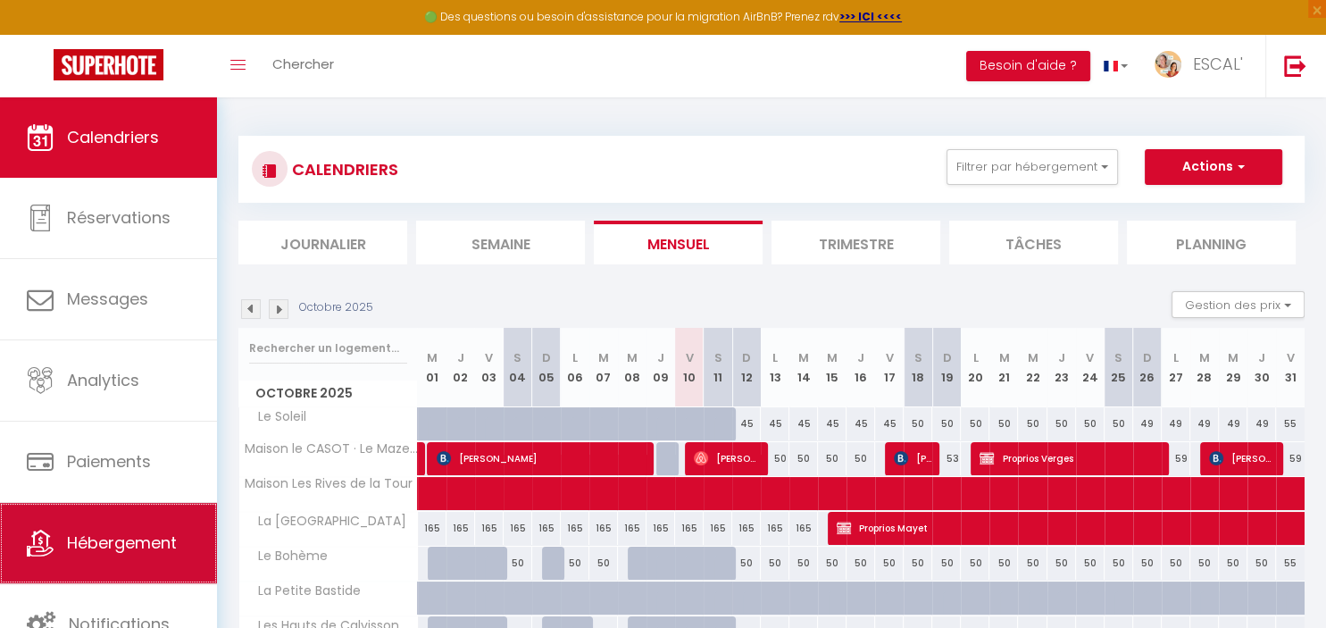
click at [100, 539] on span "Hébergement" at bounding box center [122, 542] width 110 height 22
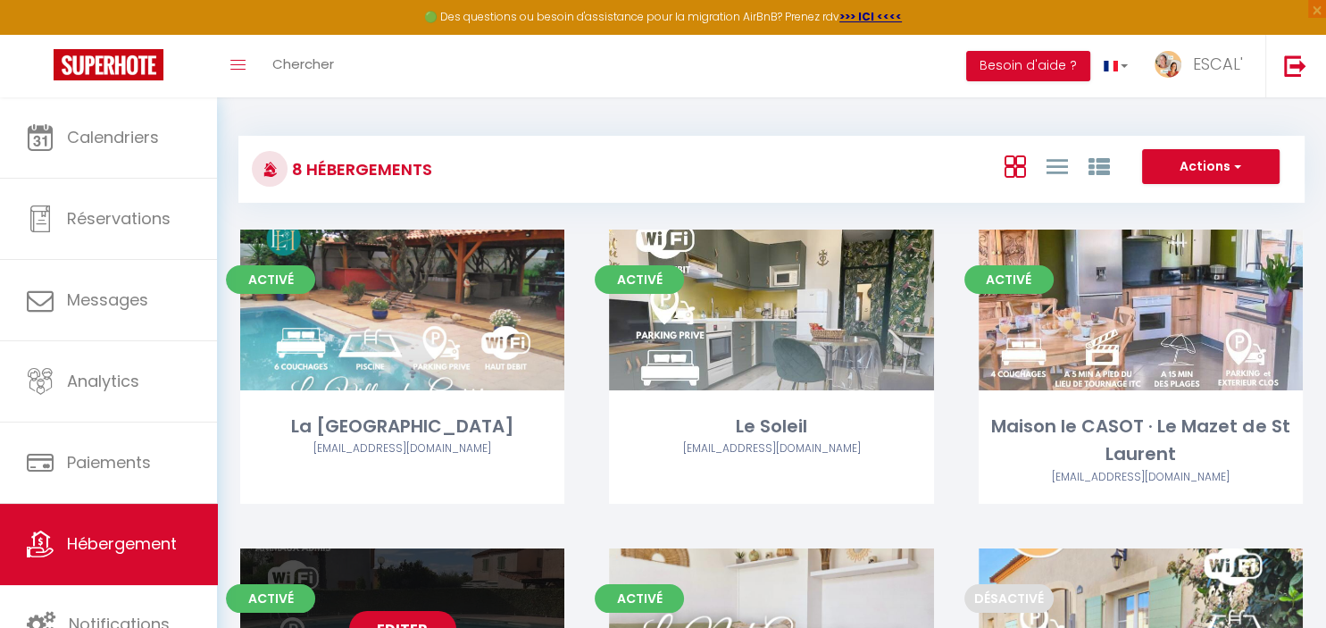
click at [406, 613] on link "Editer" at bounding box center [402, 629] width 107 height 36
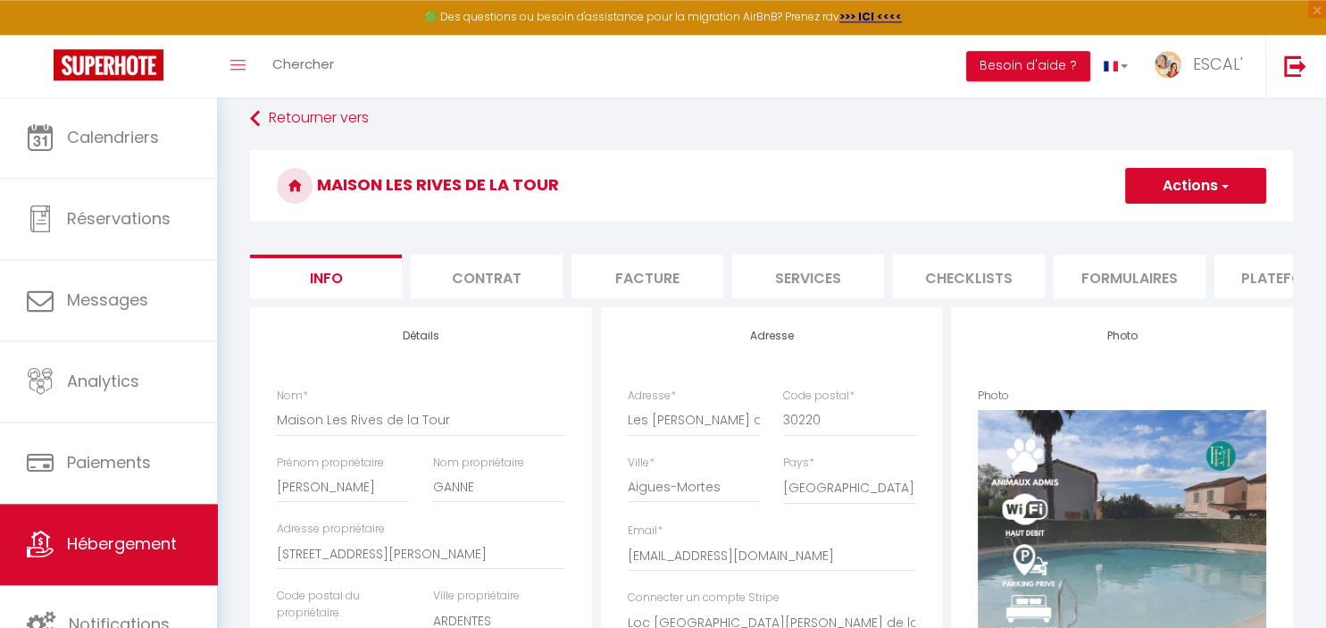
scroll to position [14, 0]
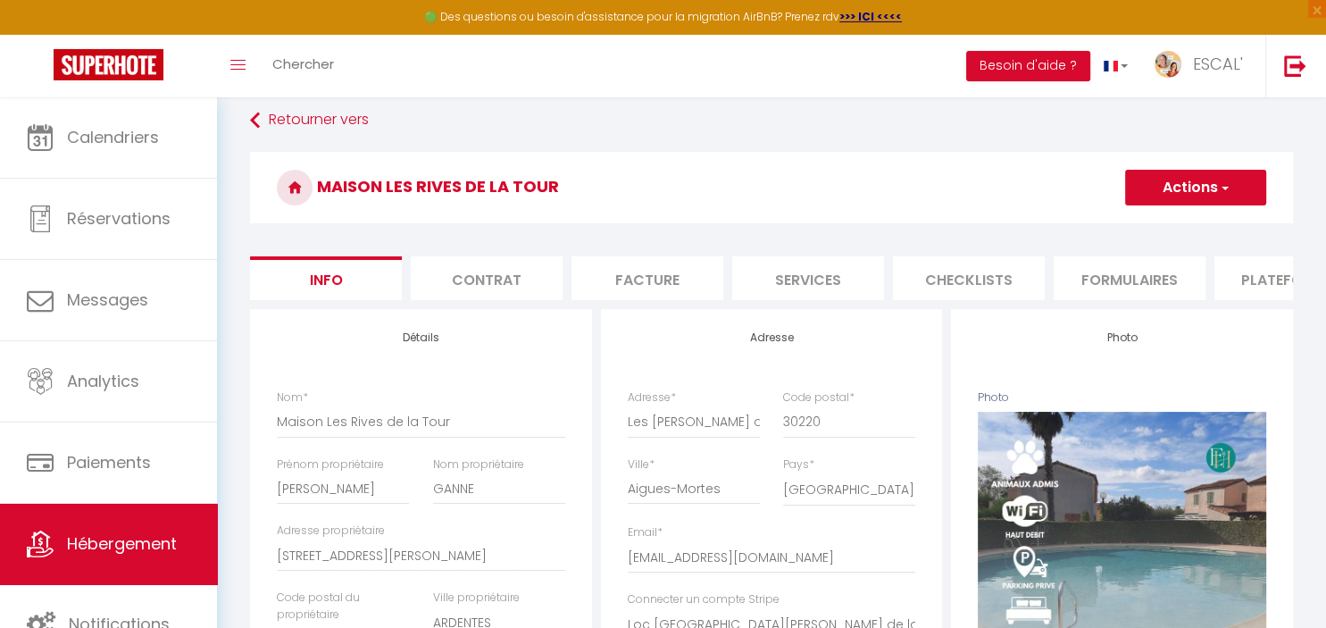
click at [1260, 280] on li "Plateformes" at bounding box center [1291, 278] width 152 height 44
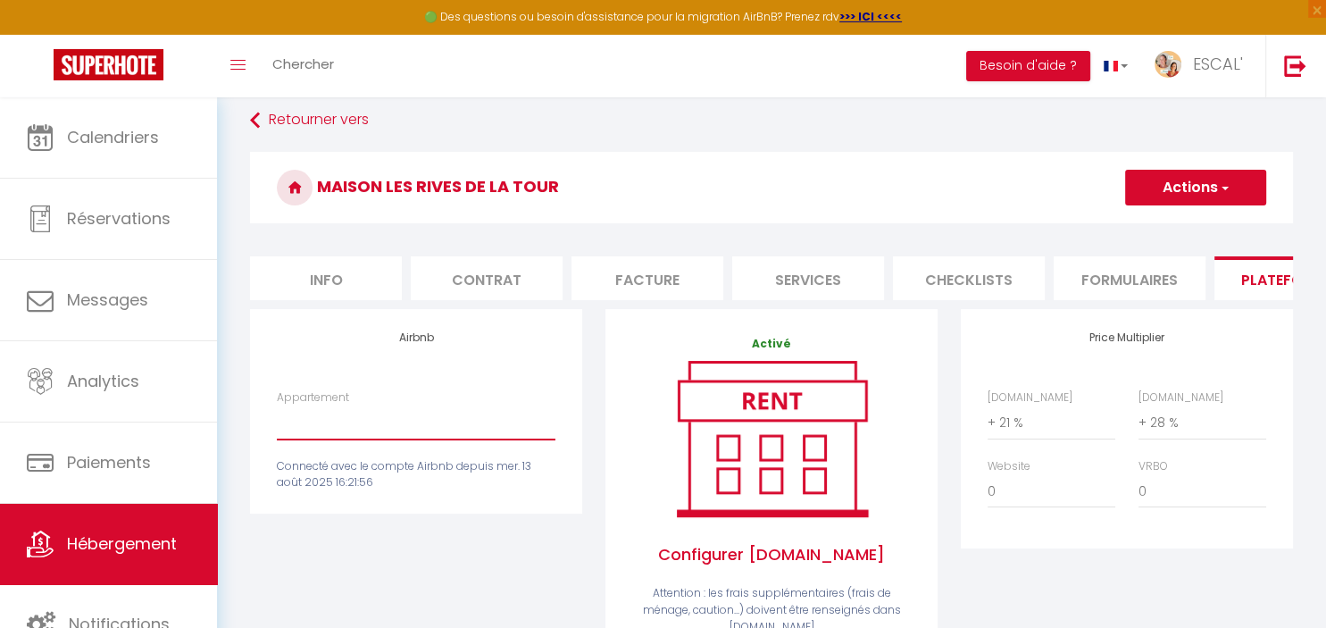
click at [277, 406] on select "Gîte Royal (Gîtes de France Gard) - [EMAIL_ADDRESS][DOMAIN_NAME] Gîte Nostalgiq…" at bounding box center [416, 423] width 279 height 34
click at [1012, 65] on button "Besoin d'aide ?" at bounding box center [1028, 66] width 124 height 30
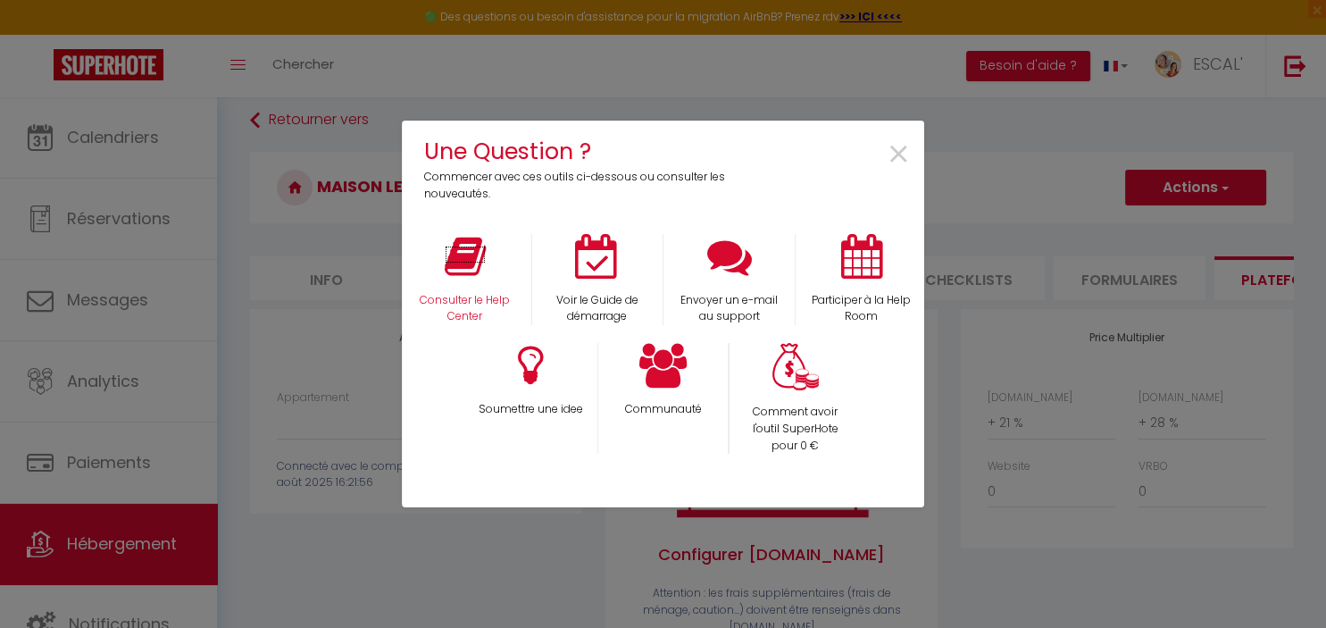
click at [470, 293] on p "Consulter le Help Center" at bounding box center [465, 309] width 109 height 34
click at [901, 155] on span "×" at bounding box center [899, 155] width 24 height 56
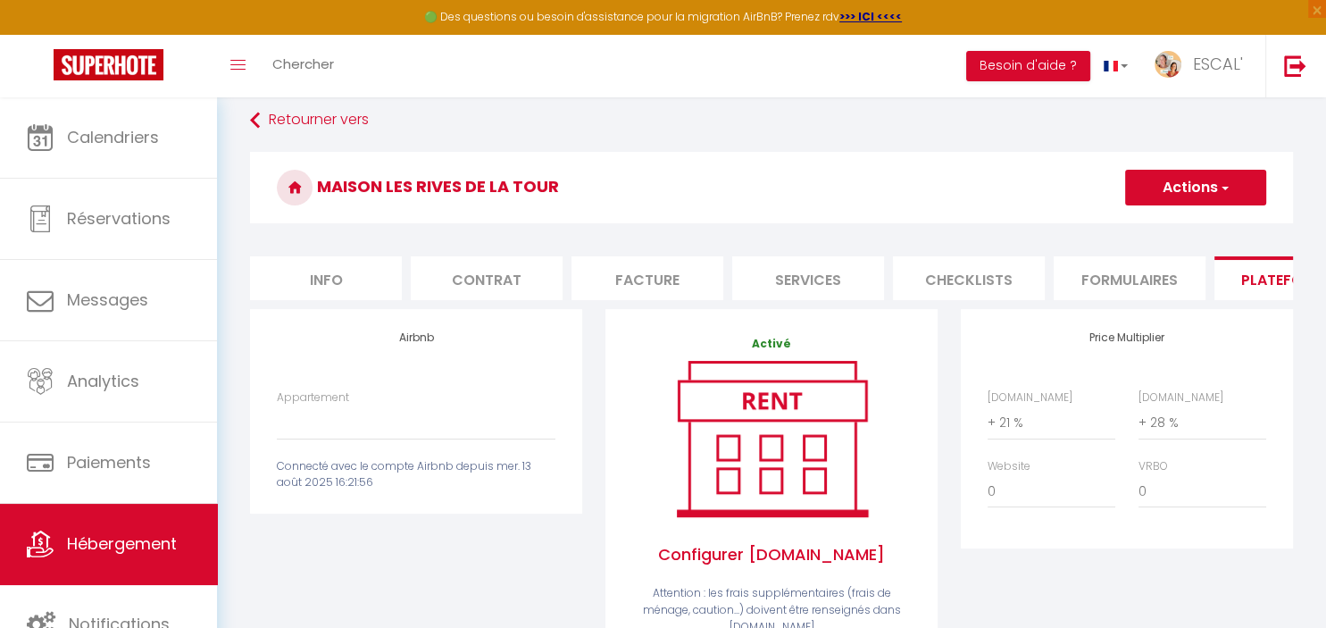
click at [1180, 197] on button "Actions" at bounding box center [1195, 188] width 141 height 36
click at [337, 123] on link "Retourner vers" at bounding box center [771, 121] width 1043 height 32
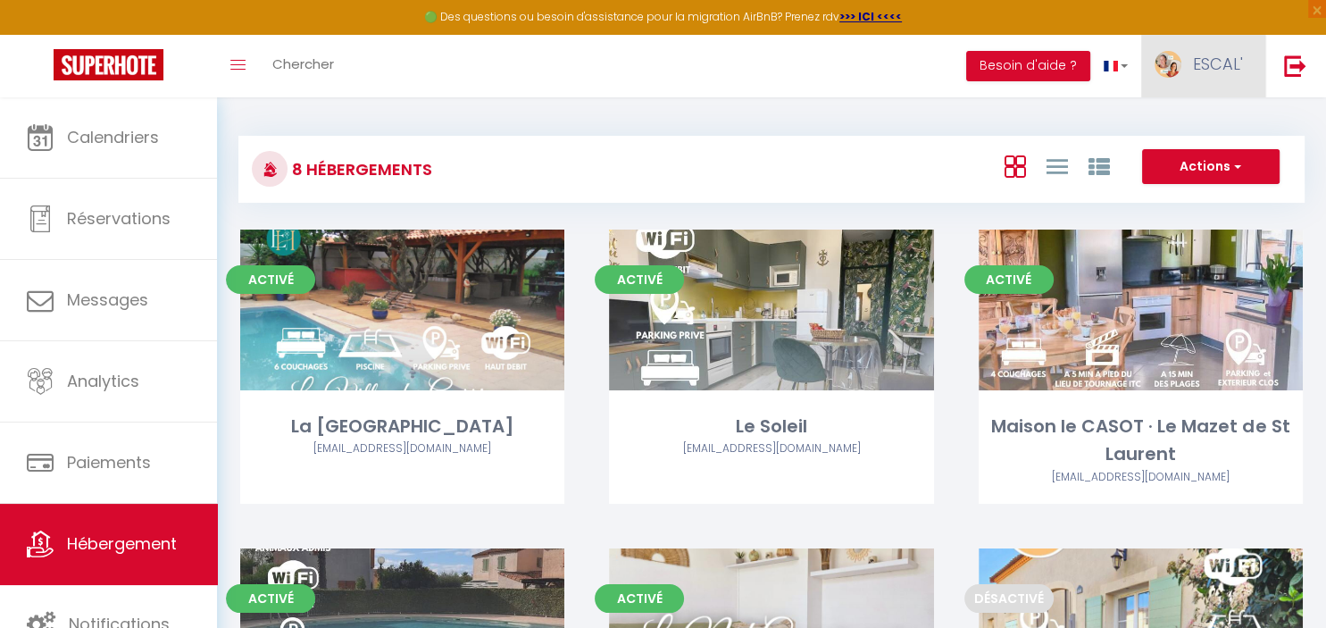
click at [1209, 68] on span "ESCAL'" at bounding box center [1218, 64] width 50 height 22
click at [1206, 120] on link "Paramètres" at bounding box center [1194, 124] width 132 height 30
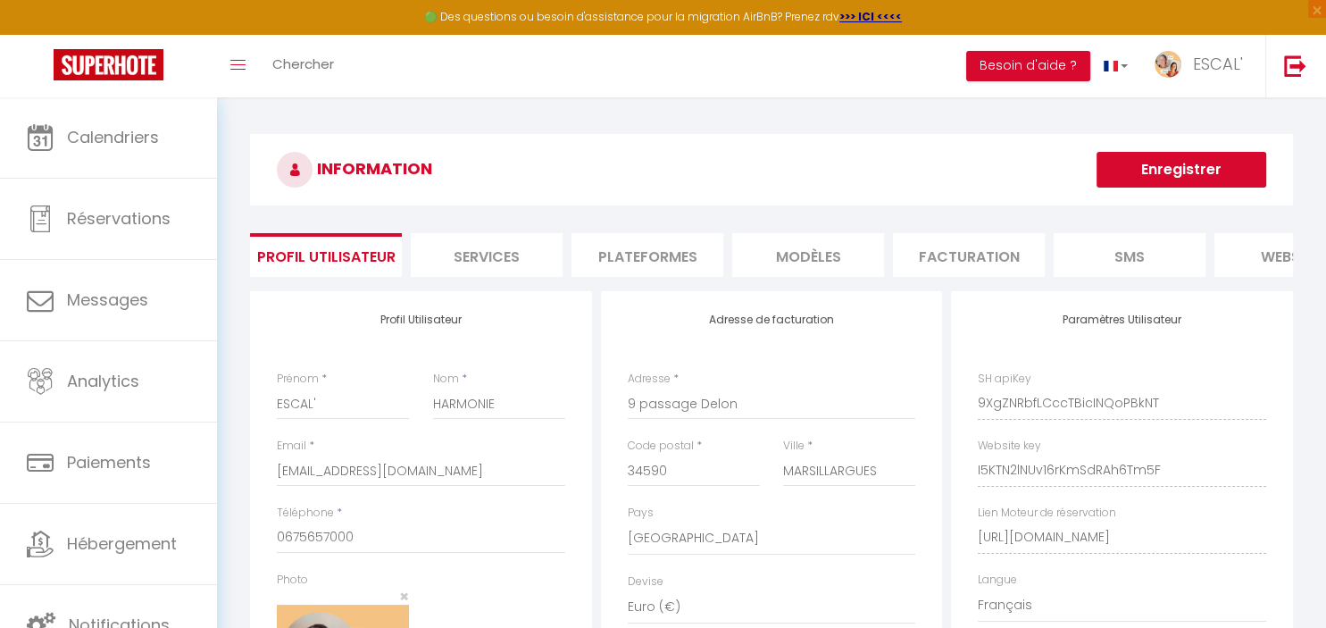
click at [659, 259] on li "Plateformes" at bounding box center [648, 255] width 152 height 44
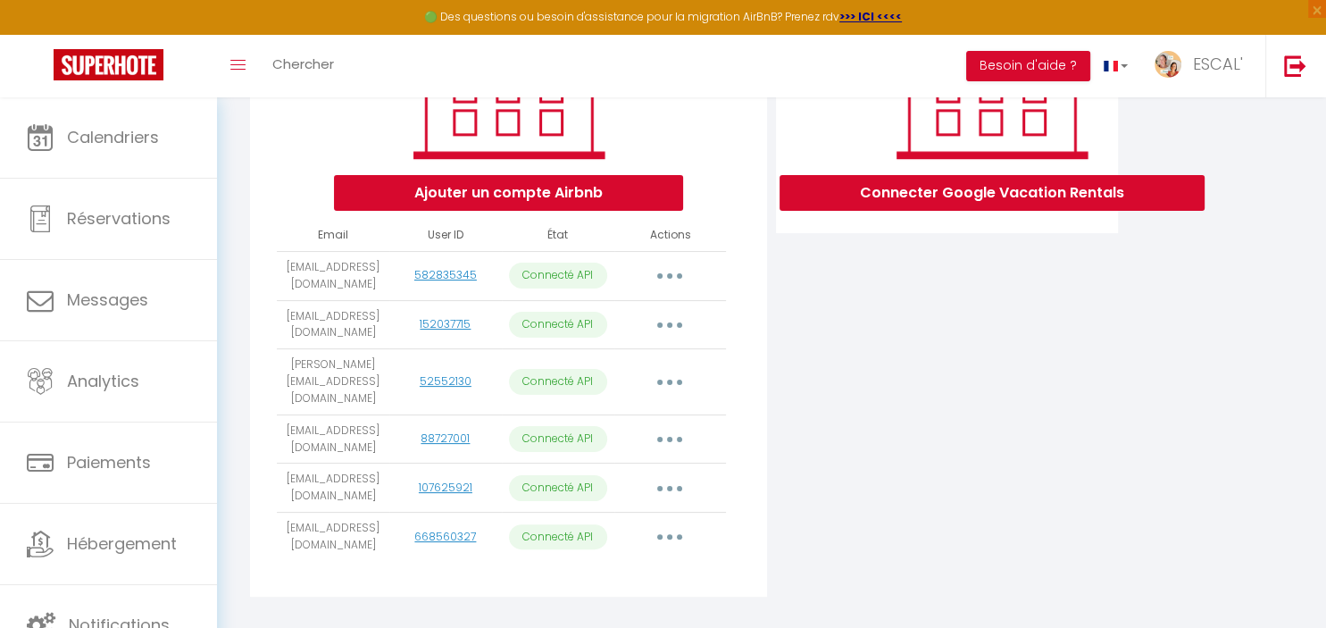
scroll to position [330, 0]
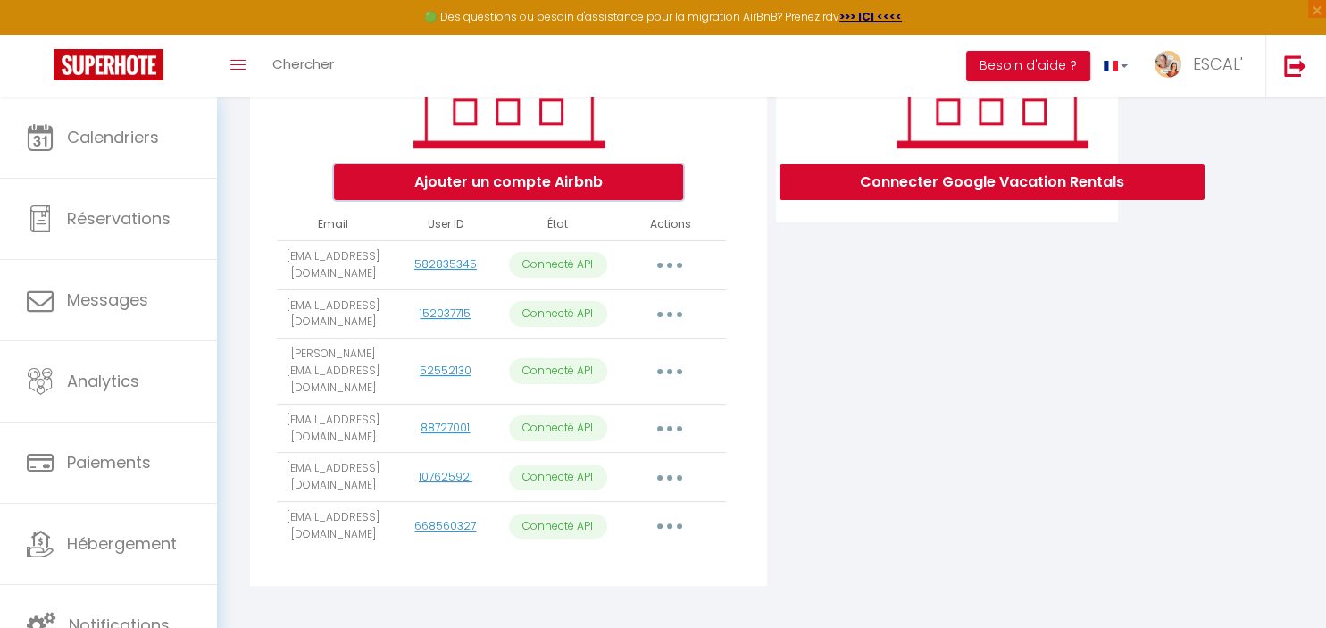
click at [506, 173] on button "Ajouter un compte Airbnb" at bounding box center [508, 182] width 349 height 36
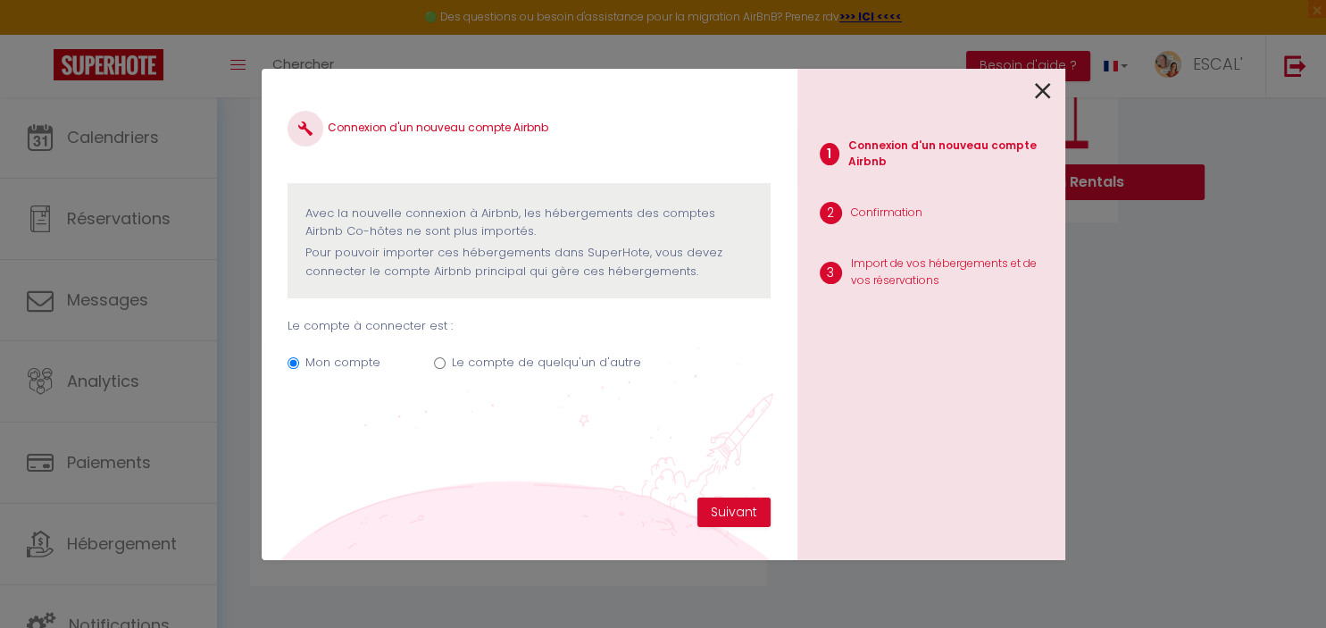
click at [438, 366] on input "Le compte de quelqu'un d'autre" at bounding box center [440, 363] width 12 height 12
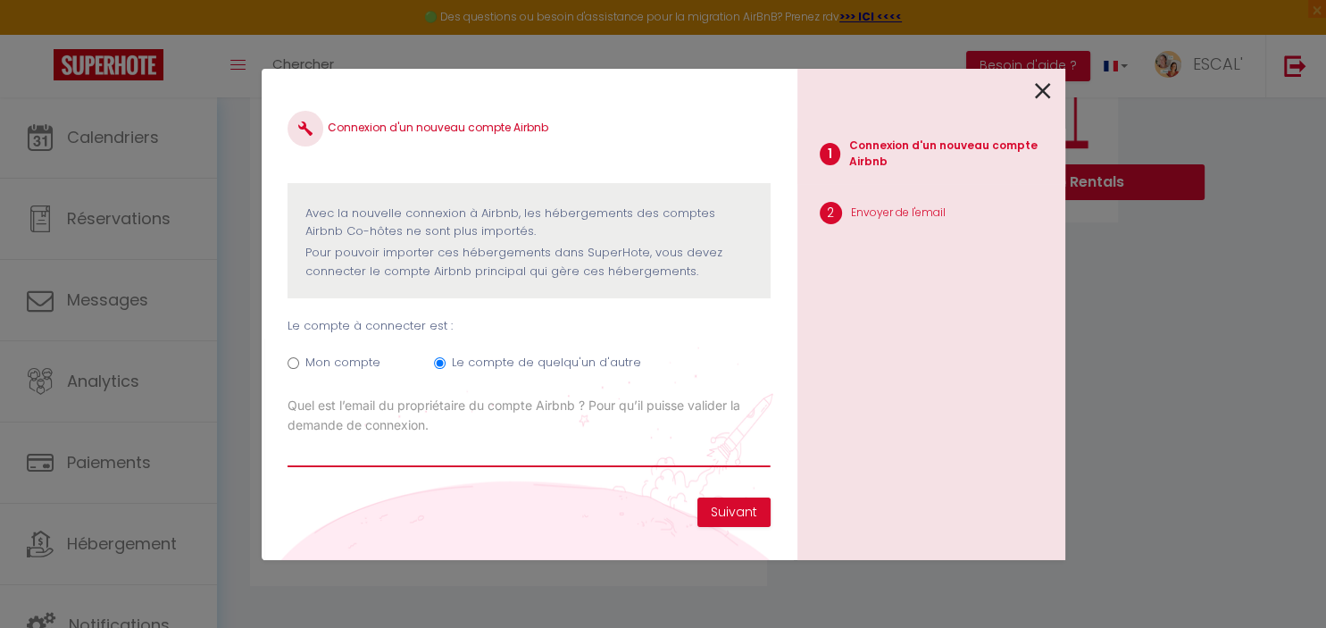
click at [434, 458] on input "Email connexion Airbnb" at bounding box center [529, 451] width 482 height 32
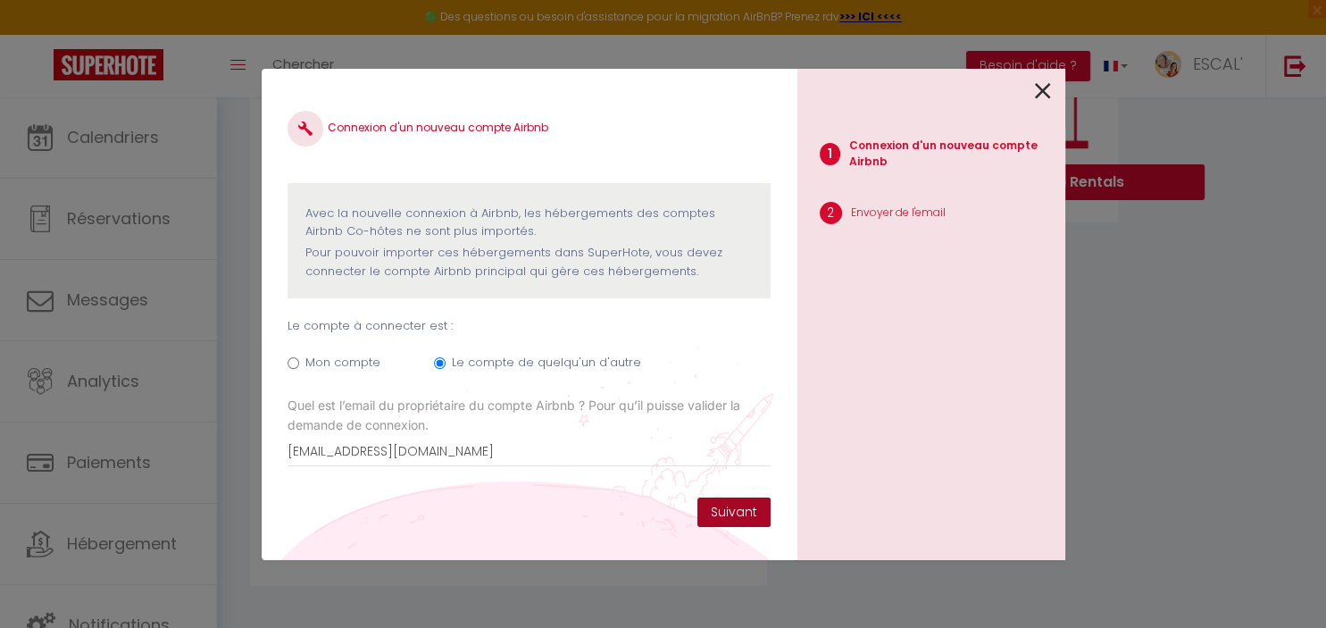
click at [722, 506] on button "Suivant" at bounding box center [734, 513] width 73 height 30
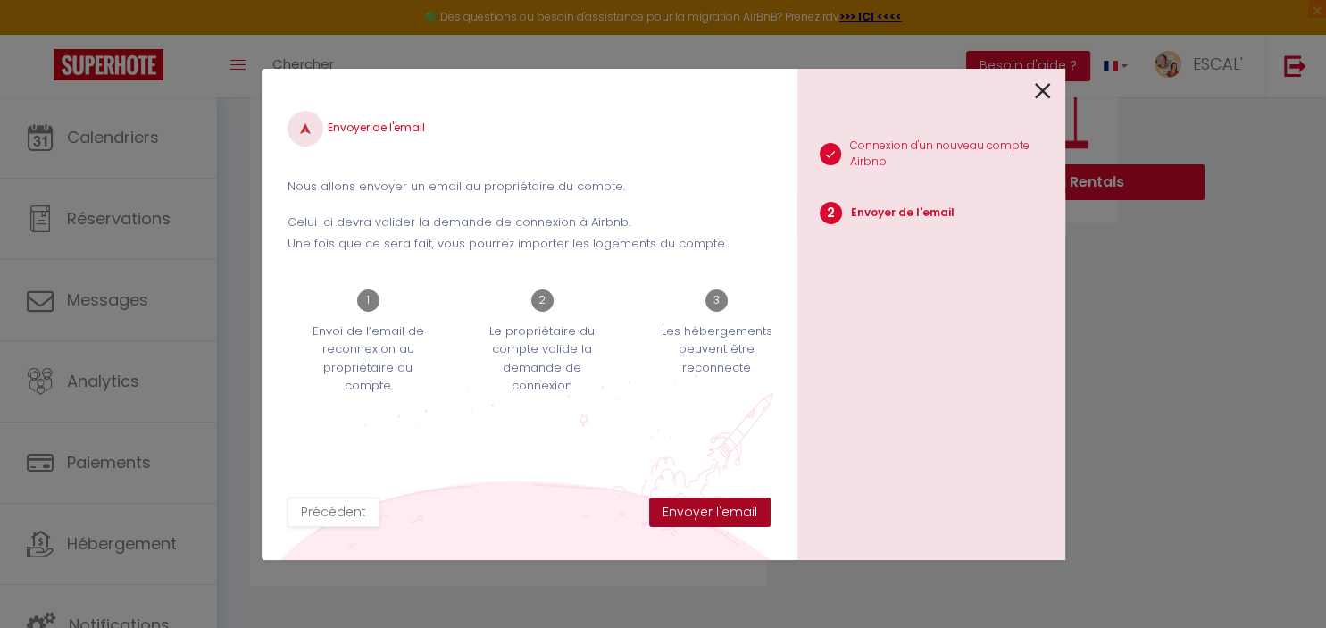
click at [722, 506] on button "Envoyer l'email" at bounding box center [709, 513] width 121 height 30
